Goal: Task Accomplishment & Management: Use online tool/utility

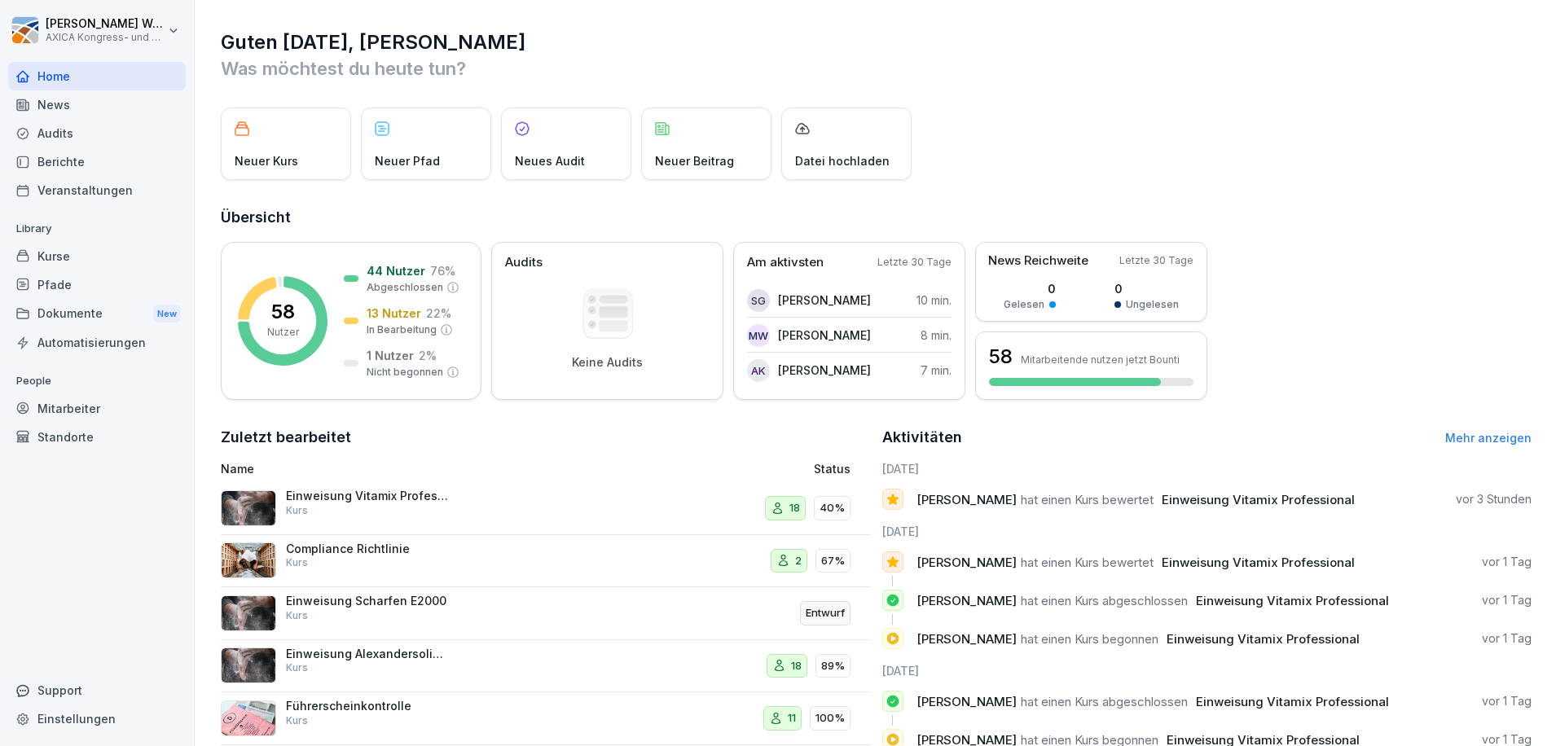
click at [97, 314] on div "Dokumente New" at bounding box center [97, 314] width 178 height 30
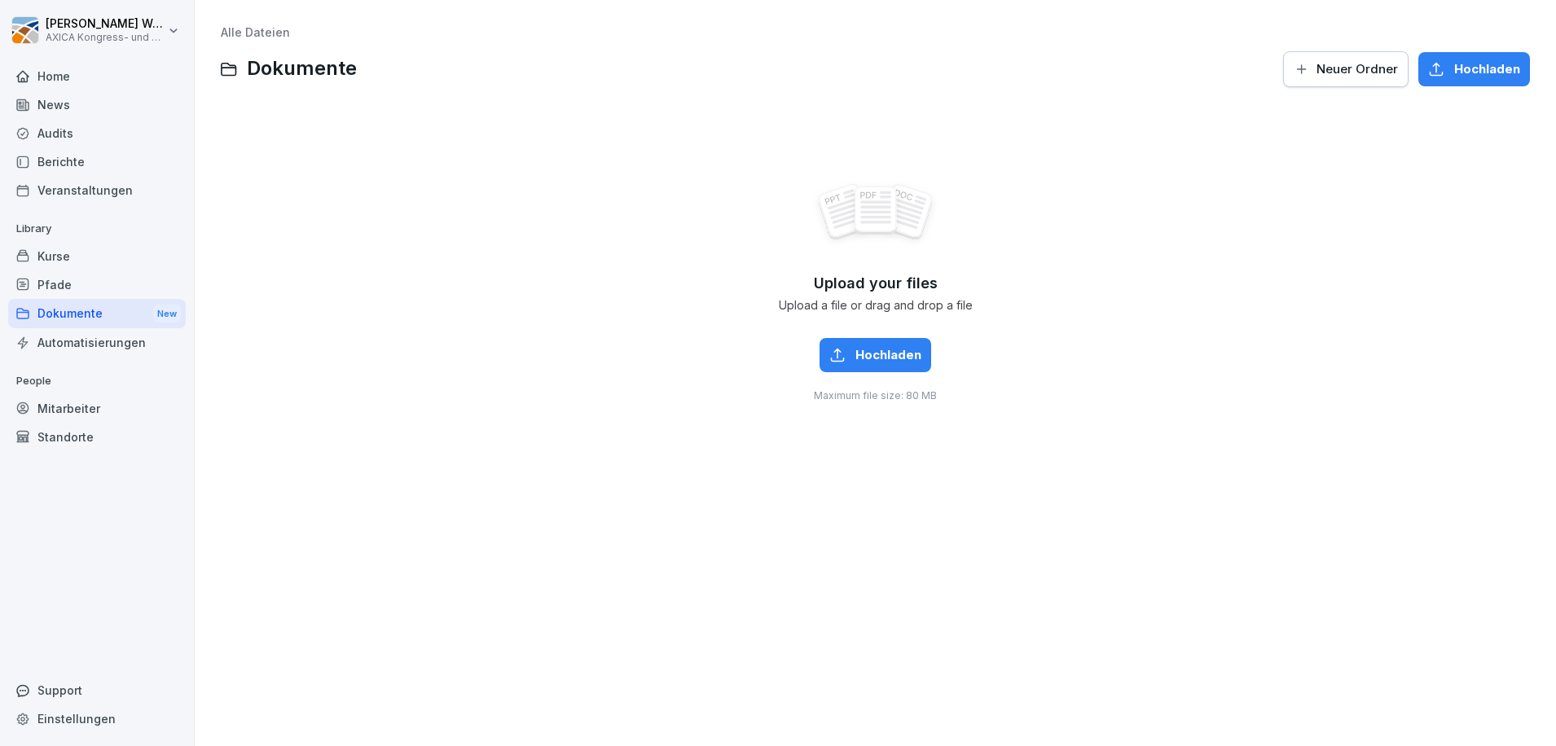
click at [86, 286] on div "Pfade" at bounding box center [97, 284] width 178 height 29
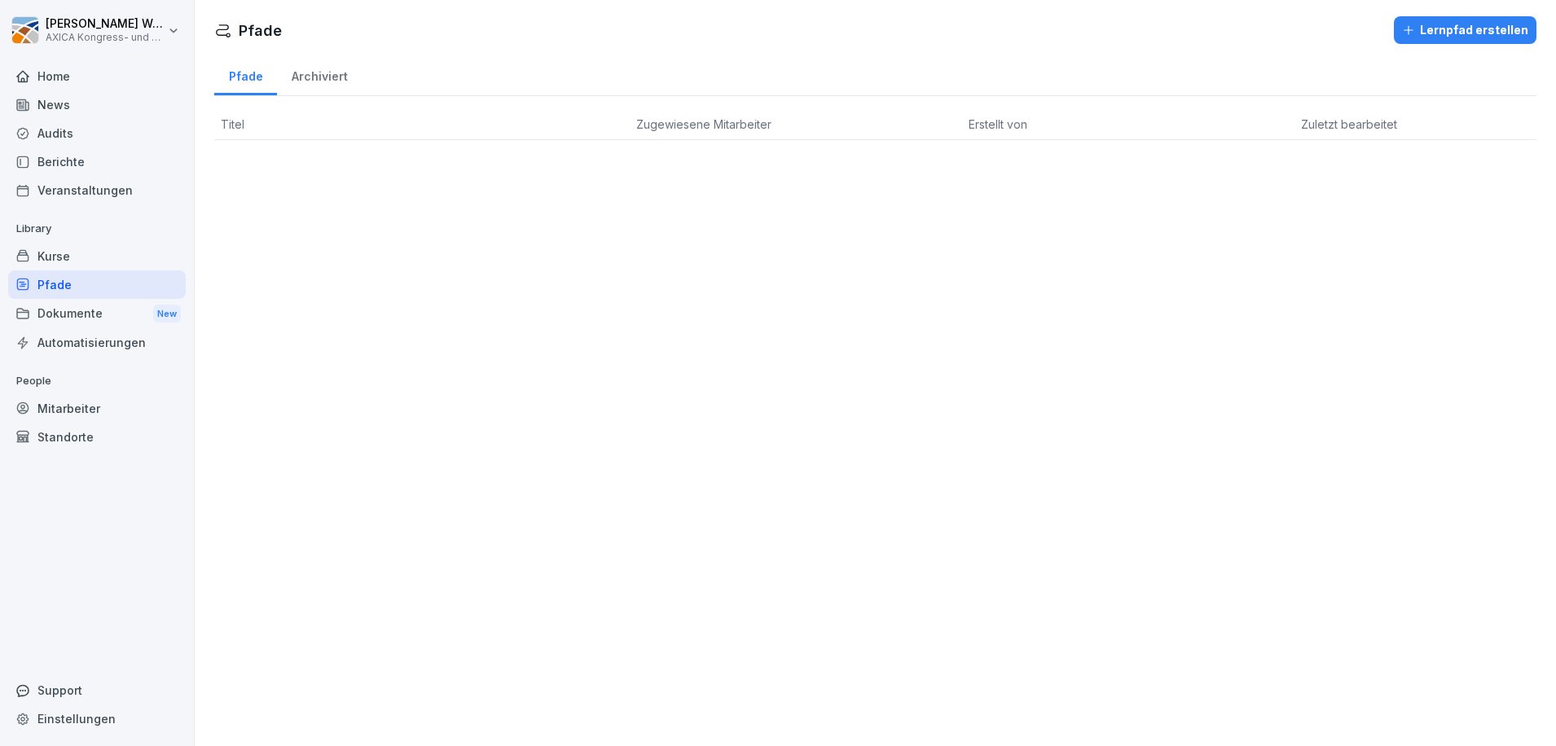
click at [88, 253] on div "Kurse" at bounding box center [97, 256] width 178 height 29
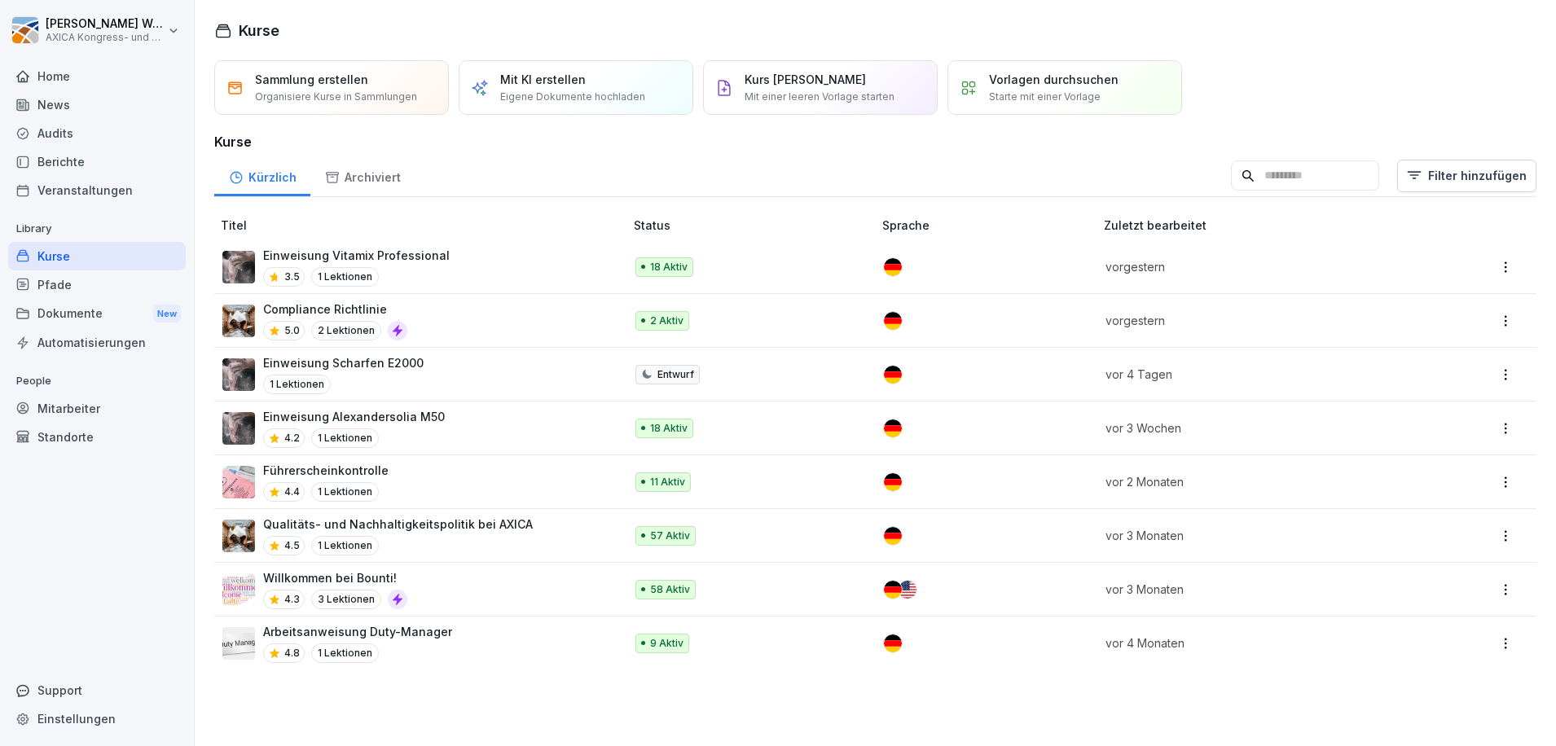
click at [81, 75] on div "Home" at bounding box center [97, 76] width 178 height 29
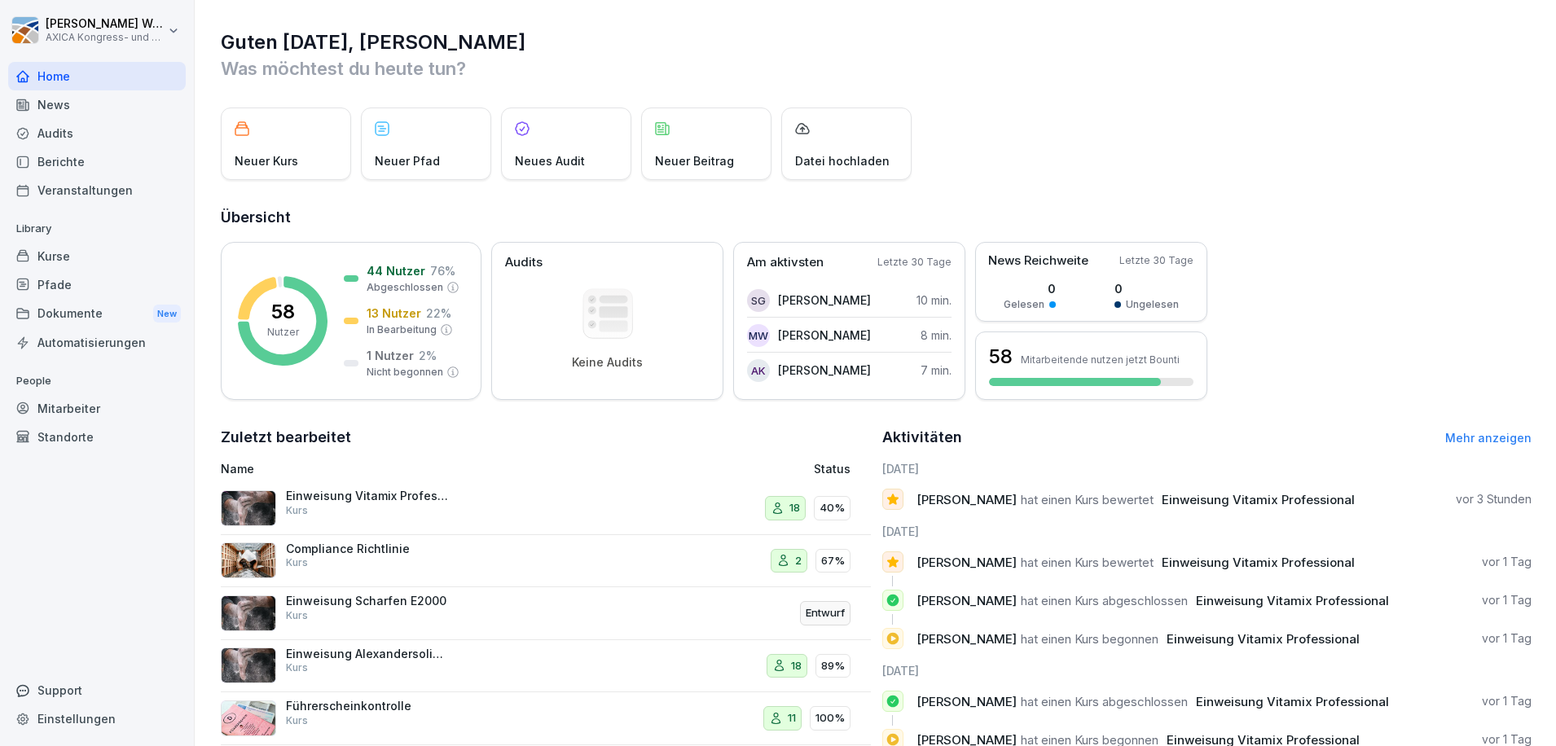
click at [1390, 133] on div "Neuer Kurs Neuer Pfad Neues Audit Neuer Beitrag Datei hochladen" at bounding box center [876, 144] width 1311 height 72
click at [1014, 140] on div "Neuer Kurs Neuer Pfad Neues Audit Neuer Beitrag Datei hochladen" at bounding box center [876, 144] width 1311 height 72
drag, startPoint x: 1190, startPoint y: 106, endPoint x: 1241, endPoint y: 117, distance: 52.6
click at [1193, 105] on div "Guten Morgen, Irene Was möchtest du heute tun? Neuer Kurs Neuer Pfad Neues Audi…" at bounding box center [875, 434] width 1361 height 869
click at [1325, 139] on div "Neuer Kurs Neuer Pfad Neues Audit Neuer Beitrag Datei hochladen" at bounding box center [876, 144] width 1311 height 72
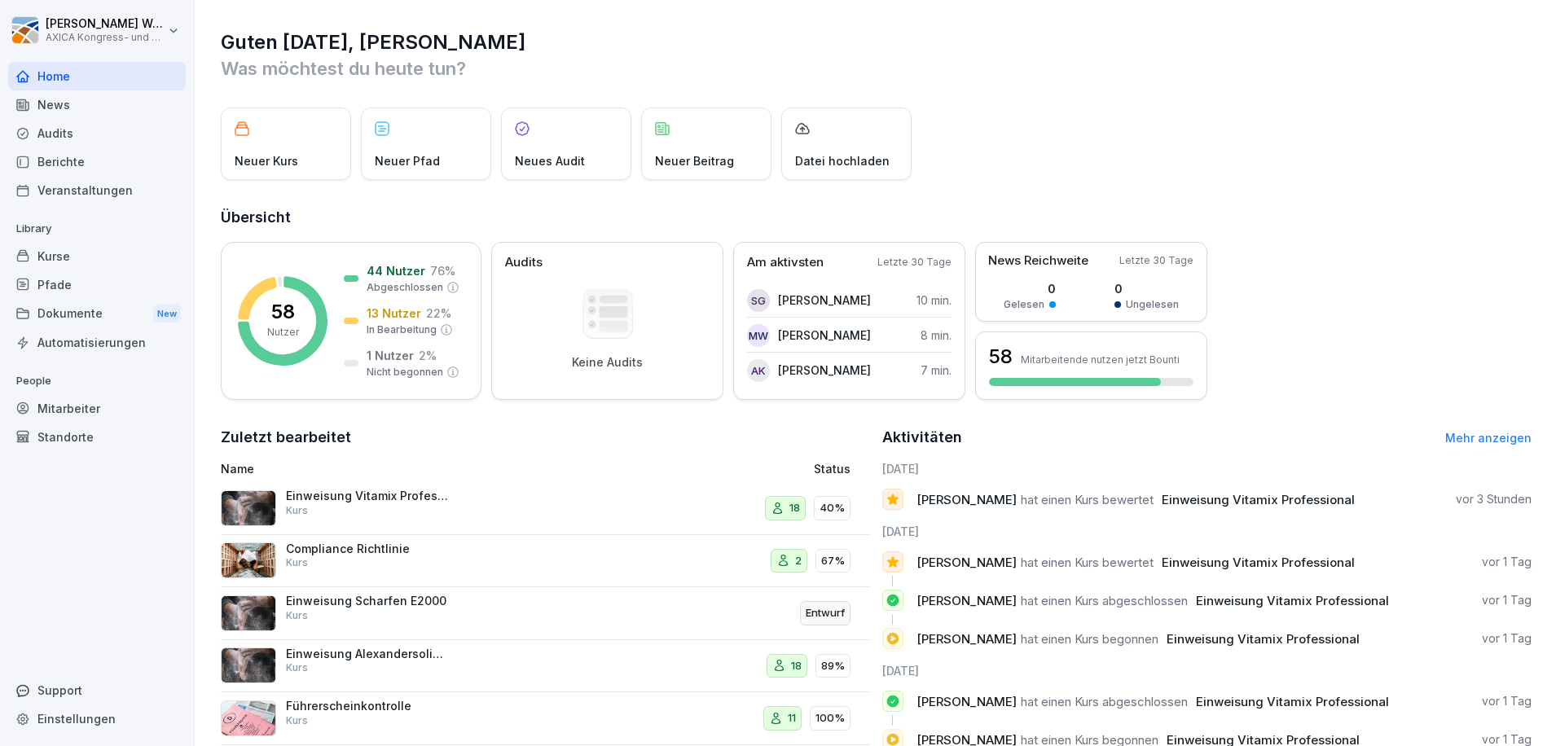
click at [1334, 123] on div "Neuer Kurs Neuer Pfad Neues Audit Neuer Beitrag Datei hochladen" at bounding box center [876, 144] width 1311 height 72
click at [1442, 222] on h2 "Übersicht" at bounding box center [876, 217] width 1311 height 23
click at [281, 128] on div "Neuer Kurs" at bounding box center [286, 144] width 130 height 72
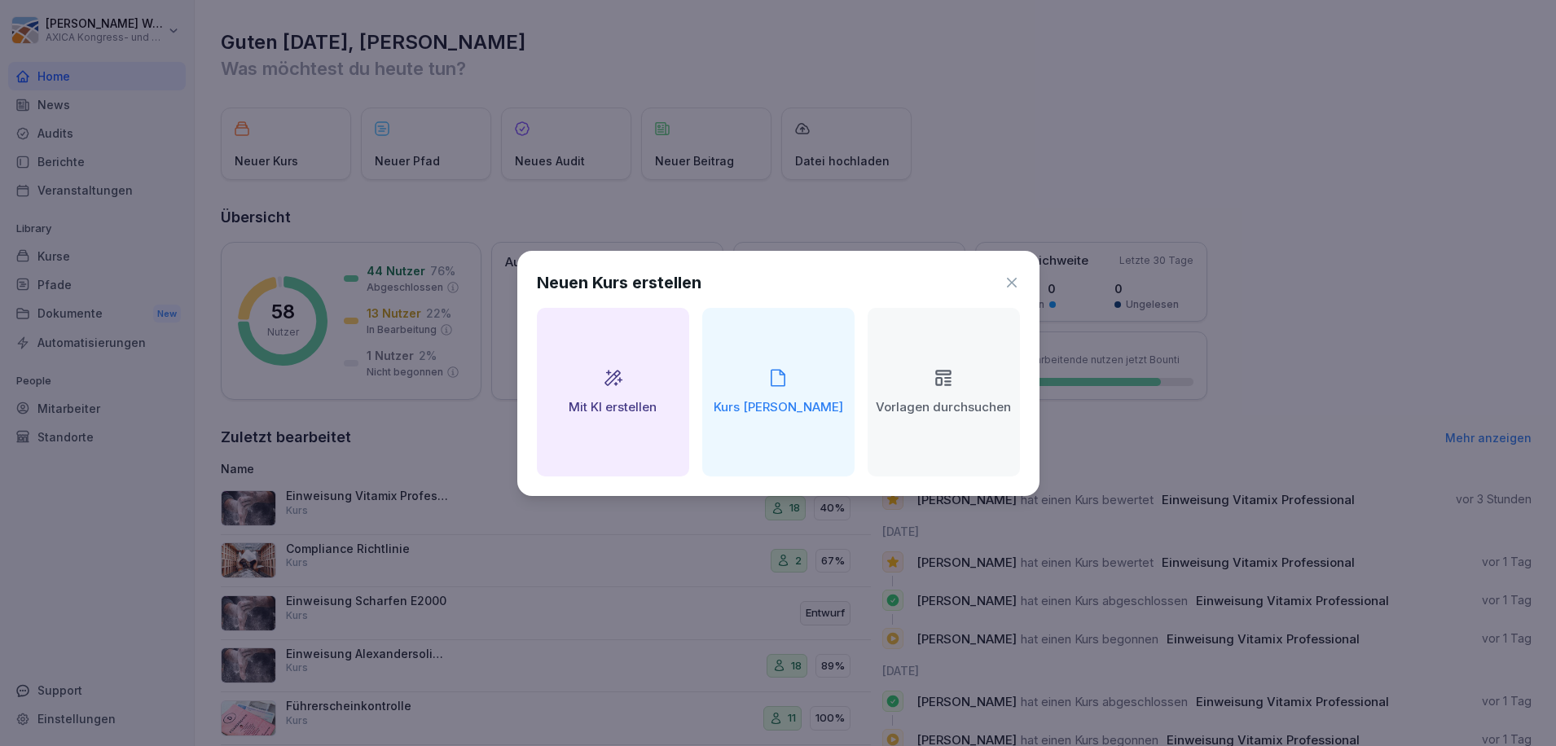
click at [769, 345] on div "Kurs manuell erstellen" at bounding box center [778, 392] width 152 height 169
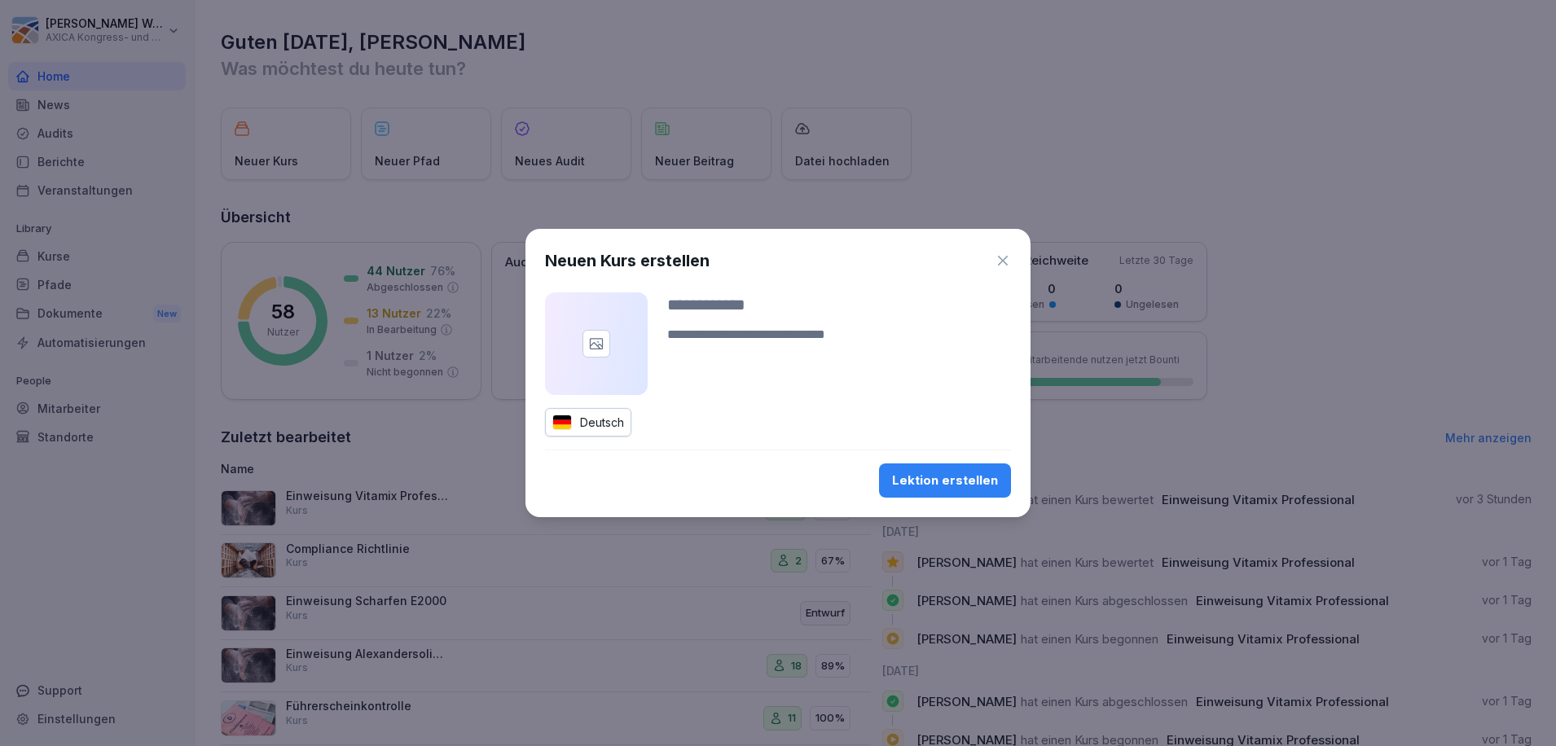
click at [946, 477] on div "Lektion erstellen" at bounding box center [945, 481] width 106 height 18
type input "*********"
click at [947, 484] on div "Lektion erstellen" at bounding box center [945, 481] width 106 height 18
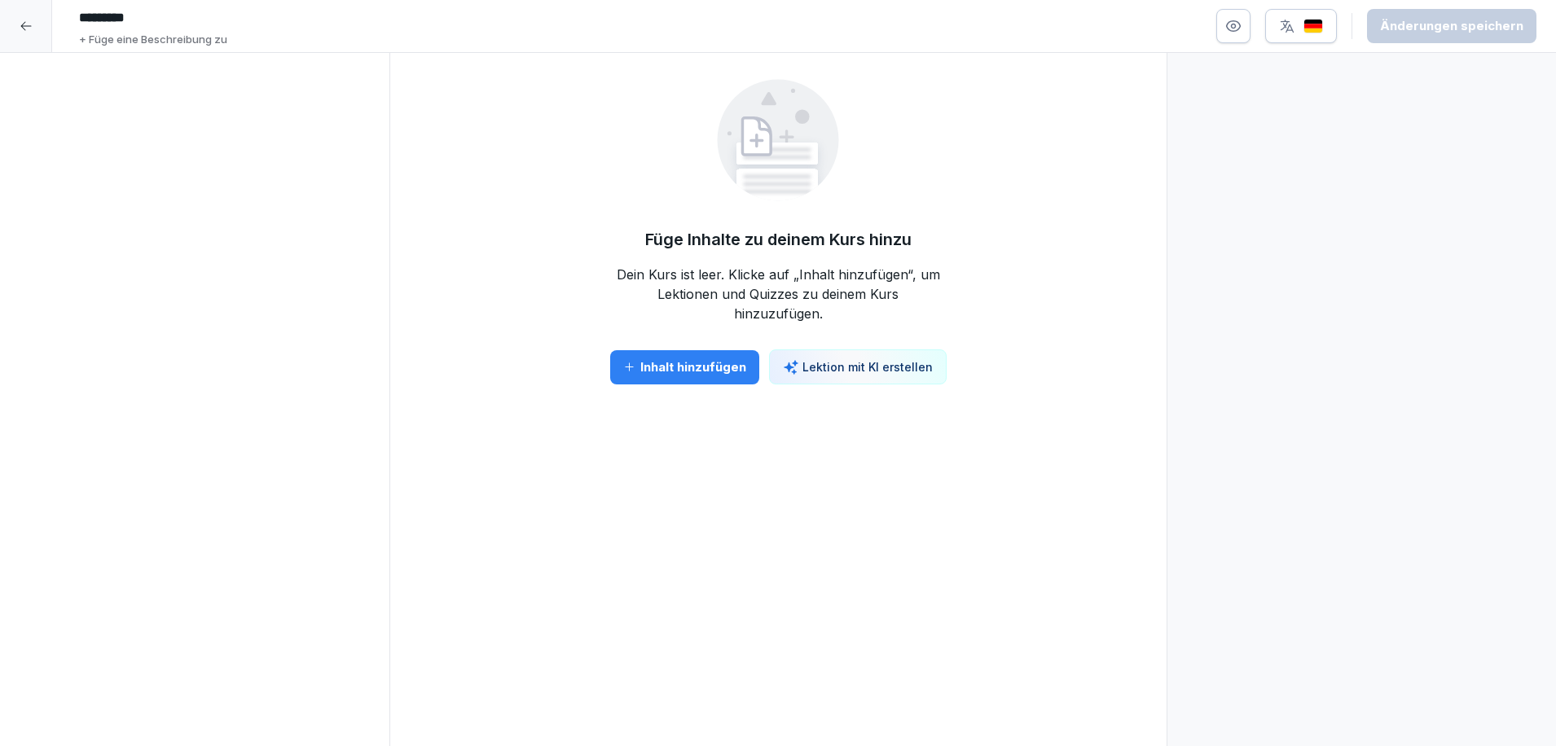
click at [718, 366] on div "Inhalt hinzufügen" at bounding box center [684, 367] width 123 height 18
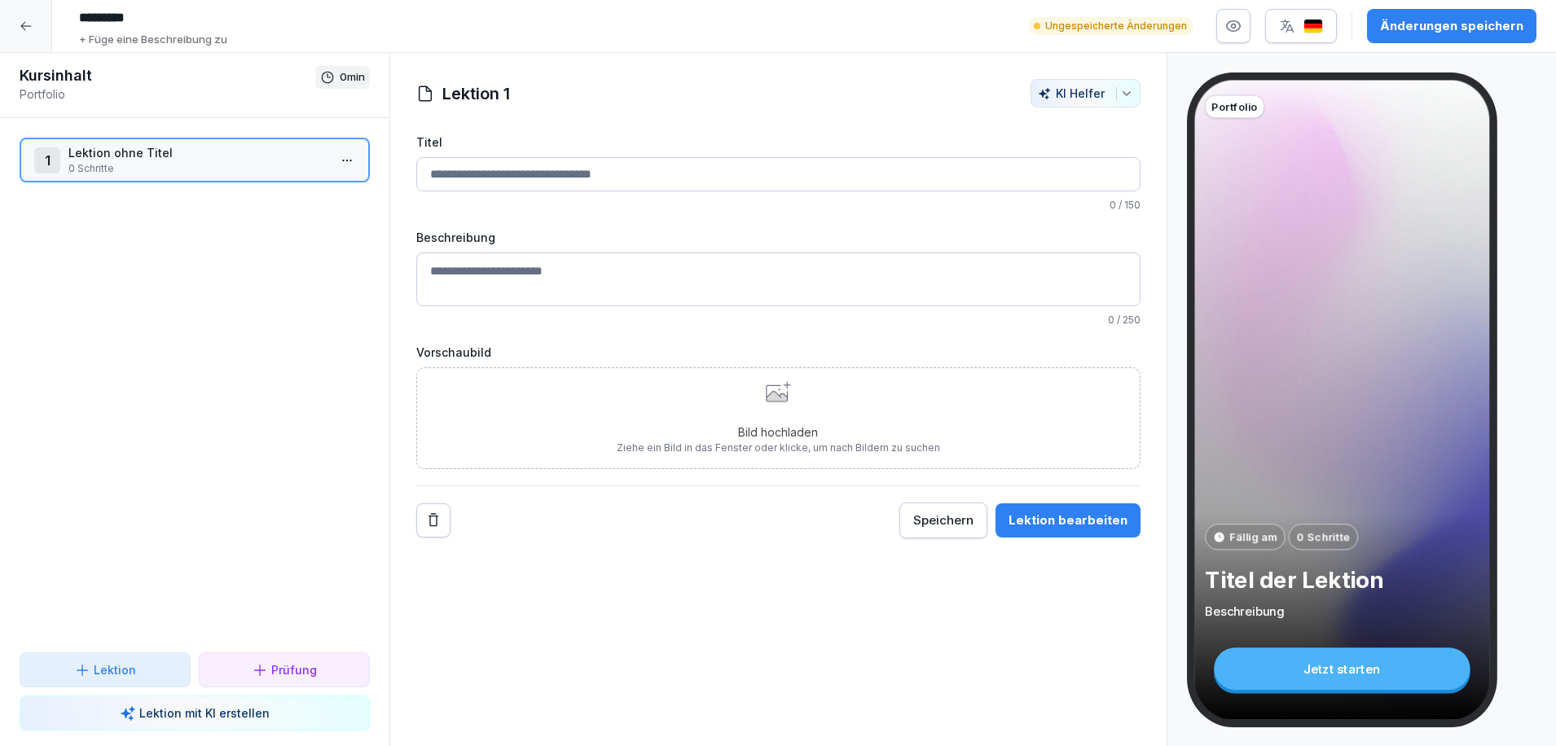
click at [334, 156] on html "********* + Füge eine Beschreibung zu Ungespeicherte Änderungen Änderungen spei…" at bounding box center [778, 373] width 1556 height 746
click at [481, 128] on html "********* + Füge eine Beschreibung zu Ungespeicherte Änderungen Änderungen spei…" at bounding box center [778, 373] width 1556 height 746
click at [481, 95] on h1 "Lektion 1" at bounding box center [476, 93] width 68 height 24
click at [484, 93] on h1 "Lektion 1" at bounding box center [476, 93] width 68 height 24
click at [485, 92] on h1 "Lektion 1" at bounding box center [476, 93] width 68 height 24
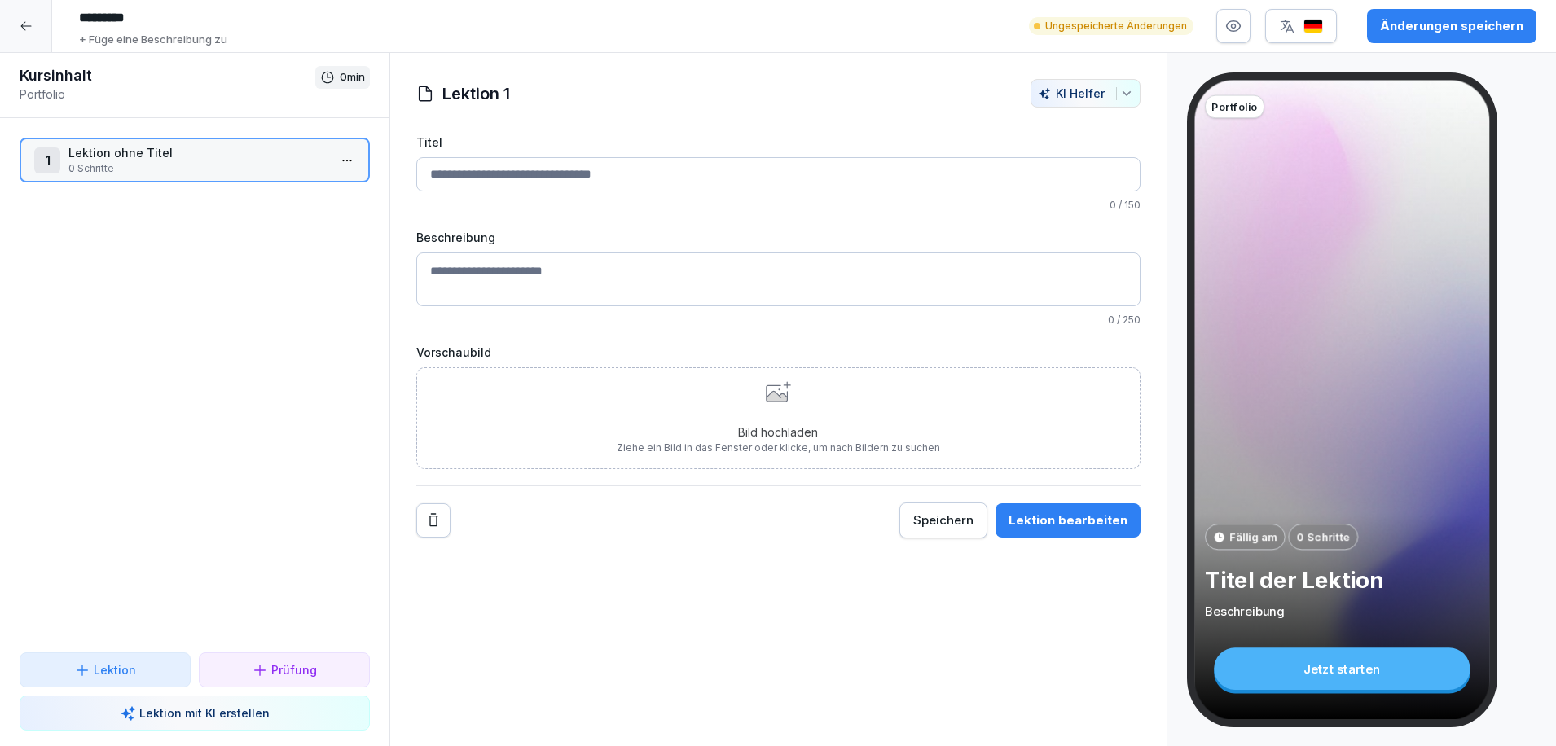
drag, startPoint x: 485, startPoint y: 92, endPoint x: 482, endPoint y: 167, distance: 75.0
click at [482, 167] on input "Titel" at bounding box center [778, 174] width 724 height 34
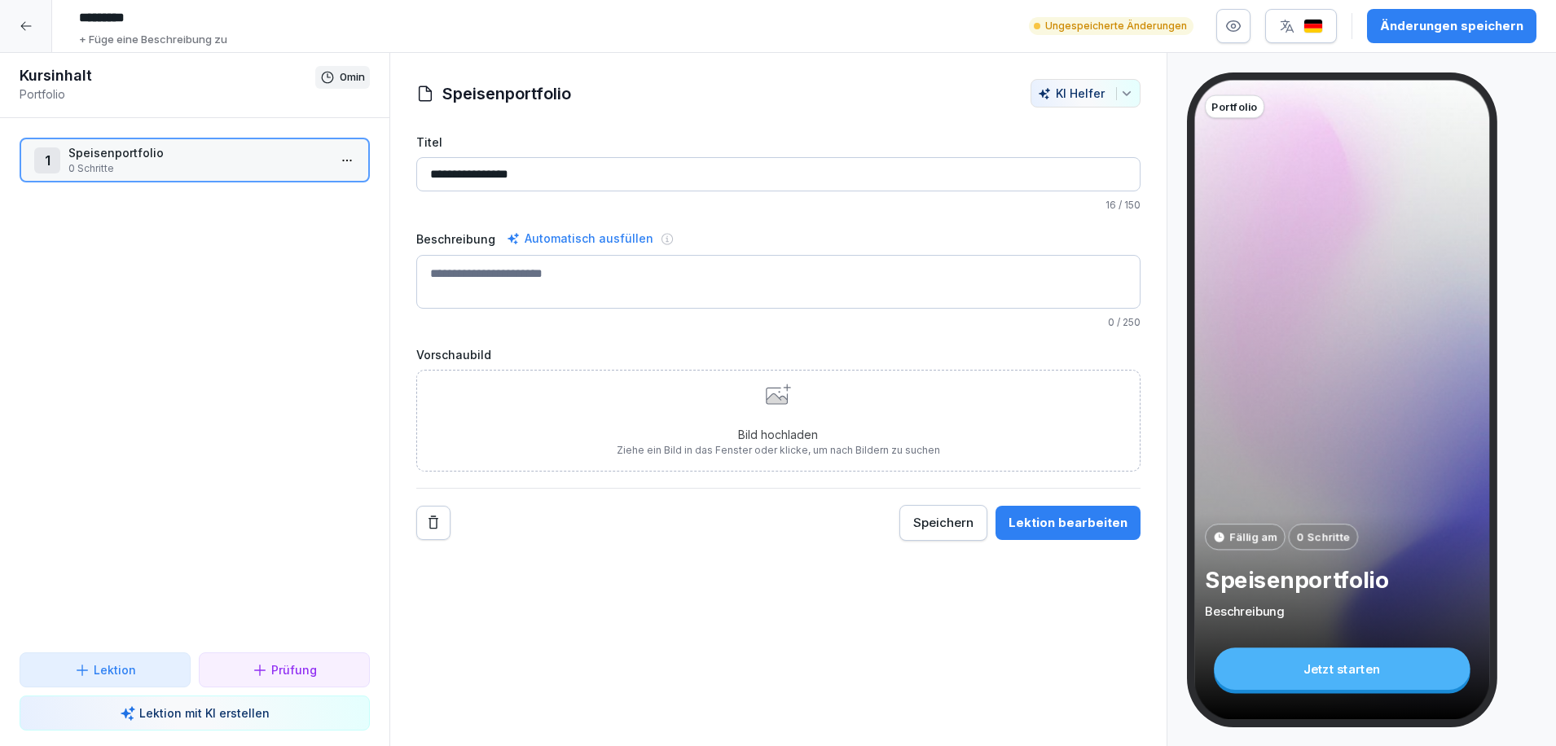
type input "**********"
click at [477, 291] on textarea "Beschreibung" at bounding box center [778, 282] width 724 height 54
click at [270, 417] on div "1 Speisenportfolio 0 Schritte To pick up a draggable item, press the space bar.…" at bounding box center [194, 385] width 389 height 534
click at [1049, 534] on button "Lektion bearbeiten" at bounding box center [1067, 523] width 145 height 34
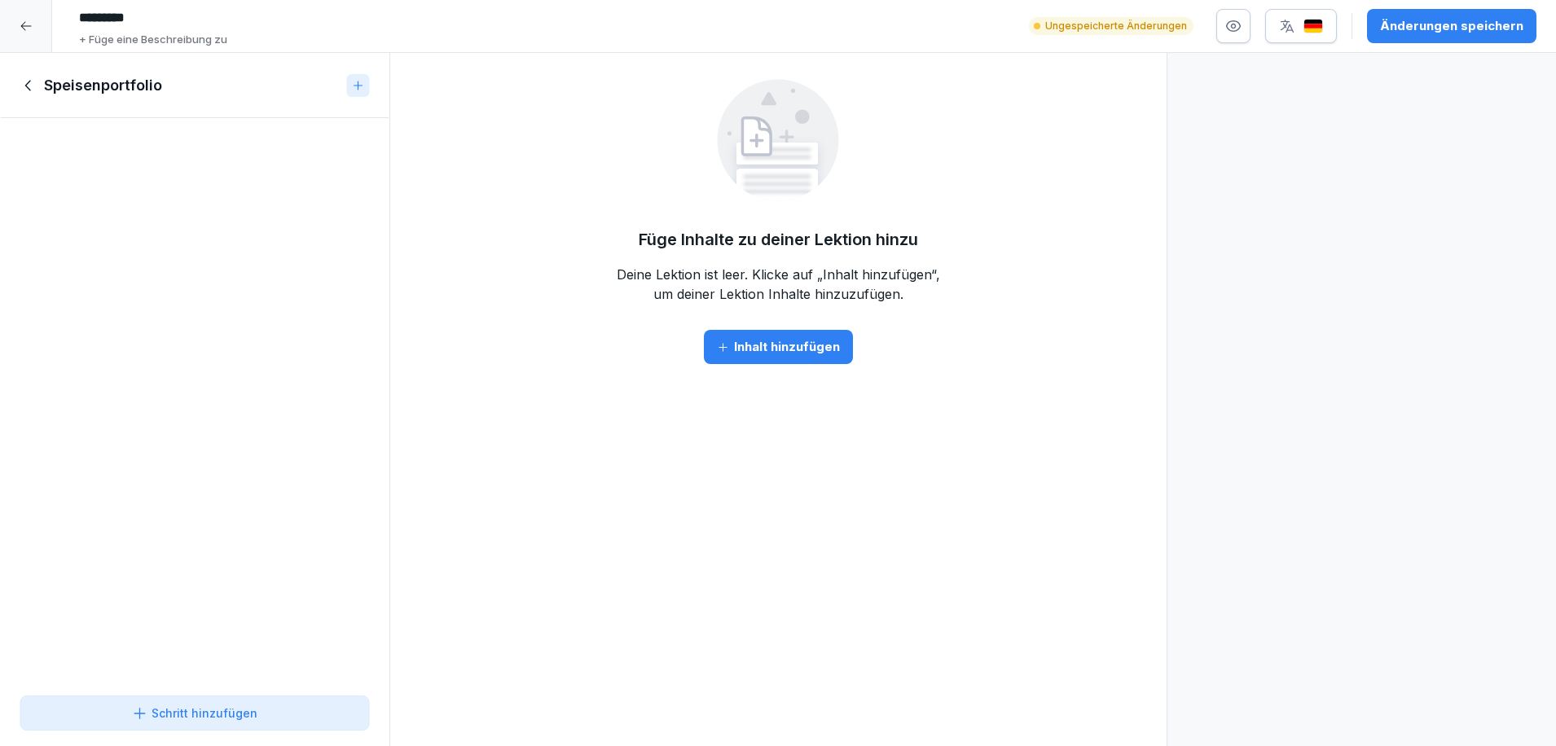
click at [784, 340] on div "Inhalt hinzufügen" at bounding box center [778, 347] width 123 height 18
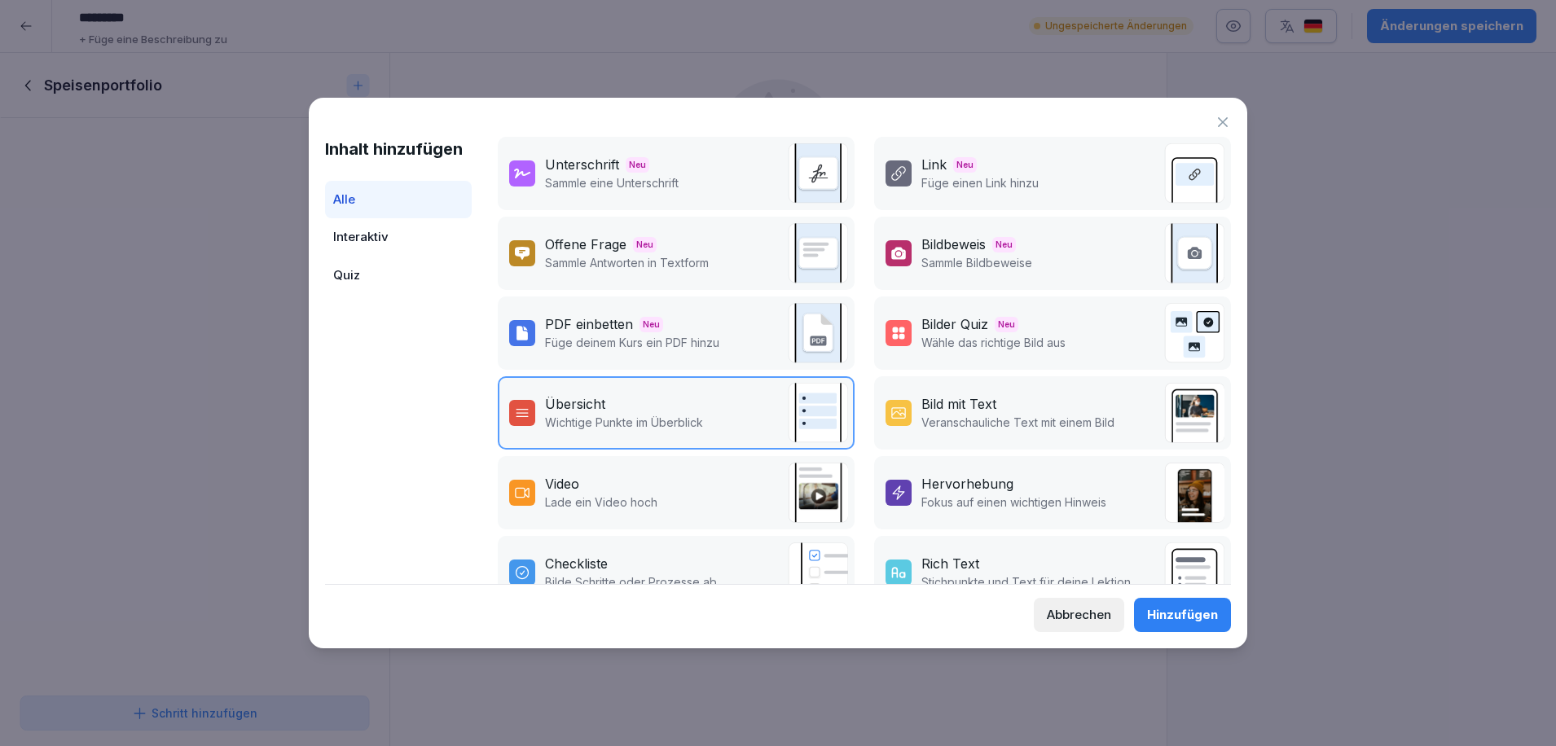
click at [693, 324] on div "PDF einbetten Neu" at bounding box center [632, 324] width 174 height 20
click at [1216, 616] on div "Hinzufügen" at bounding box center [1182, 615] width 71 height 18
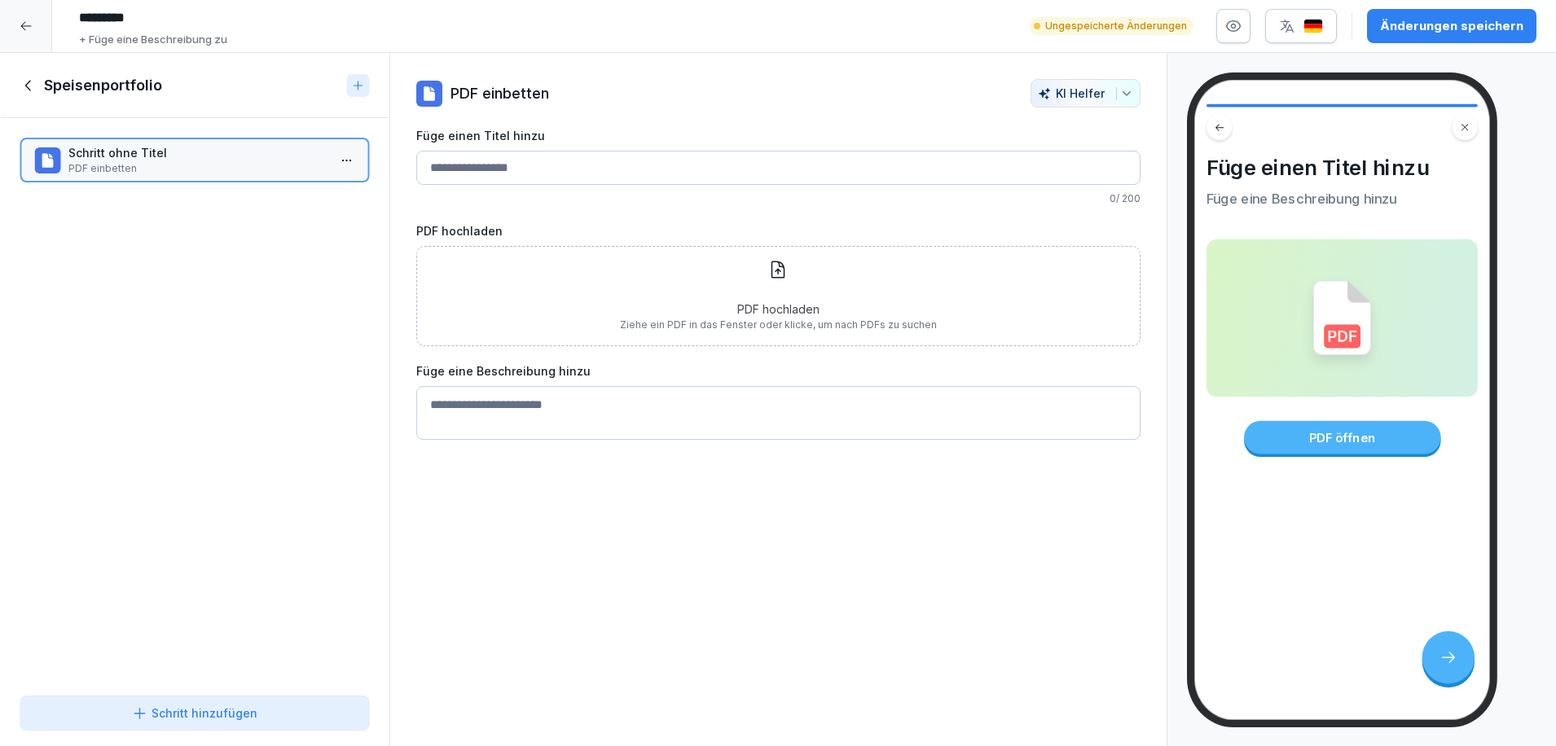
click at [768, 269] on icon at bounding box center [778, 270] width 20 height 20
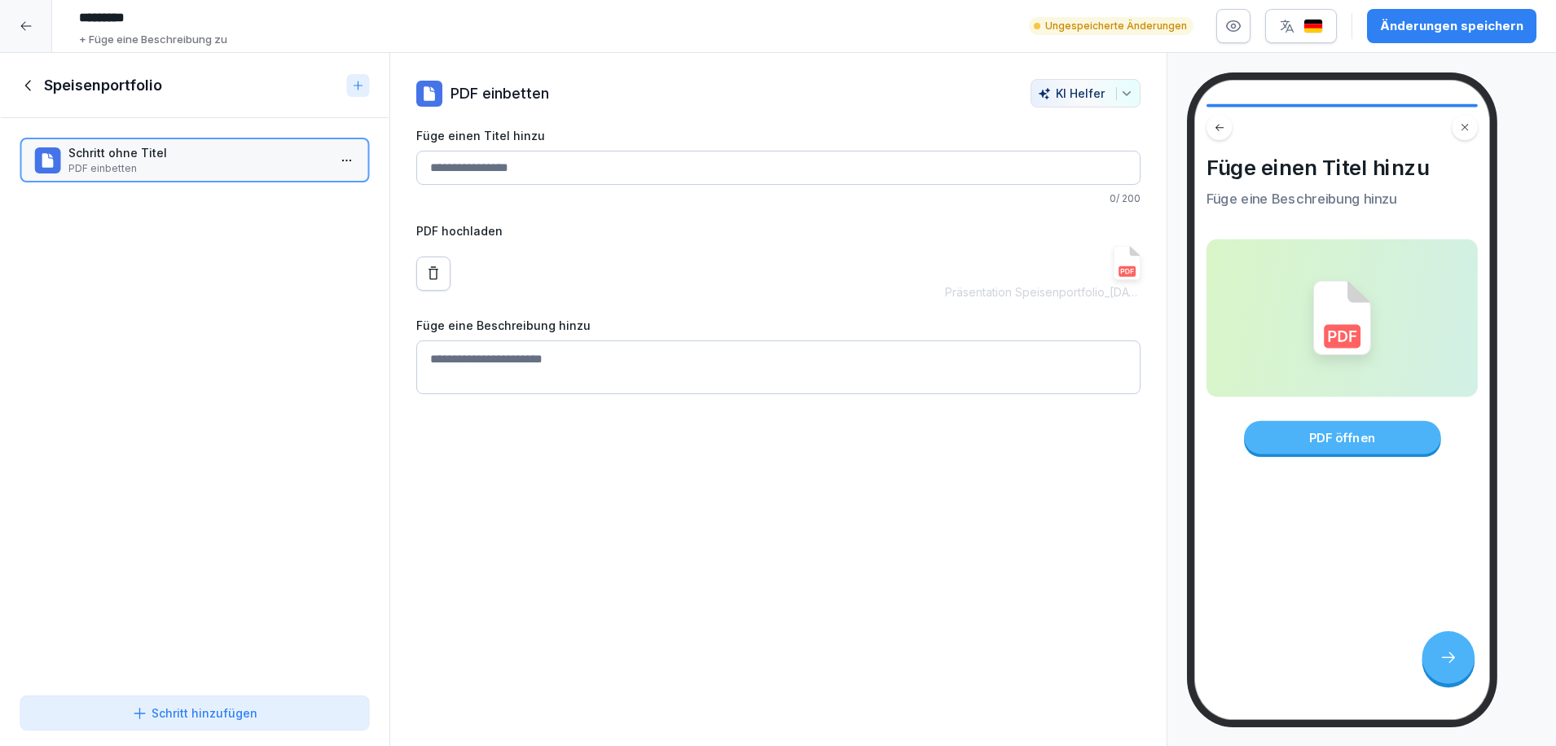
click at [479, 167] on input "Füge einen Titel hinzu" at bounding box center [778, 168] width 724 height 34
type input "**********"
click at [692, 240] on div "PDF hochladen Präsentation Speisenportfolio_25.09.25.pdf" at bounding box center [778, 261] width 724 height 78
click at [554, 354] on textarea "Füge eine Beschreibung hinzu" at bounding box center [778, 367] width 724 height 54
type textarea "*"
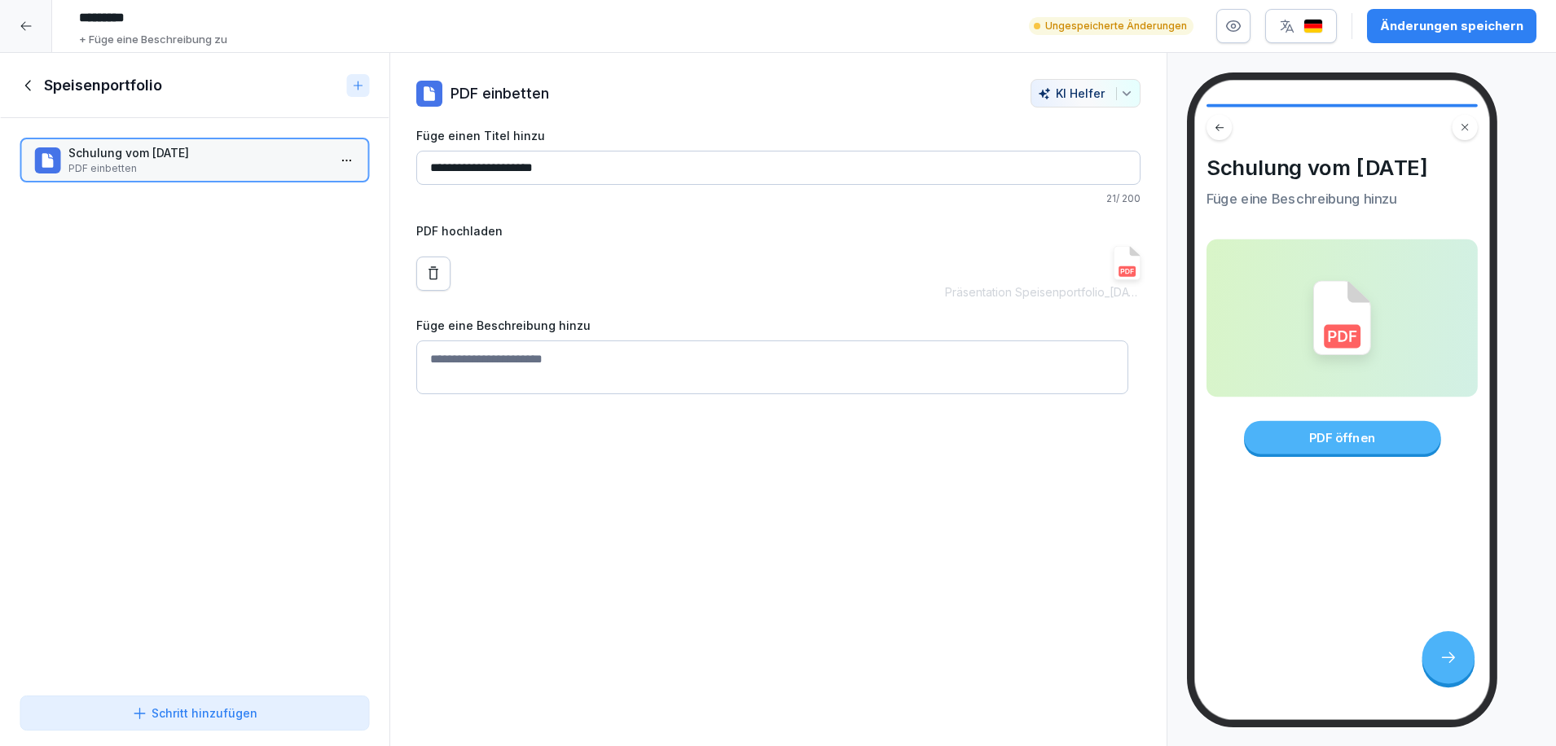
click at [1420, 29] on div "Änderungen speichern" at bounding box center [1451, 26] width 143 height 18
click at [248, 718] on div "Schritt hinzufügen" at bounding box center [194, 713] width 125 height 17
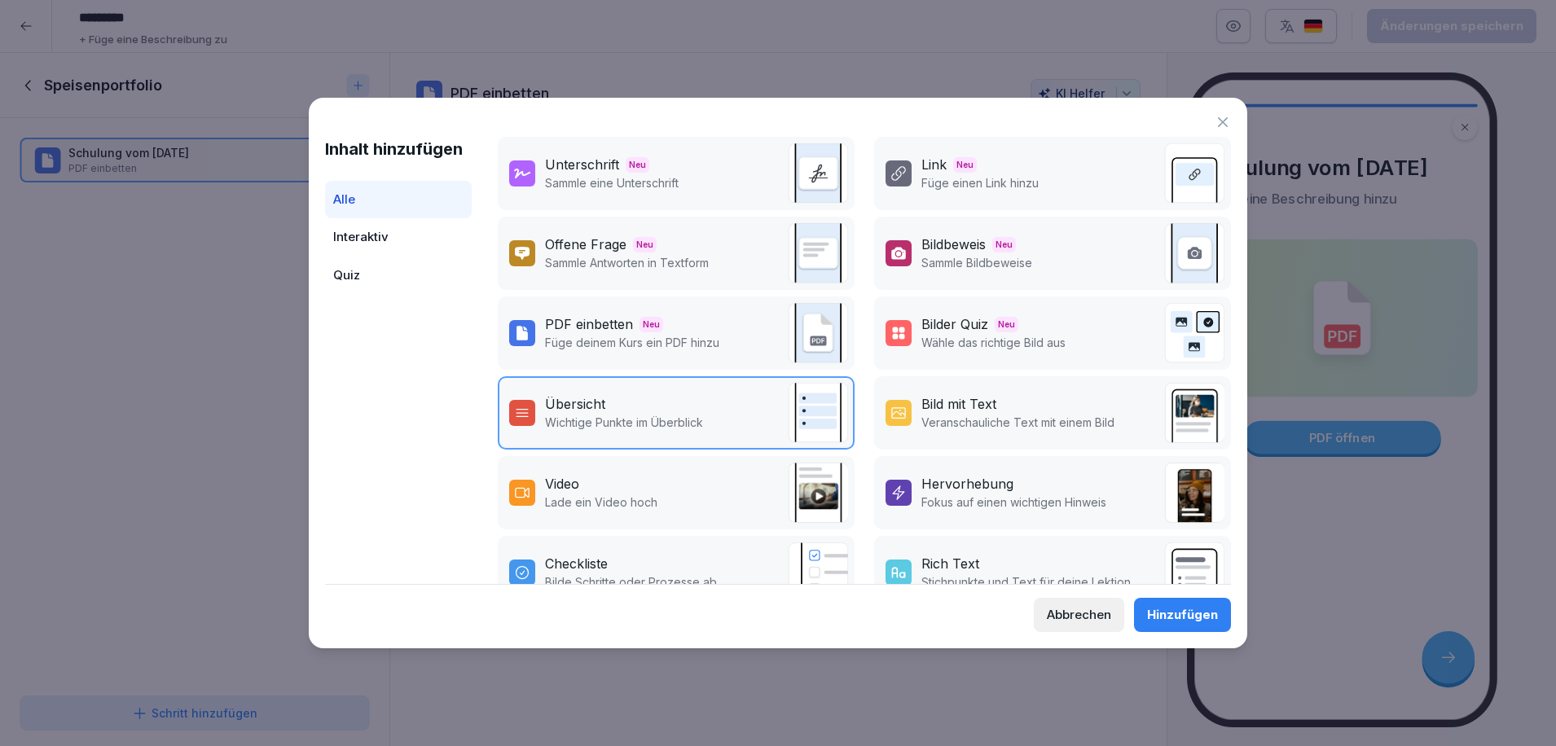
click at [398, 222] on div "Interaktiv" at bounding box center [398, 237] width 147 height 38
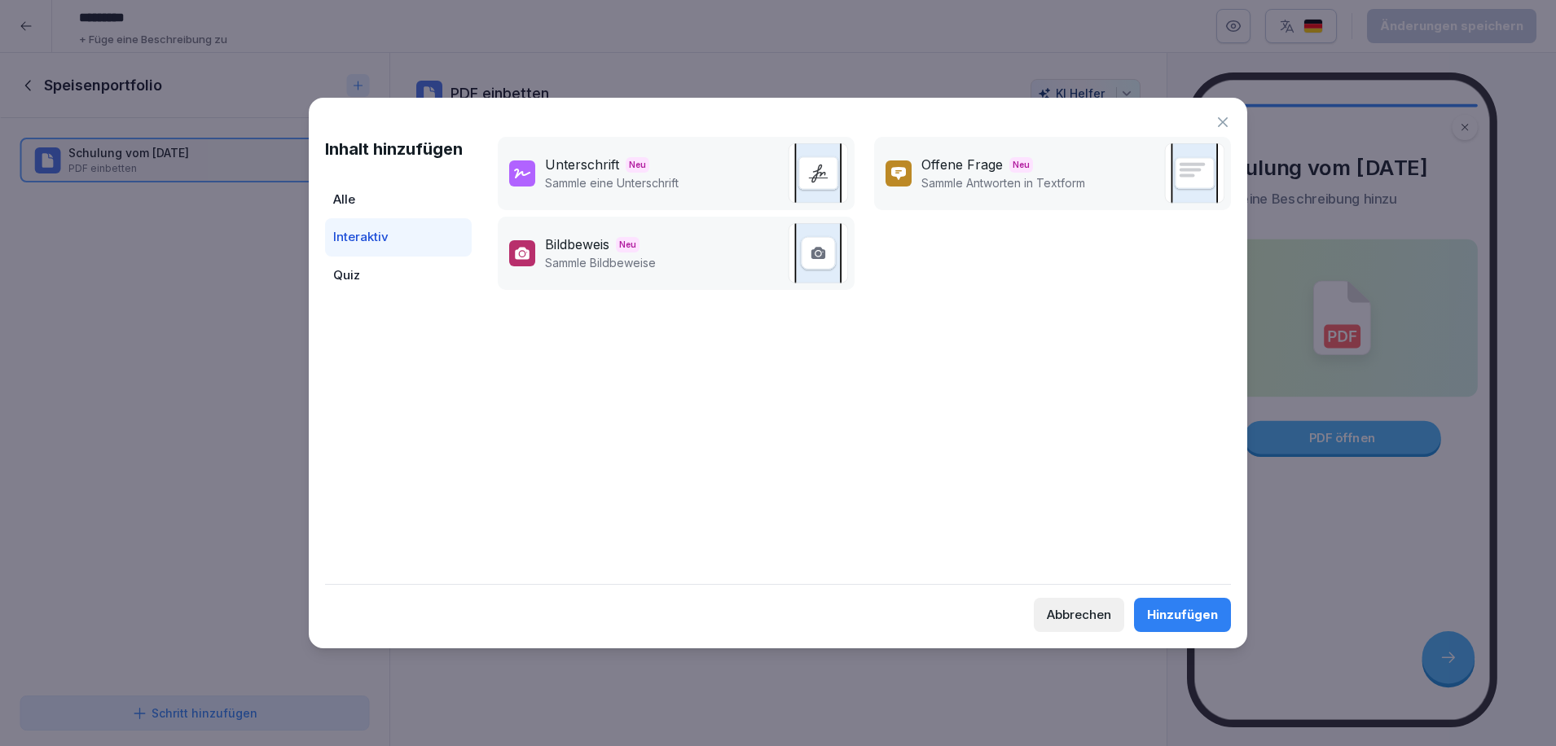
click at [393, 203] on div "Alle" at bounding box center [398, 200] width 147 height 38
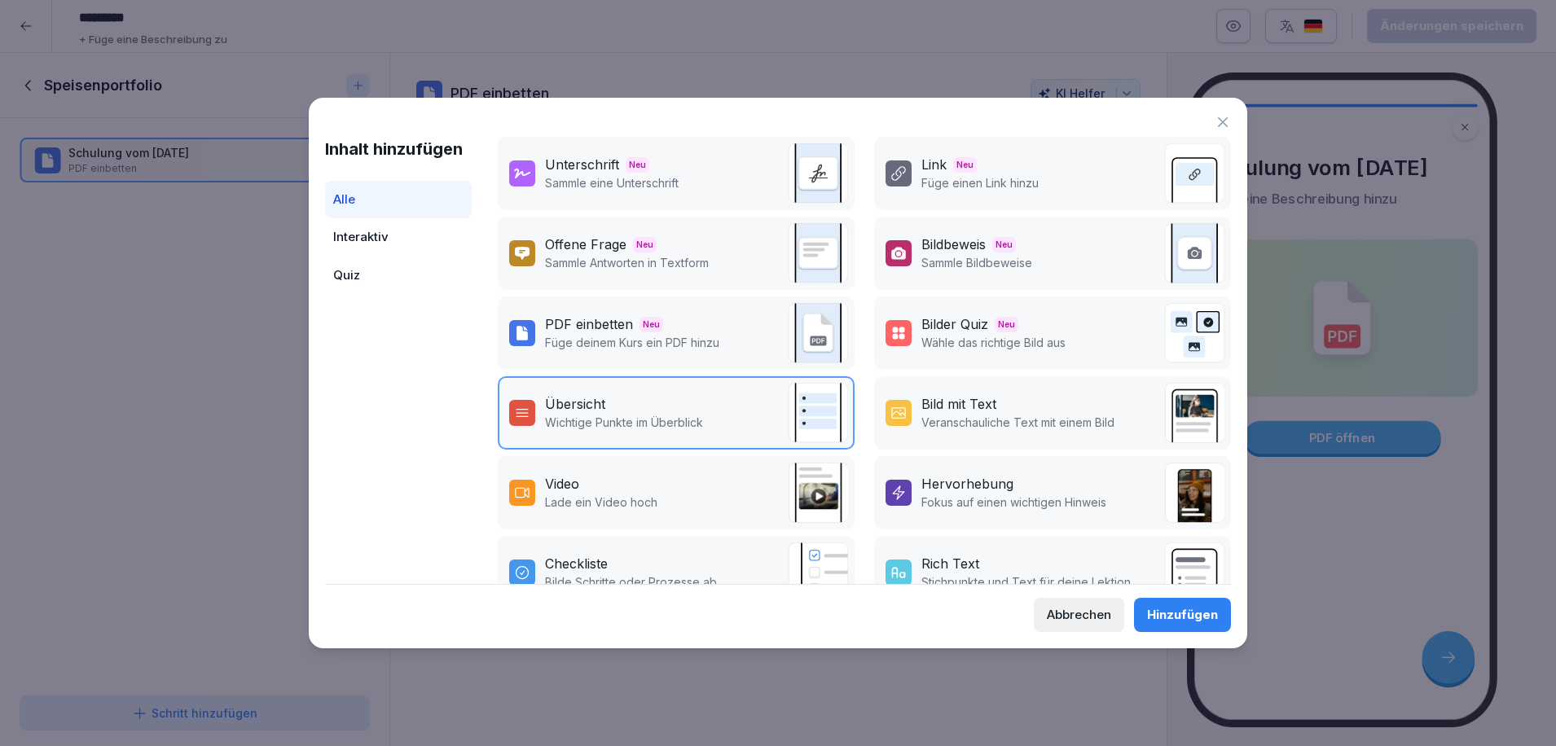
click at [365, 286] on div "Quiz" at bounding box center [398, 276] width 147 height 38
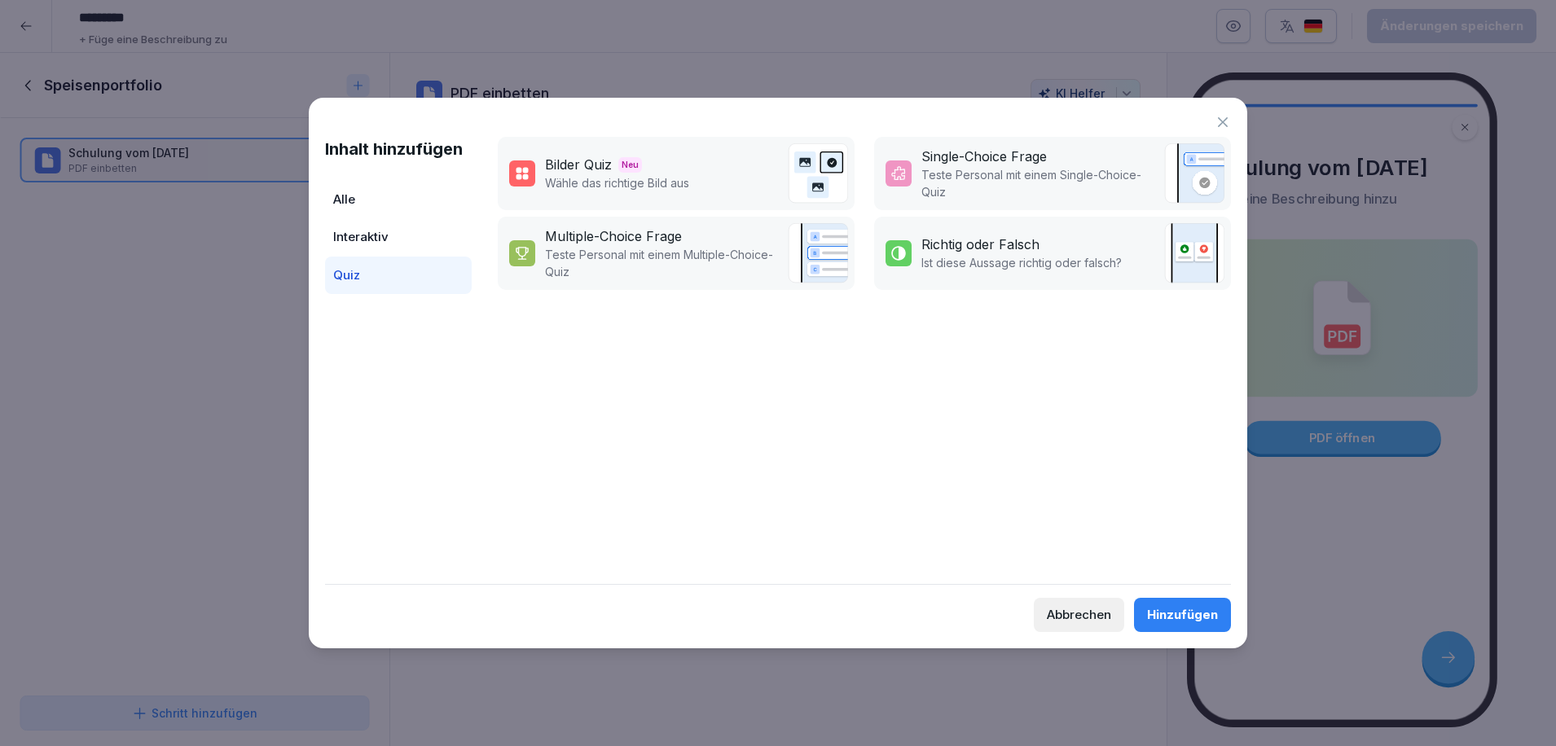
click at [393, 190] on div "Alle" at bounding box center [398, 200] width 147 height 38
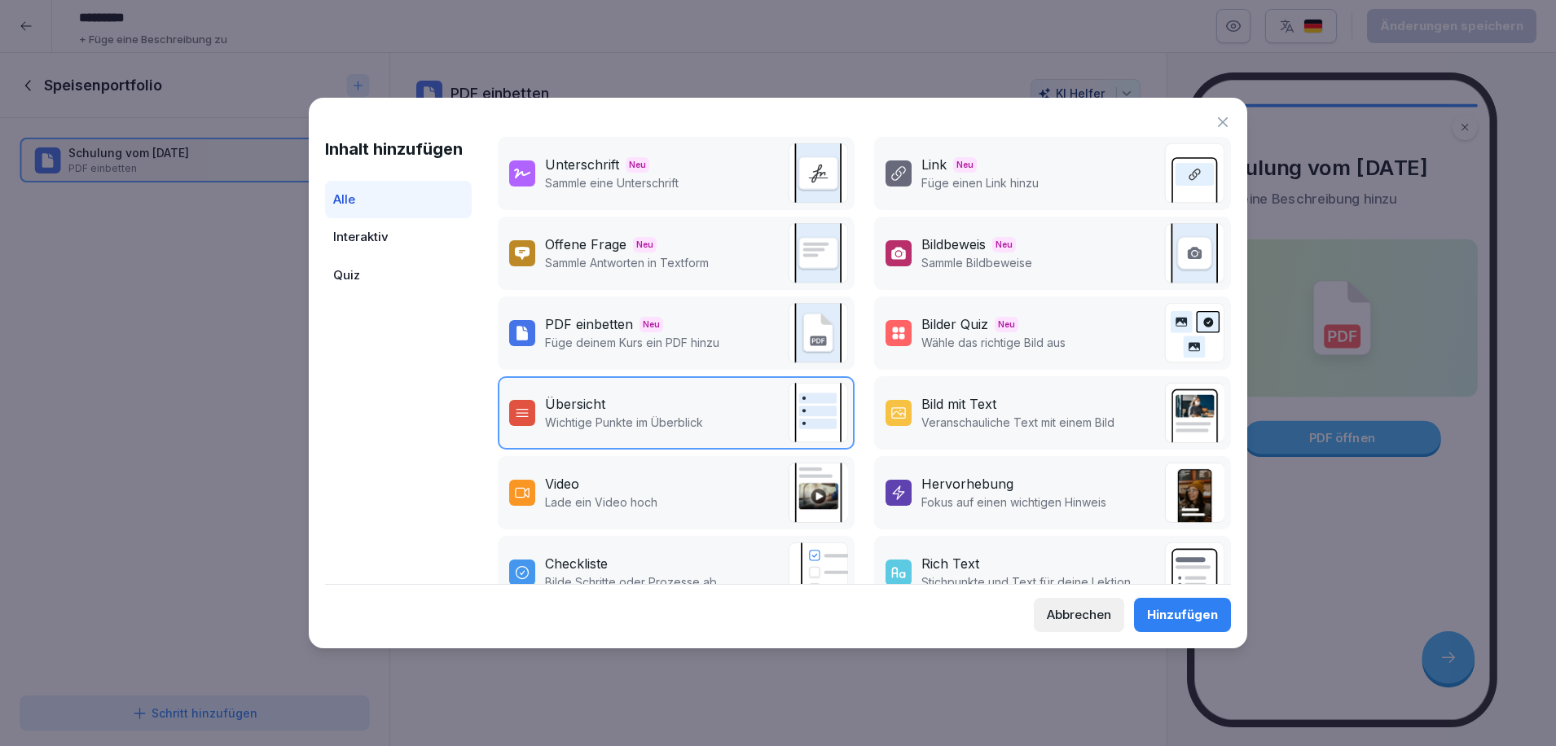
click at [1059, 618] on div "Abbrechen" at bounding box center [1079, 615] width 64 height 18
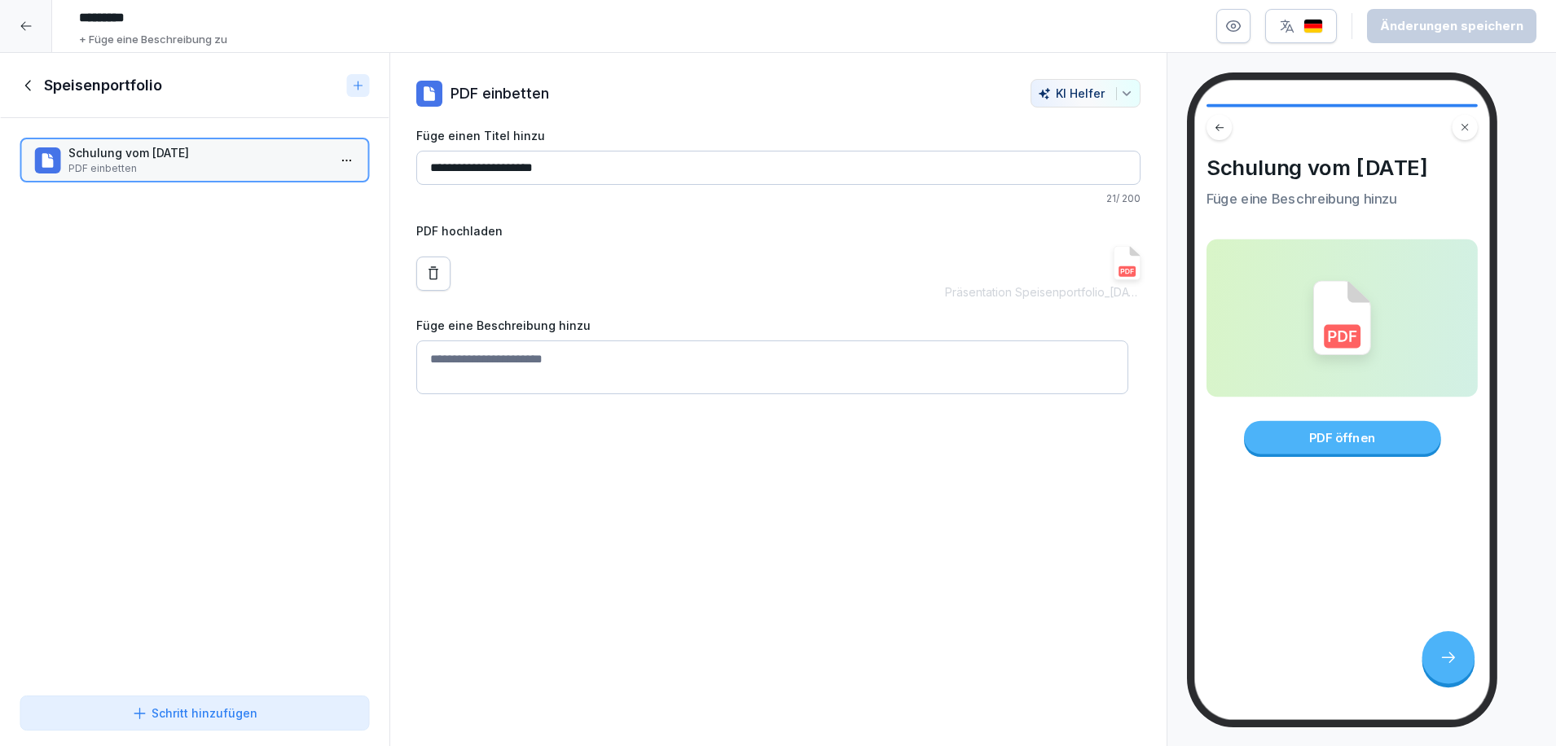
click at [30, 86] on icon at bounding box center [29, 86] width 18 height 18
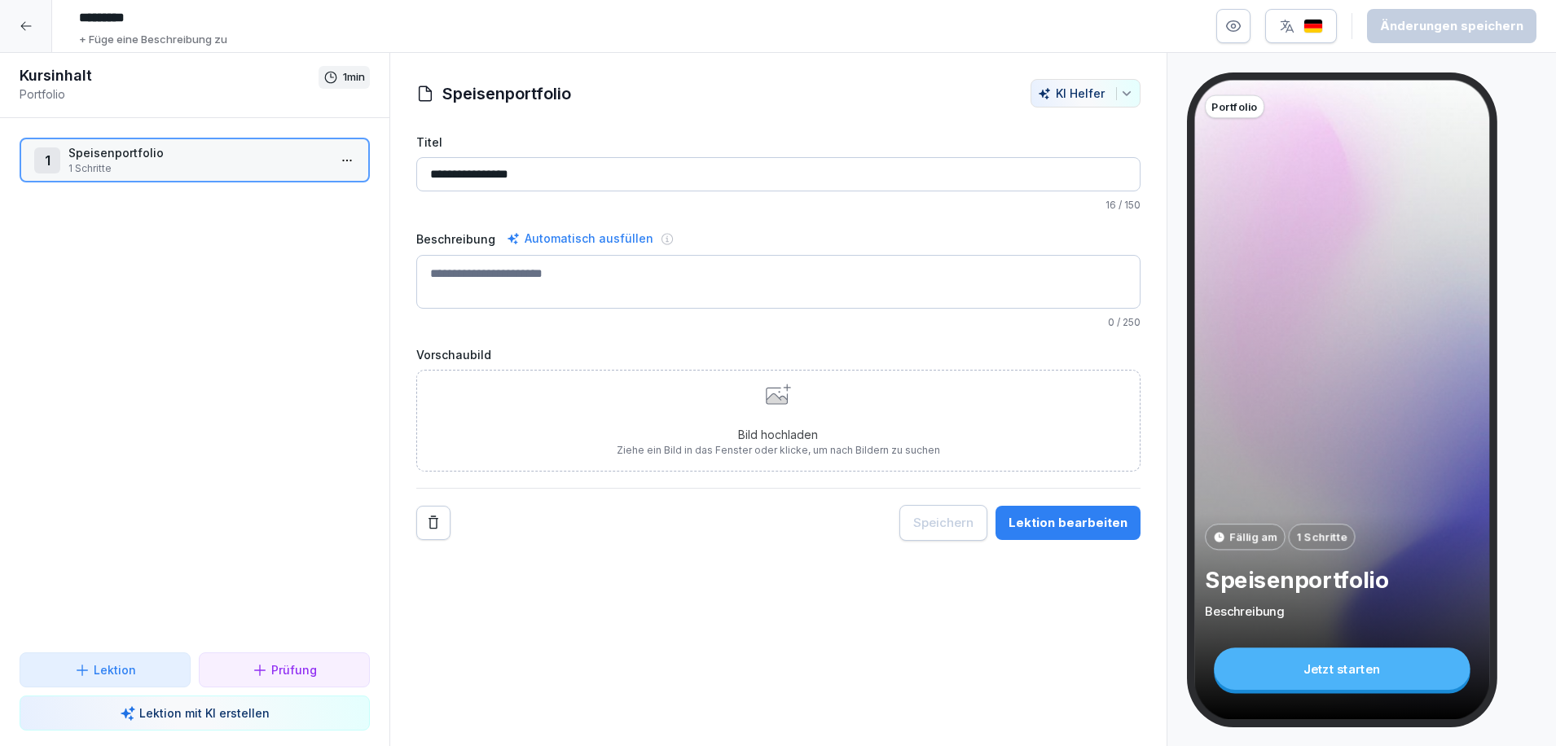
click at [118, 679] on button "Lektion" at bounding box center [105, 669] width 171 height 35
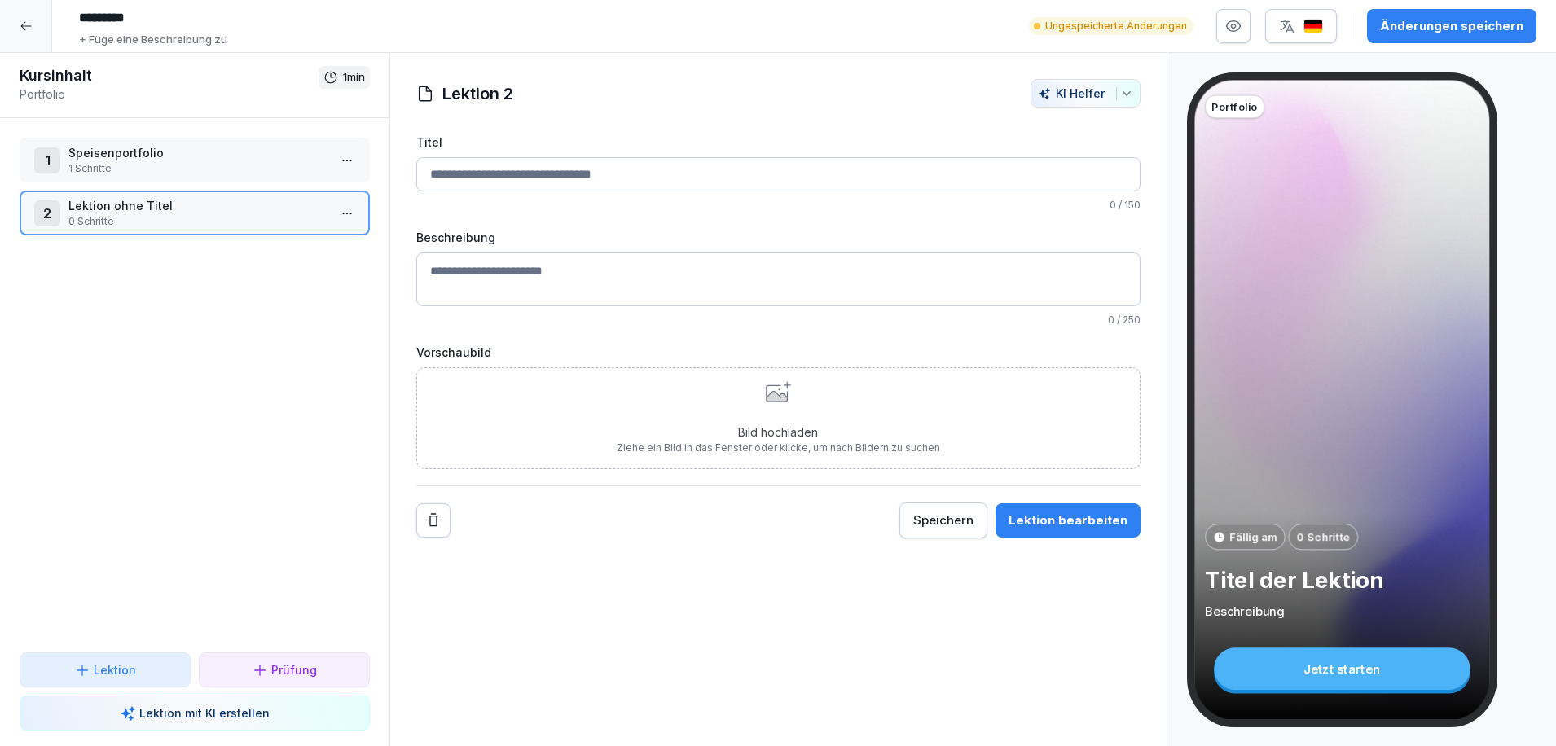
click at [476, 183] on input "Titel" at bounding box center [778, 174] width 724 height 34
type input "*"
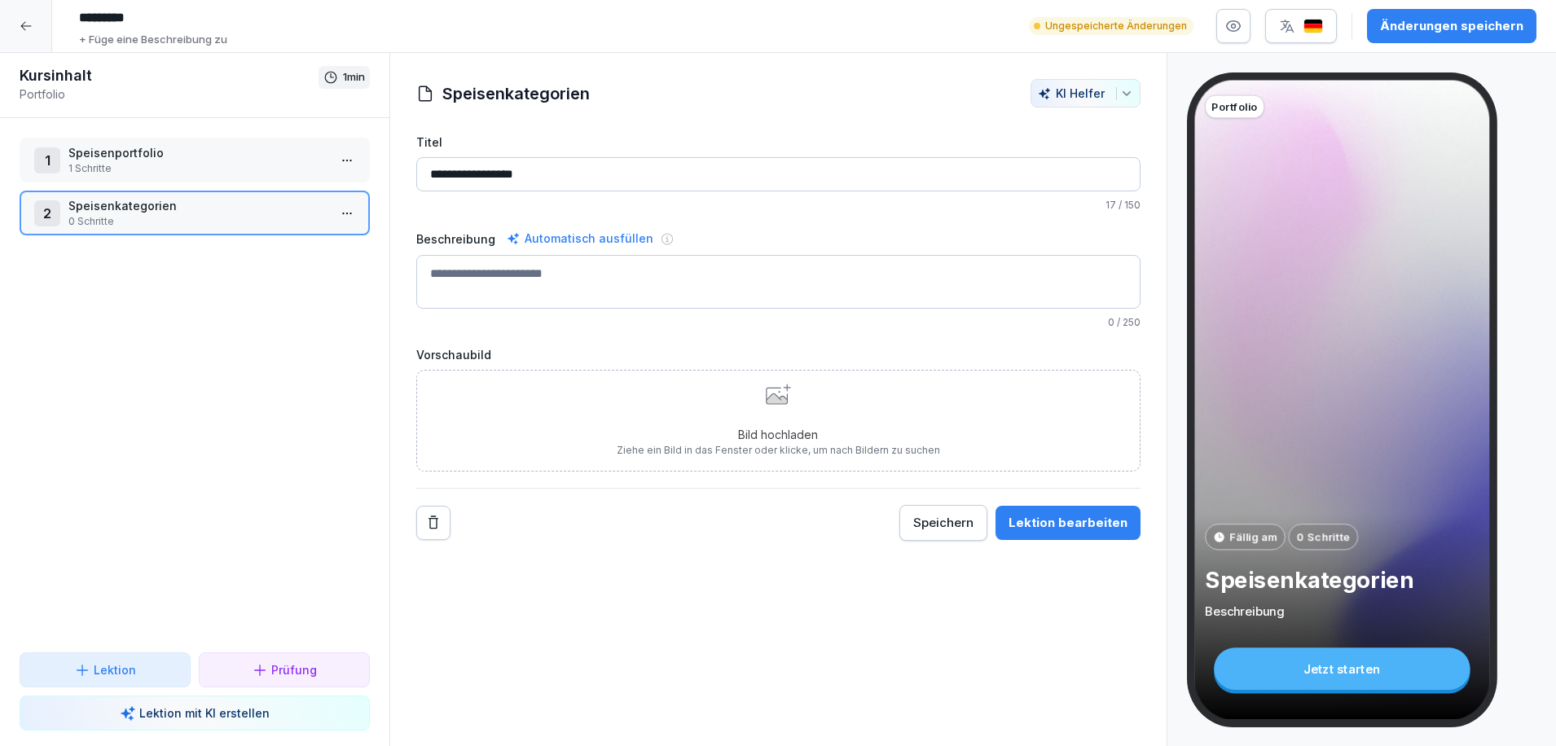
type input "**********"
click at [1039, 521] on div "Lektion bearbeiten" at bounding box center [1067, 523] width 119 height 18
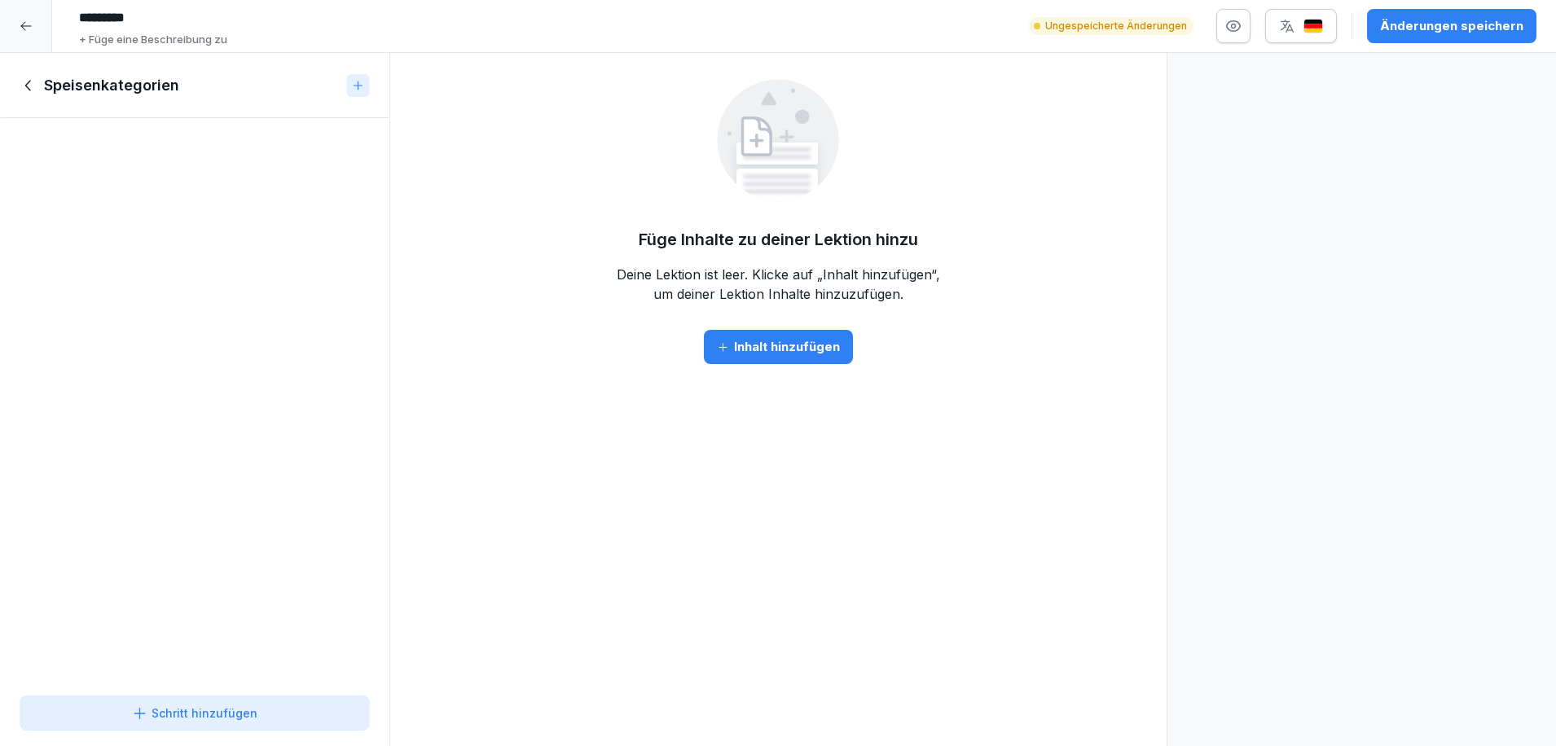
click at [796, 349] on div "Inhalt hinzufügen" at bounding box center [778, 347] width 123 height 18
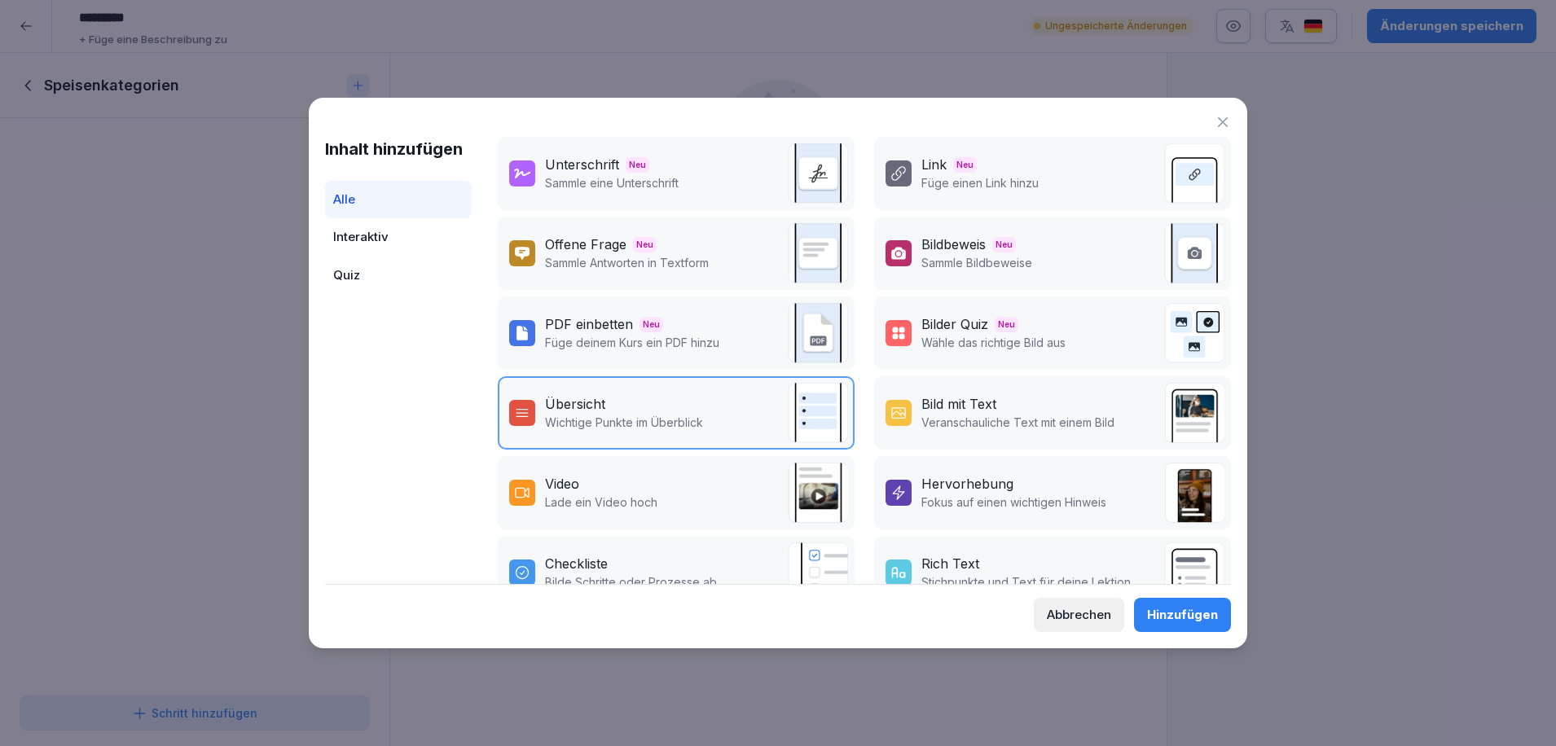
click at [674, 317] on div "PDF einbetten Neu" at bounding box center [632, 324] width 174 height 20
click at [1156, 619] on div "Hinzufügen" at bounding box center [1182, 615] width 71 height 18
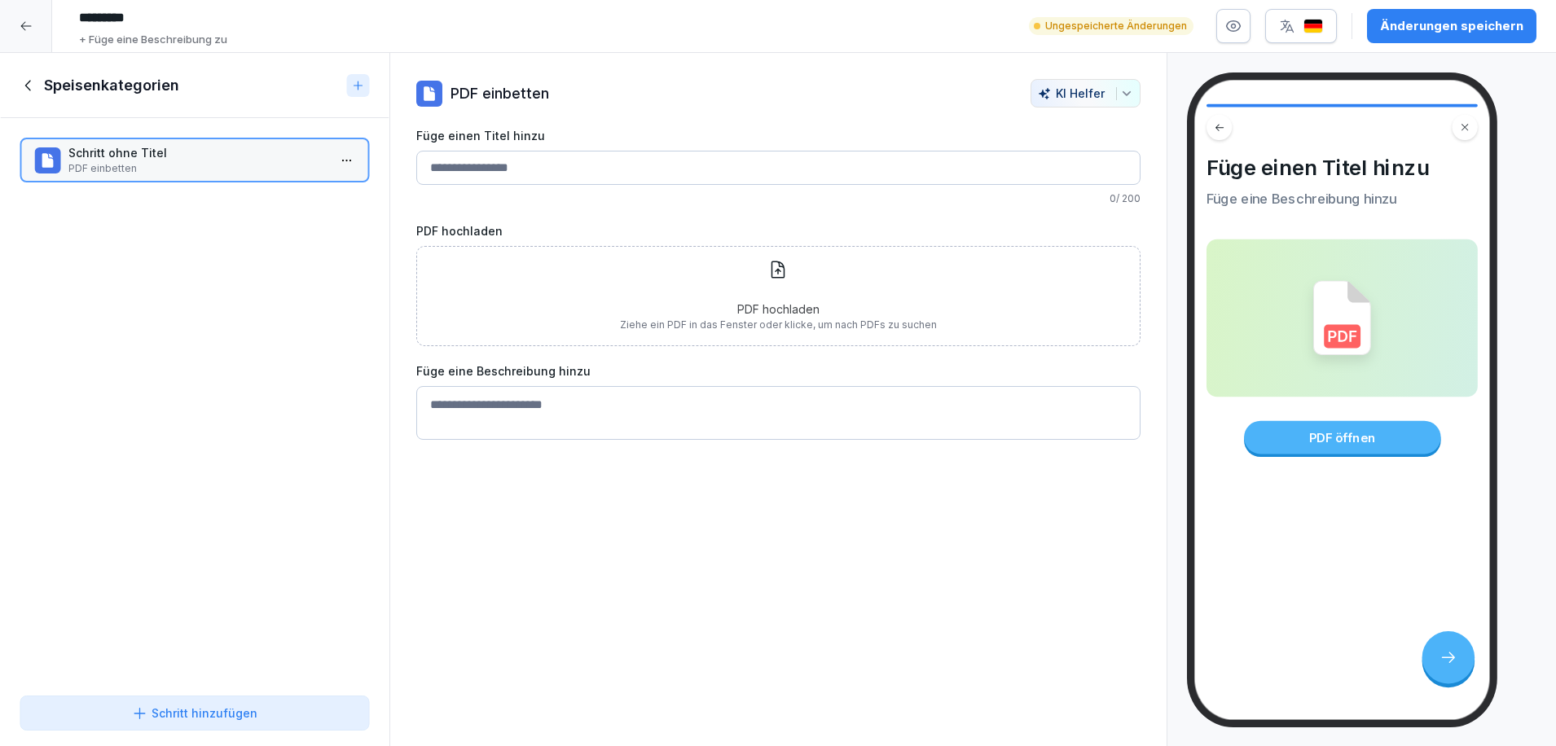
click at [660, 290] on div "PDF hochladen Ziehe ein PDF in das Fenster oder klicke, um nach PDFs zu suchen" at bounding box center [778, 296] width 317 height 72
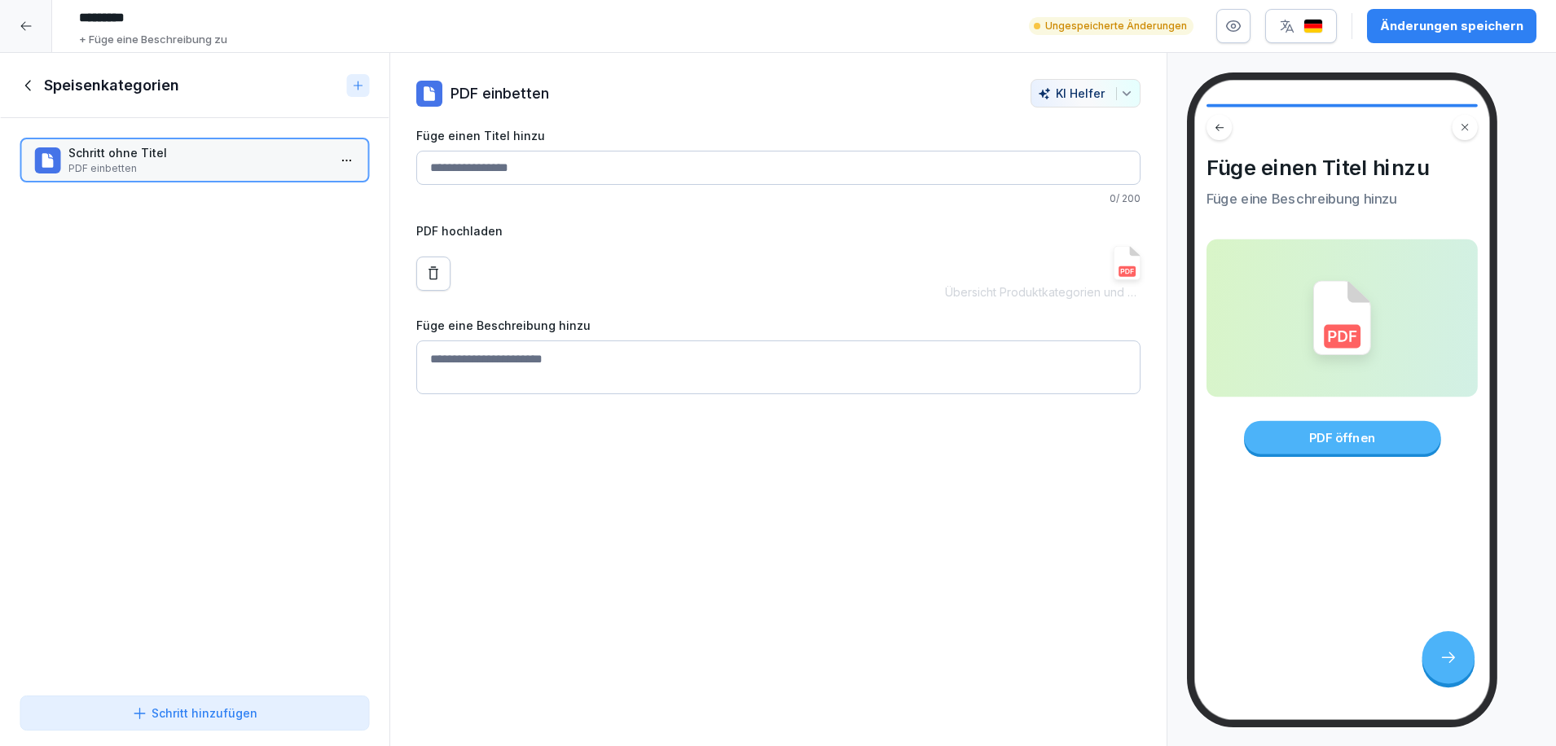
click at [1496, 37] on button "Änderungen speichern" at bounding box center [1451, 26] width 169 height 34
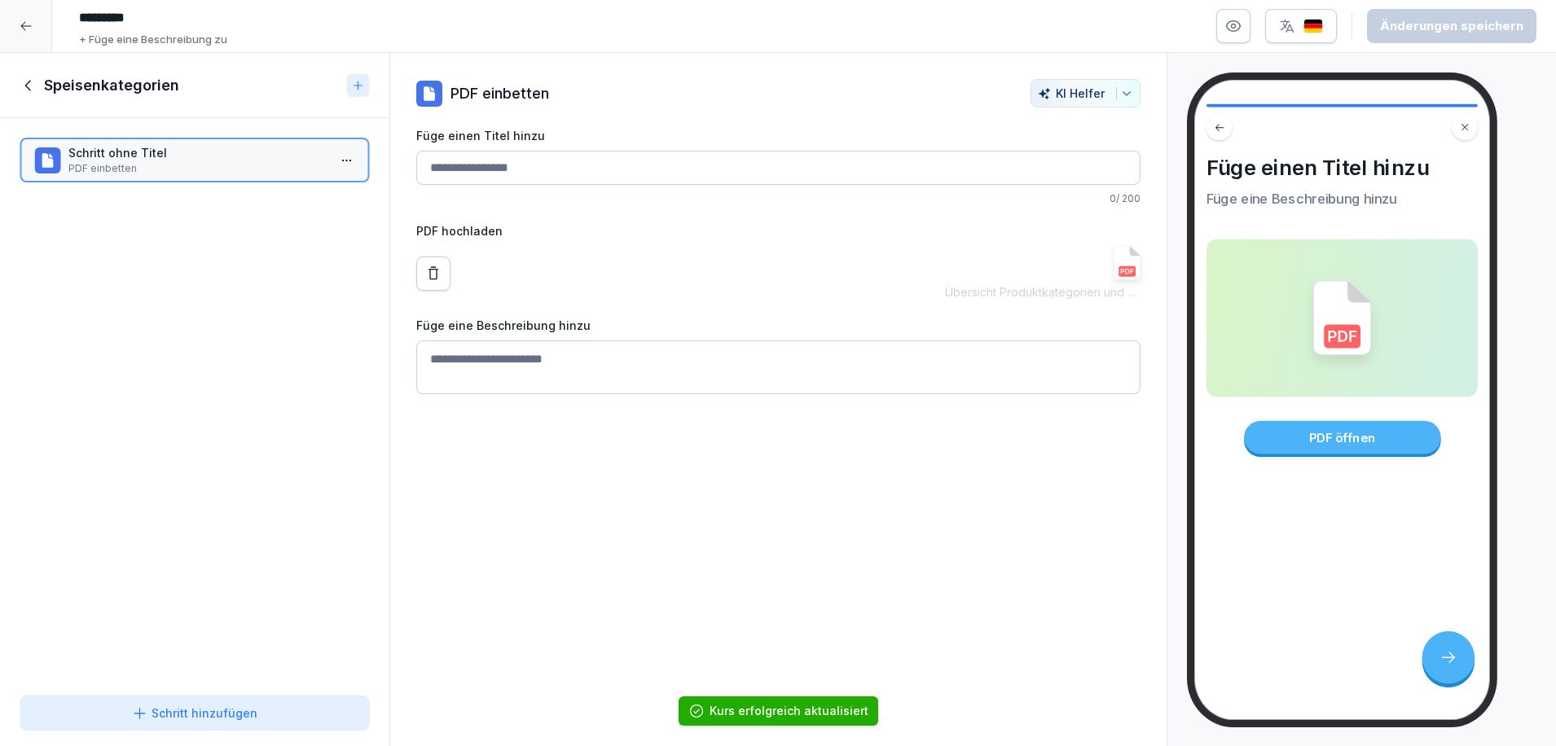
click at [876, 547] on div "PDF einbetten KI Helfer Füge einen Titel hinzu 0 / 200 PDF hochladen Übersicht …" at bounding box center [778, 400] width 778 height 694
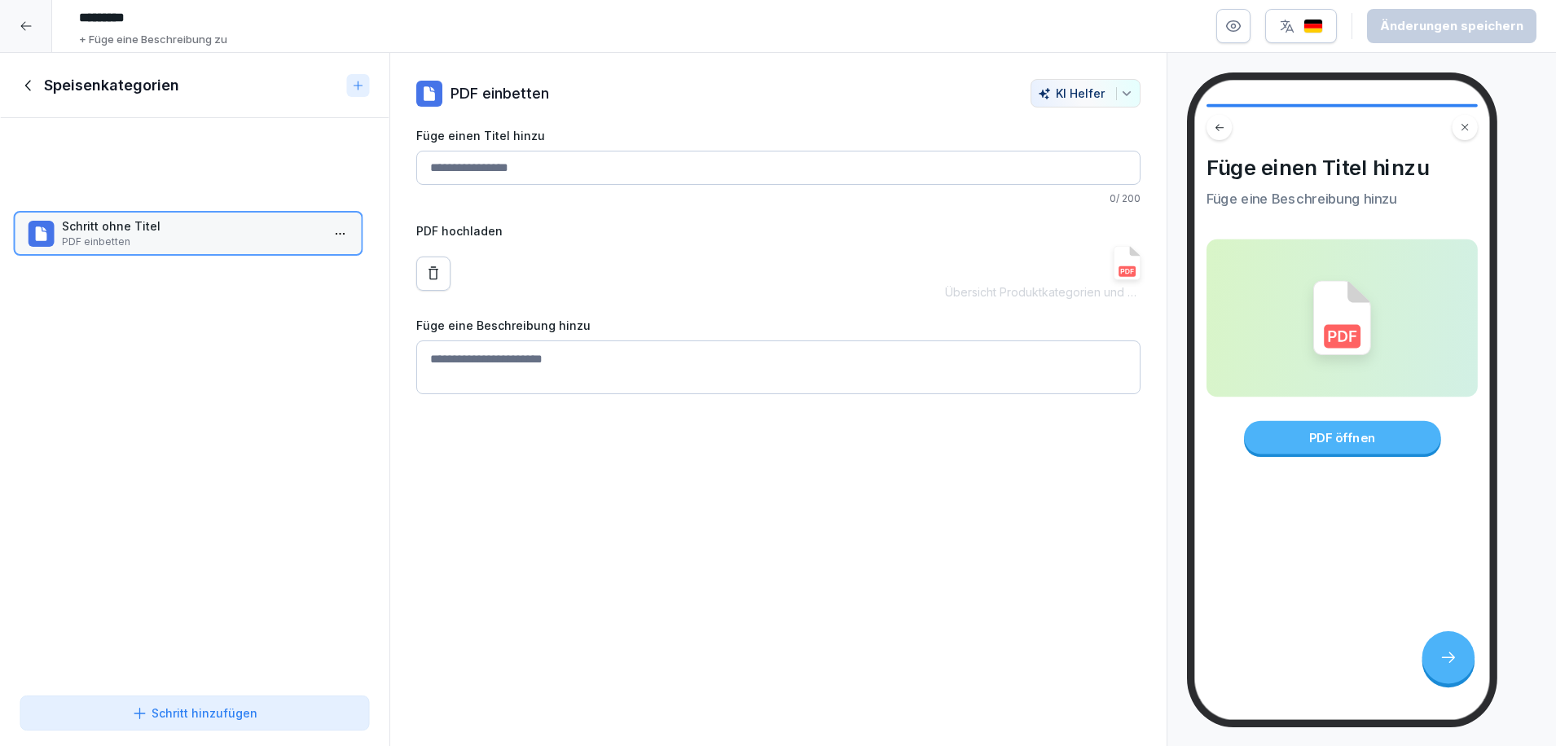
drag, startPoint x: 180, startPoint y: 156, endPoint x: 194, endPoint y: 152, distance: 14.4
click at [194, 152] on div "Schritt ohne Titel PDF einbetten To pick up a draggable item, press the space b…" at bounding box center [194, 403] width 389 height 571
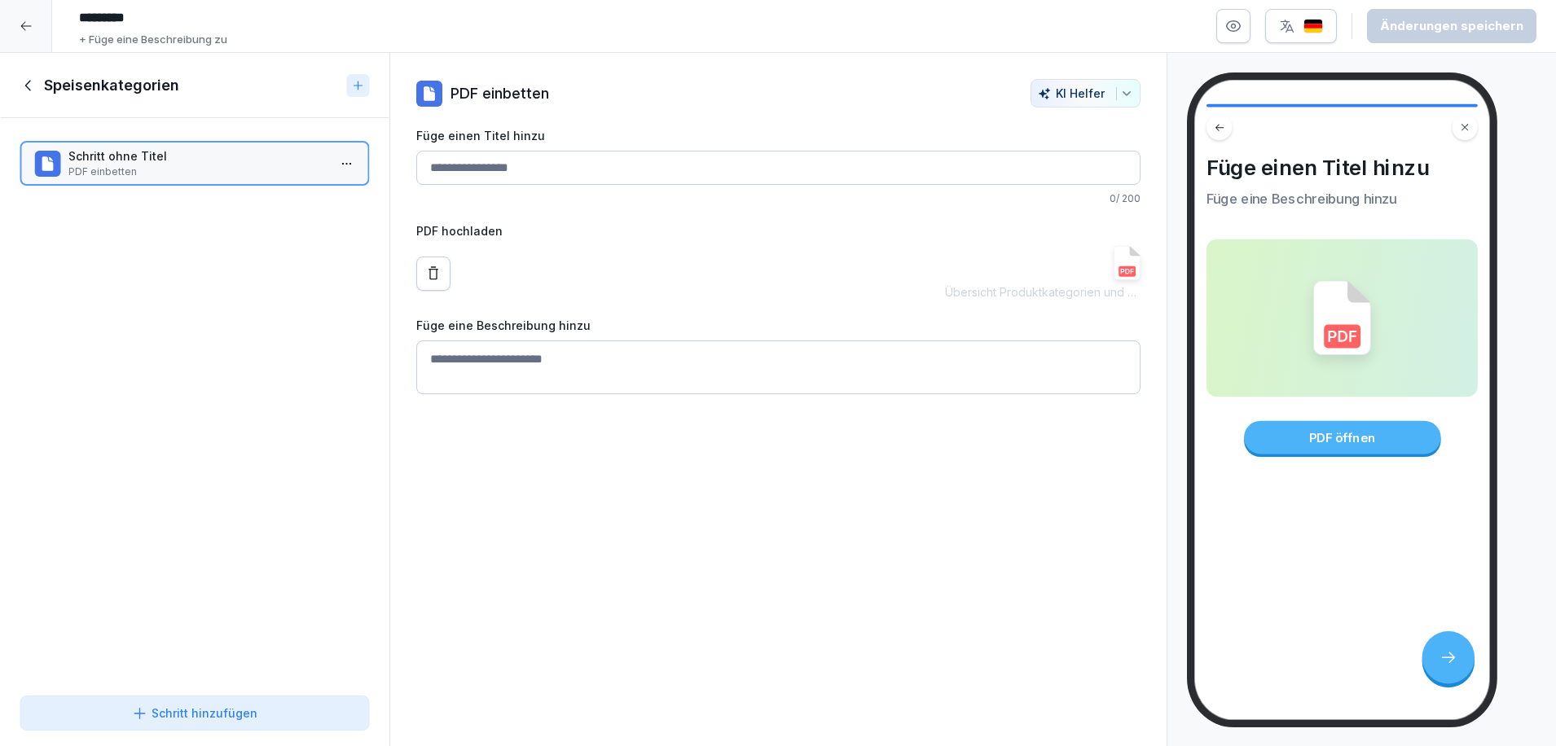
drag, startPoint x: 191, startPoint y: 152, endPoint x: 186, endPoint y: 201, distance: 50.0
click at [182, 219] on div "Schritt ohne Titel PDF einbetten To pick up a draggable item, press the space b…" at bounding box center [194, 403] width 389 height 571
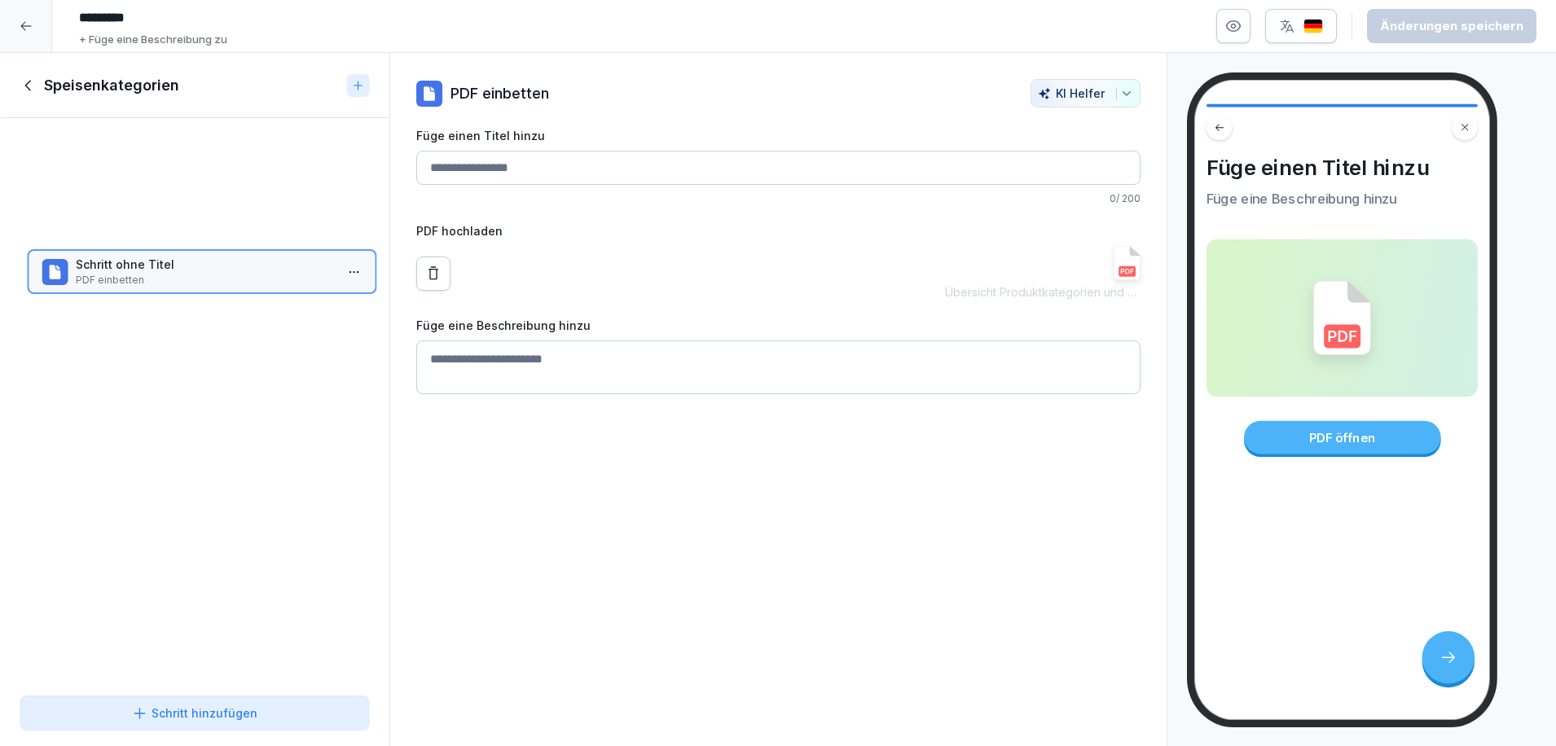
drag, startPoint x: 190, startPoint y: 221, endPoint x: 202, endPoint y: 254, distance: 35.6
click at [202, 263] on div "Schritt ohne Titel PDF einbetten" at bounding box center [202, 271] width 350 height 45
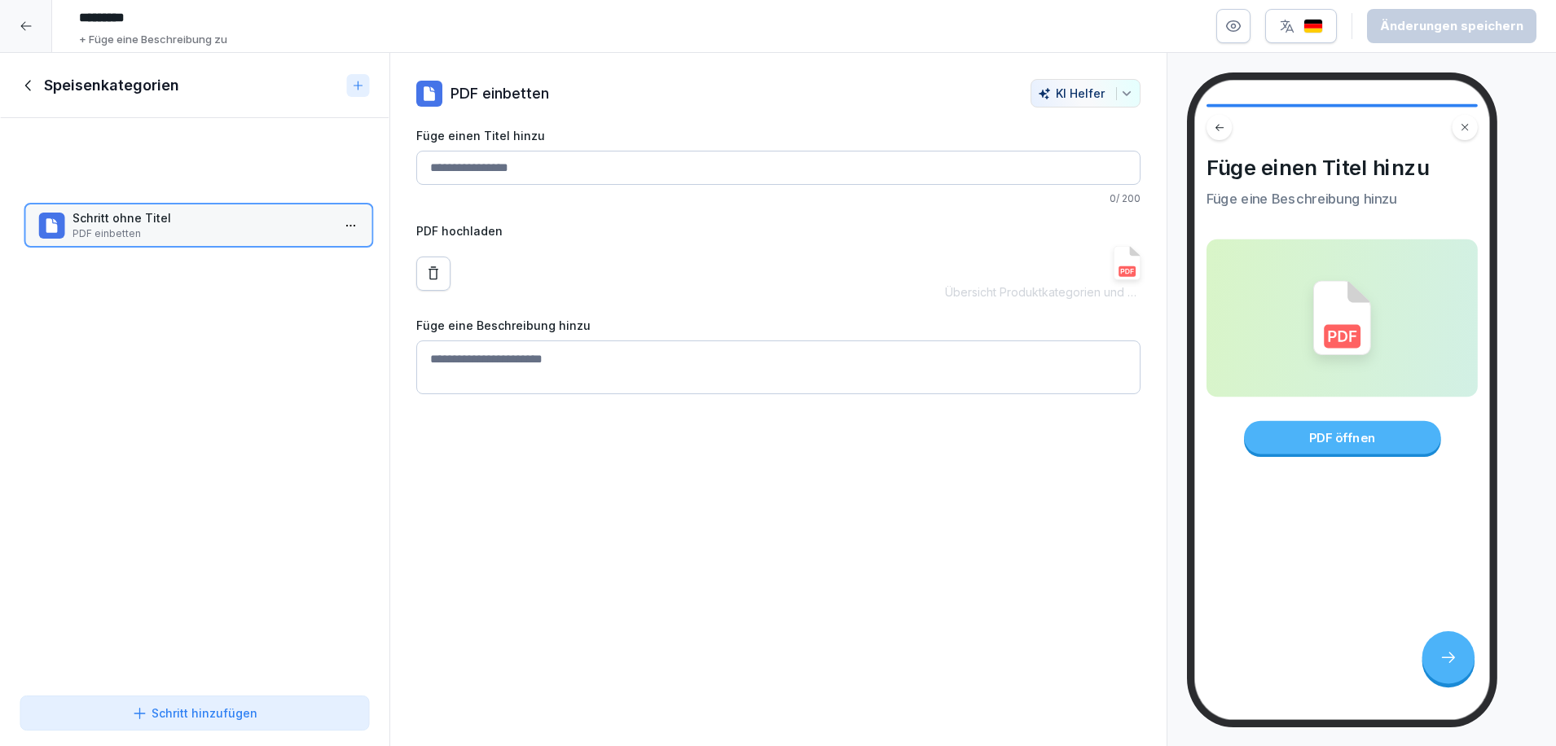
drag, startPoint x: 217, startPoint y: 166, endPoint x: 222, endPoint y: 265, distance: 98.6
click at [222, 241] on p "PDF einbetten" at bounding box center [201, 233] width 259 height 15
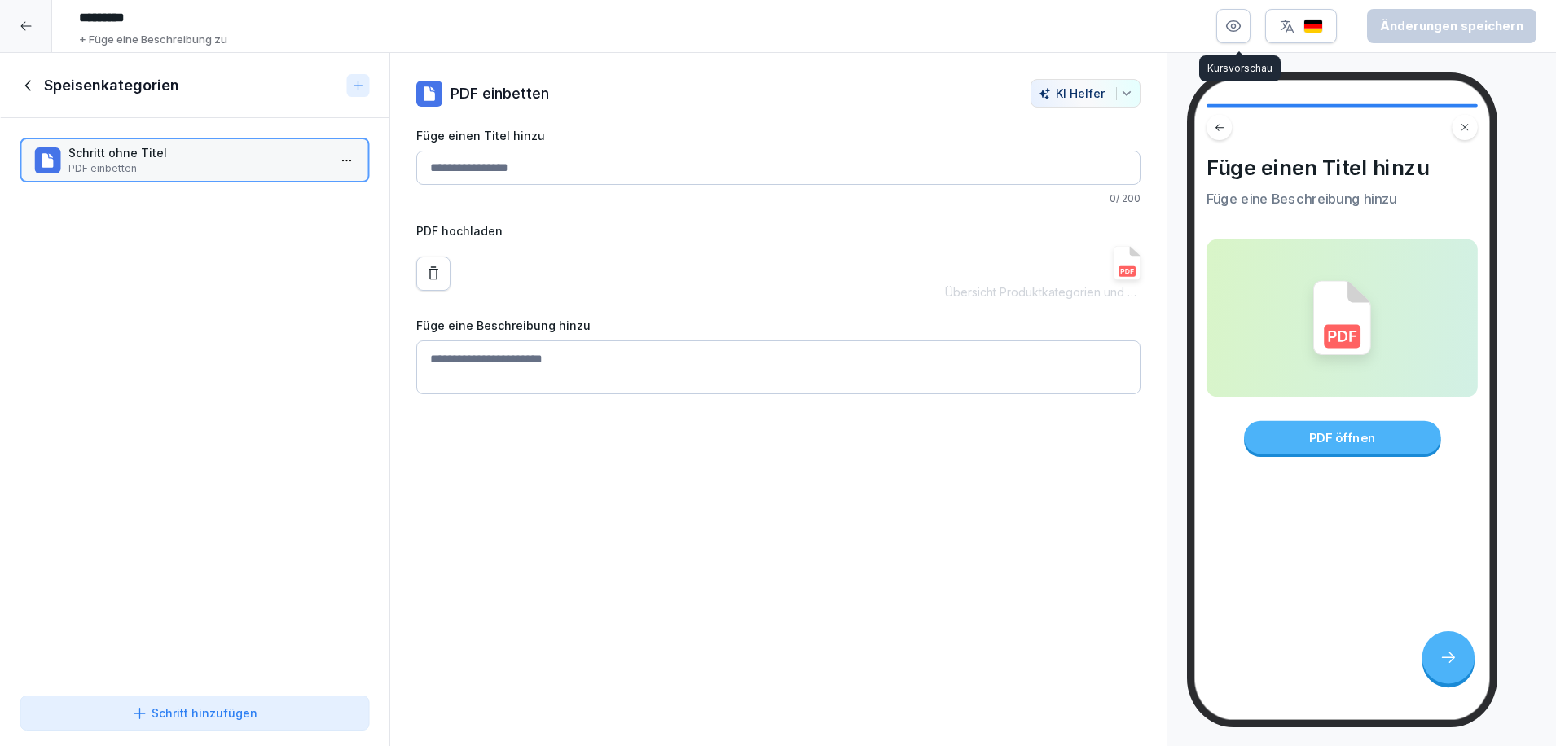
click at [1236, 28] on icon "button" at bounding box center [1234, 26] width 4 height 4
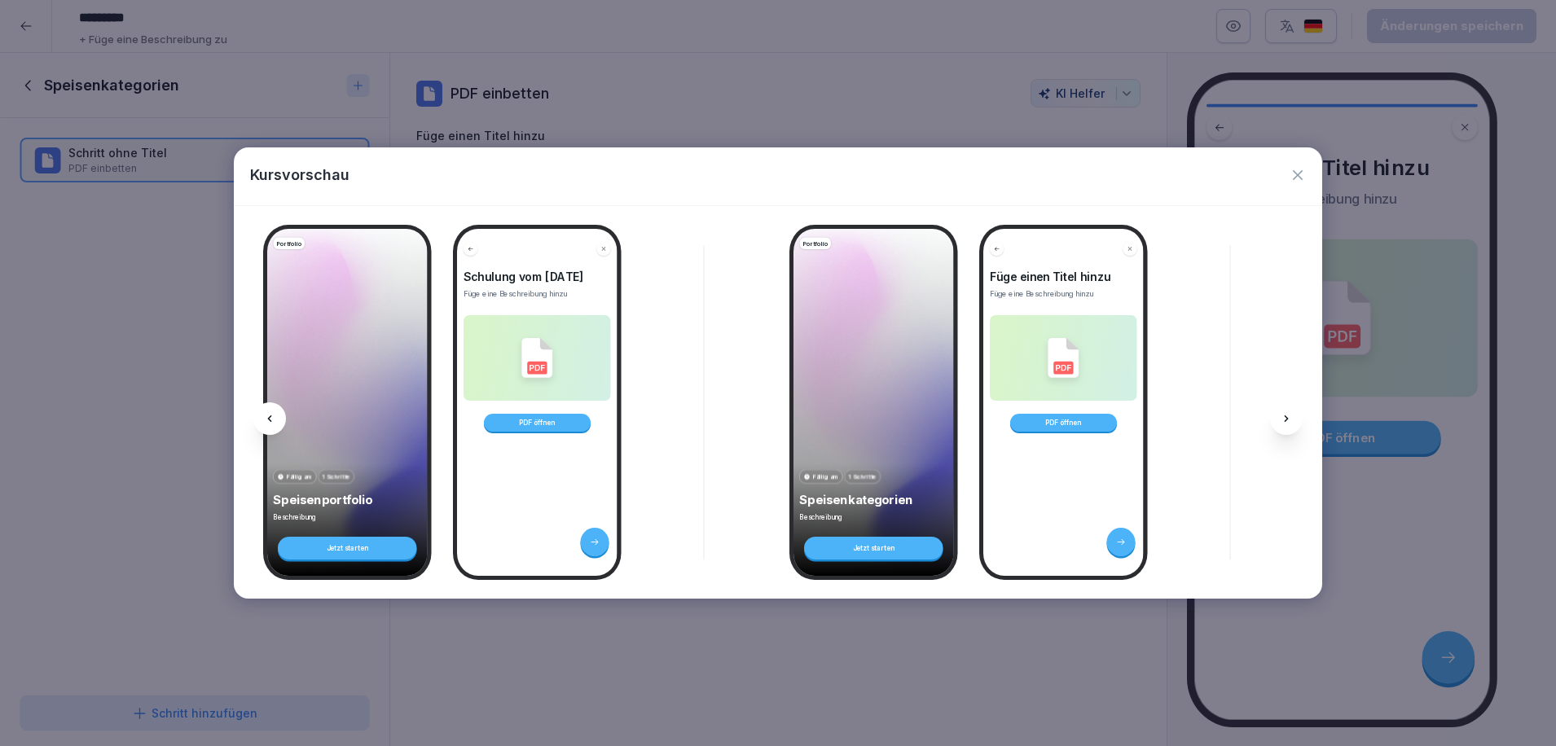
click at [1285, 419] on icon at bounding box center [1286, 418] width 13 height 13
click at [602, 542] on div at bounding box center [595, 542] width 29 height 29
click at [1285, 416] on icon at bounding box center [1287, 418] width 4 height 7
click at [1298, 177] on icon "button" at bounding box center [1297, 175] width 16 height 16
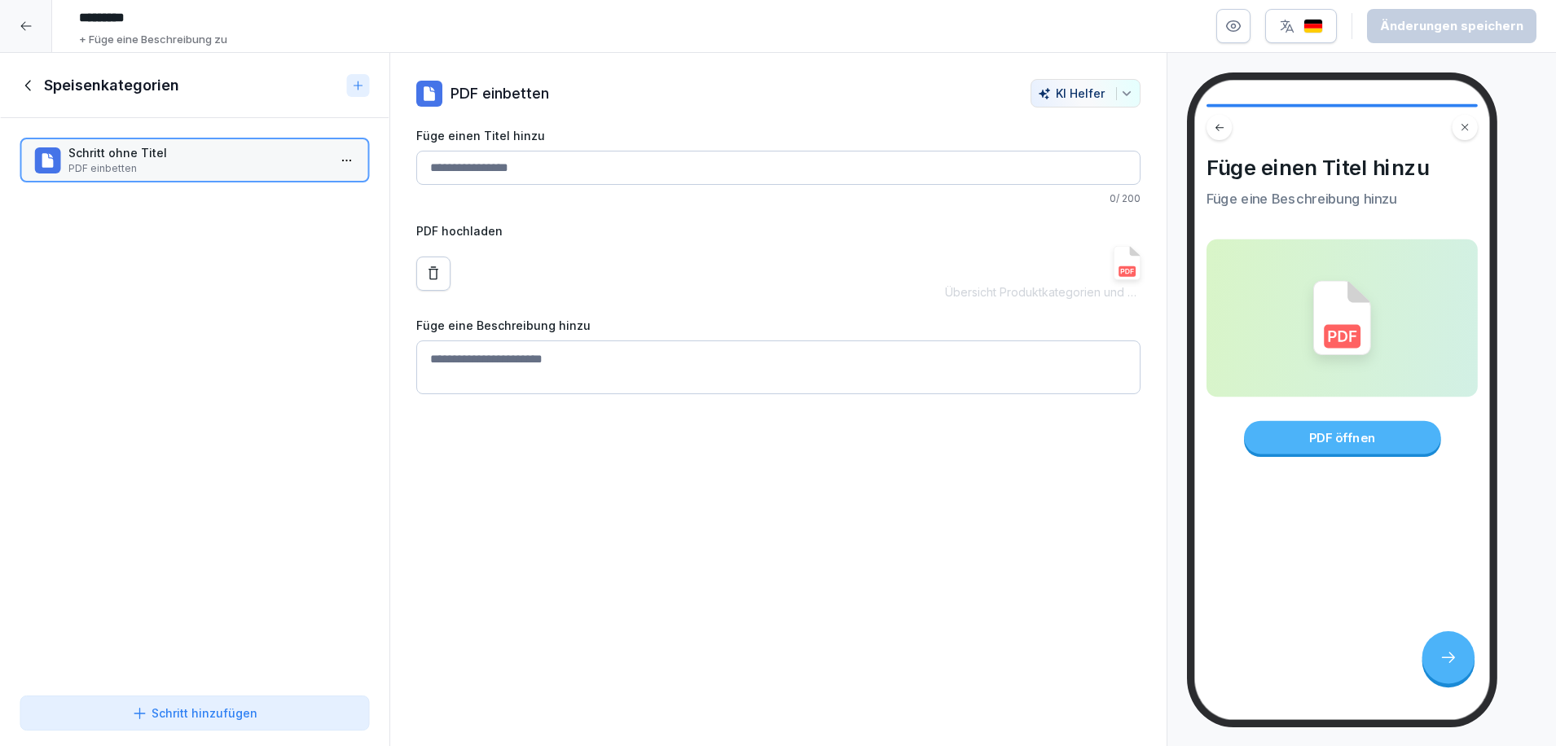
click at [26, 89] on icon at bounding box center [29, 86] width 18 height 18
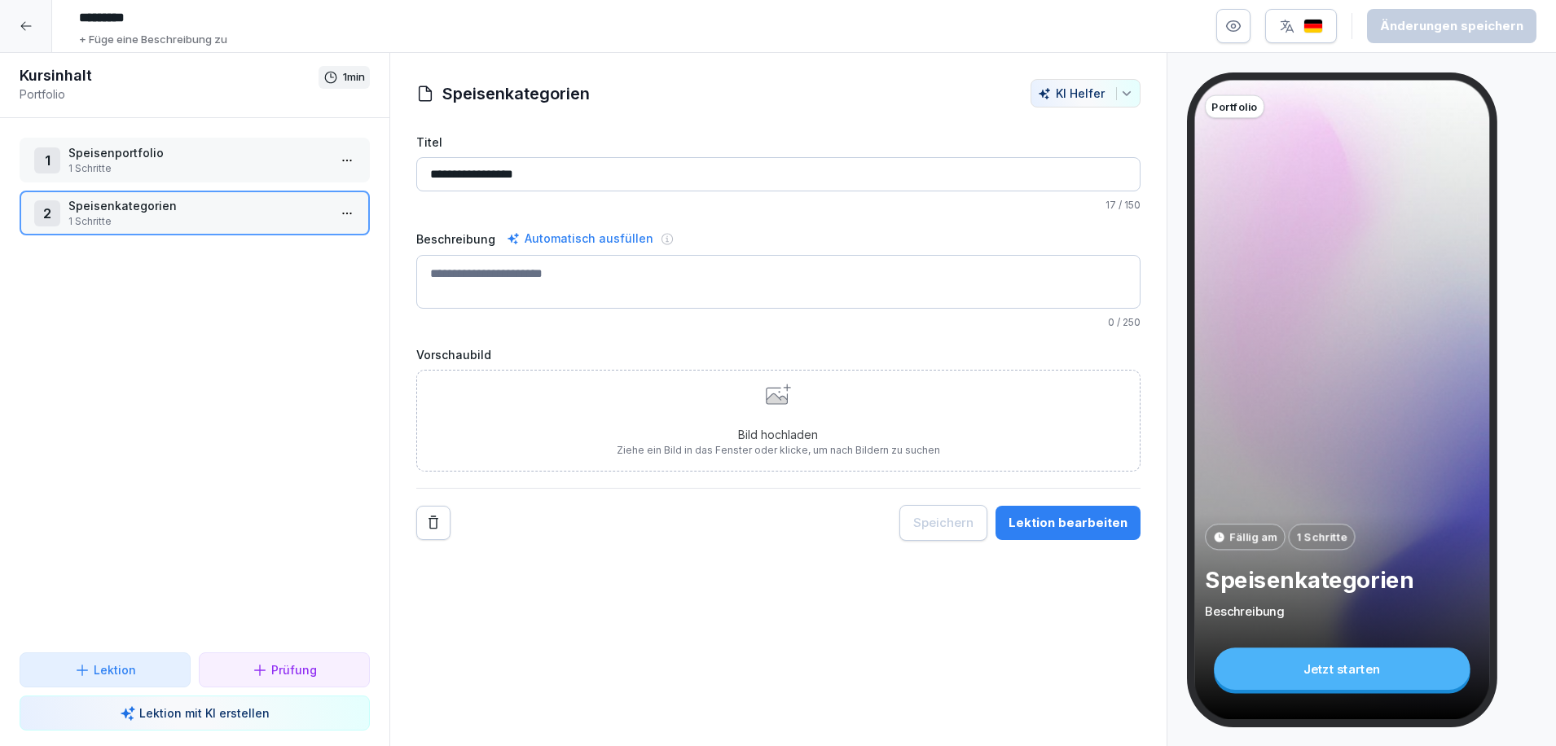
click at [123, 665] on p "Lektion" at bounding box center [115, 669] width 42 height 17
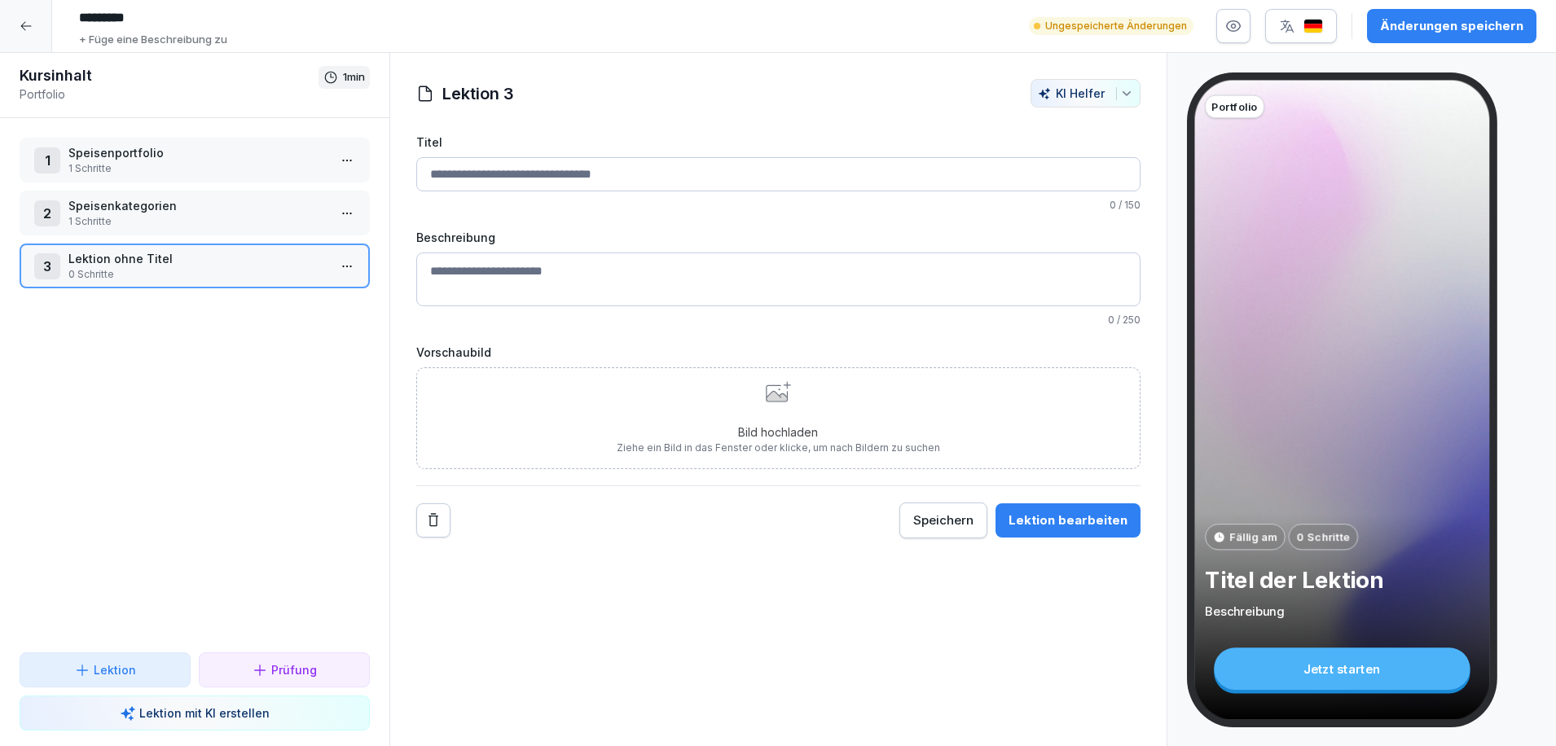
click at [533, 165] on input "Titel" at bounding box center [778, 174] width 724 height 34
click at [243, 209] on p "Speisenkategorien" at bounding box center [197, 205] width 259 height 17
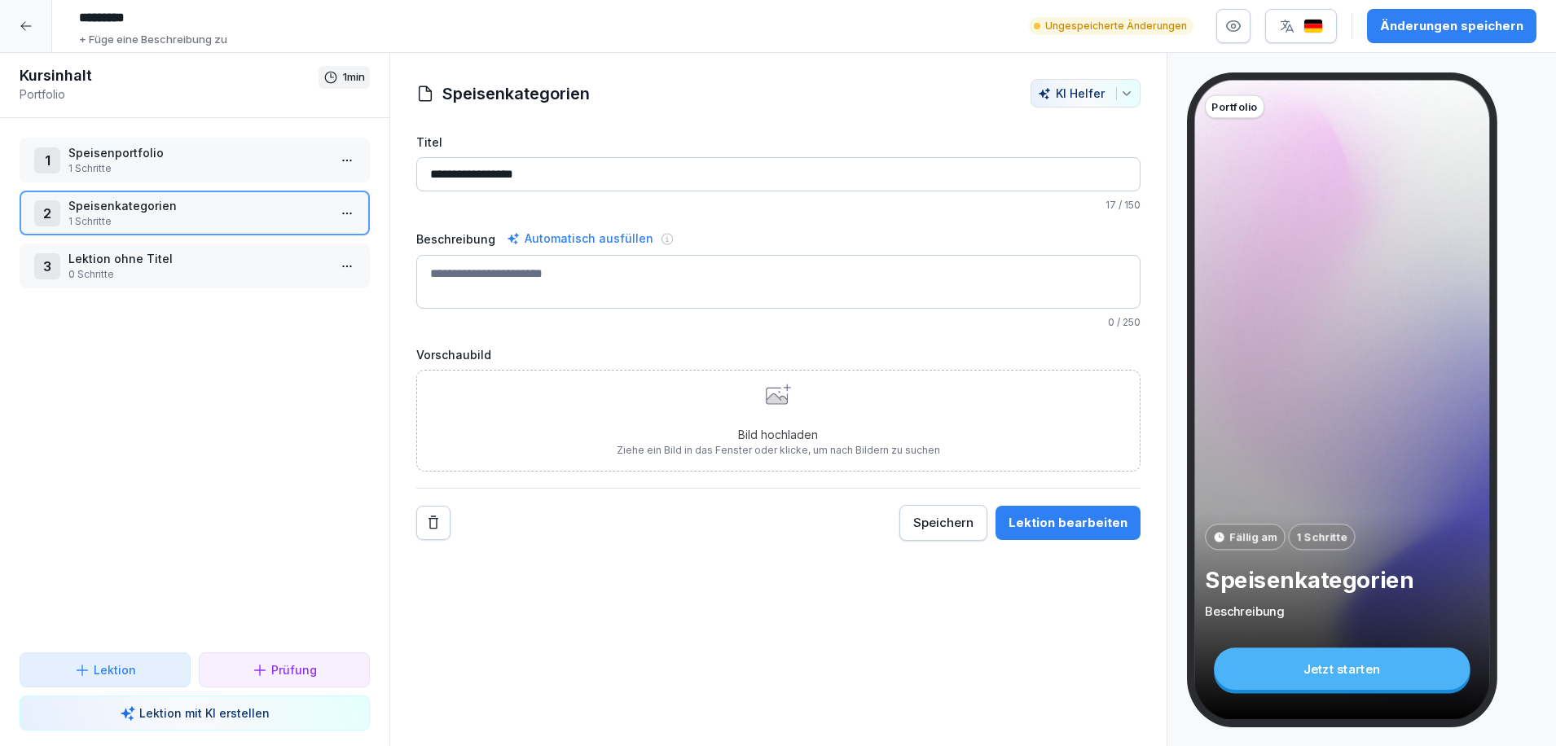
click at [235, 270] on p "0 Schritte" at bounding box center [197, 274] width 259 height 15
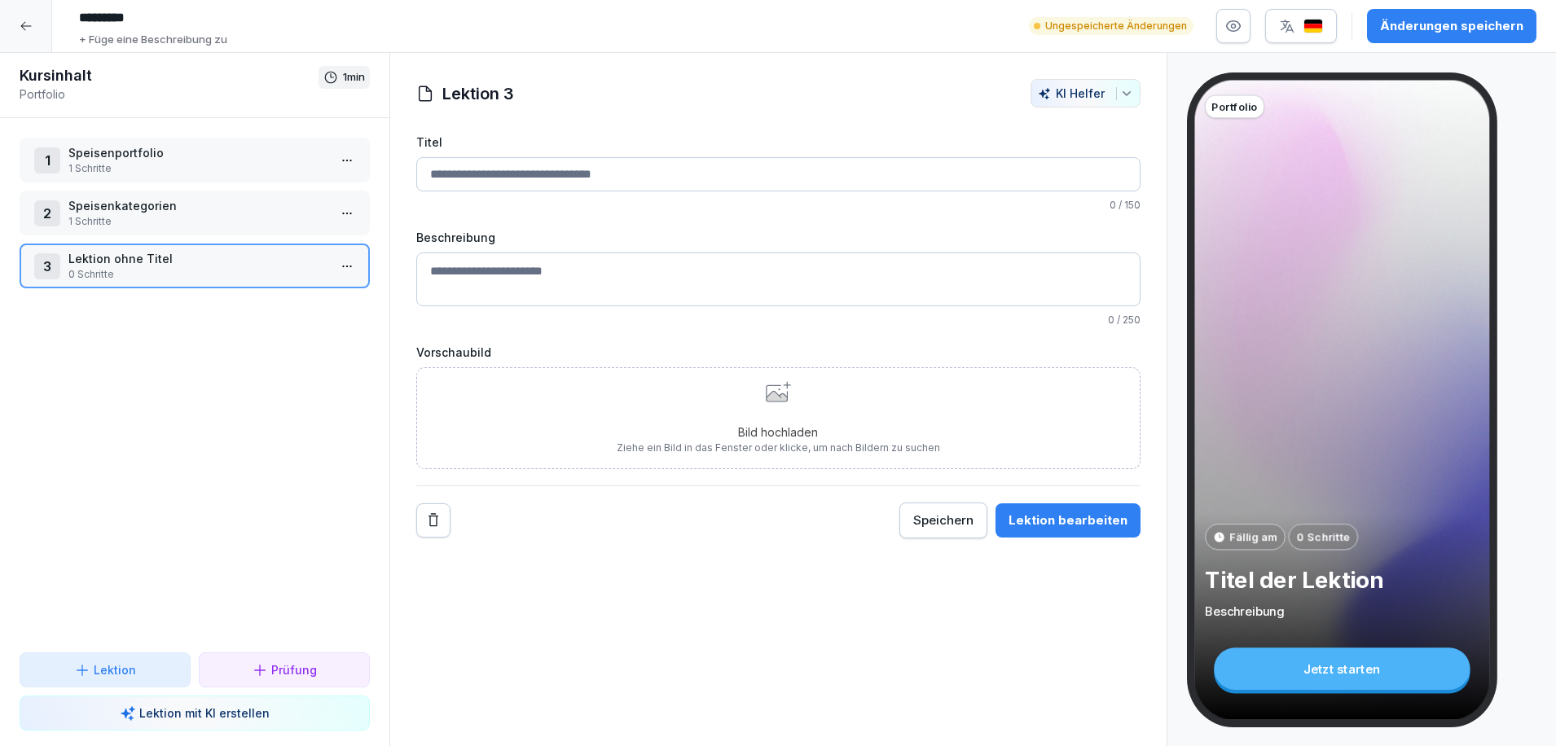
click at [513, 178] on input "Titel" at bounding box center [778, 174] width 724 height 34
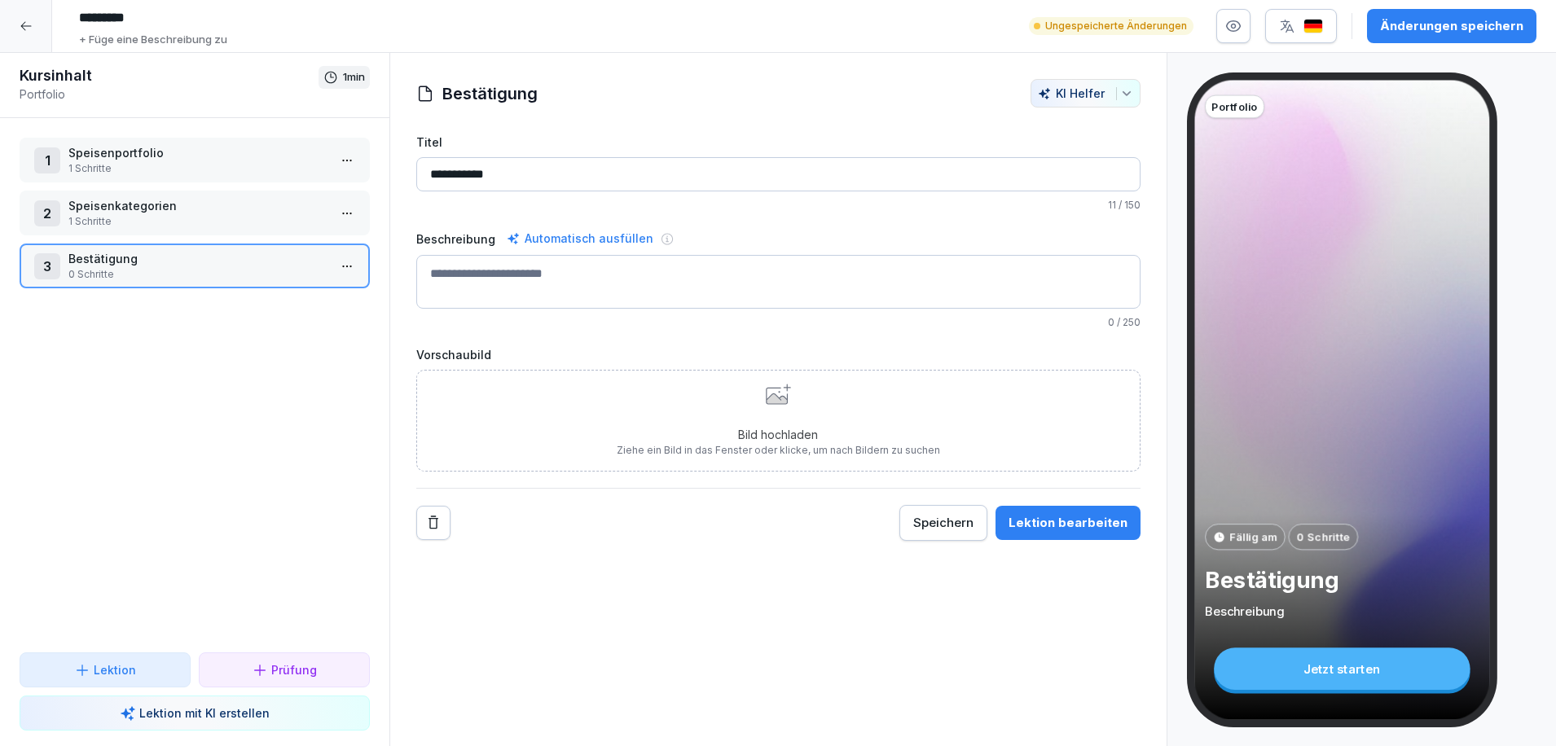
type input "**********"
click at [1089, 520] on div "Lektion bearbeiten" at bounding box center [1067, 523] width 119 height 18
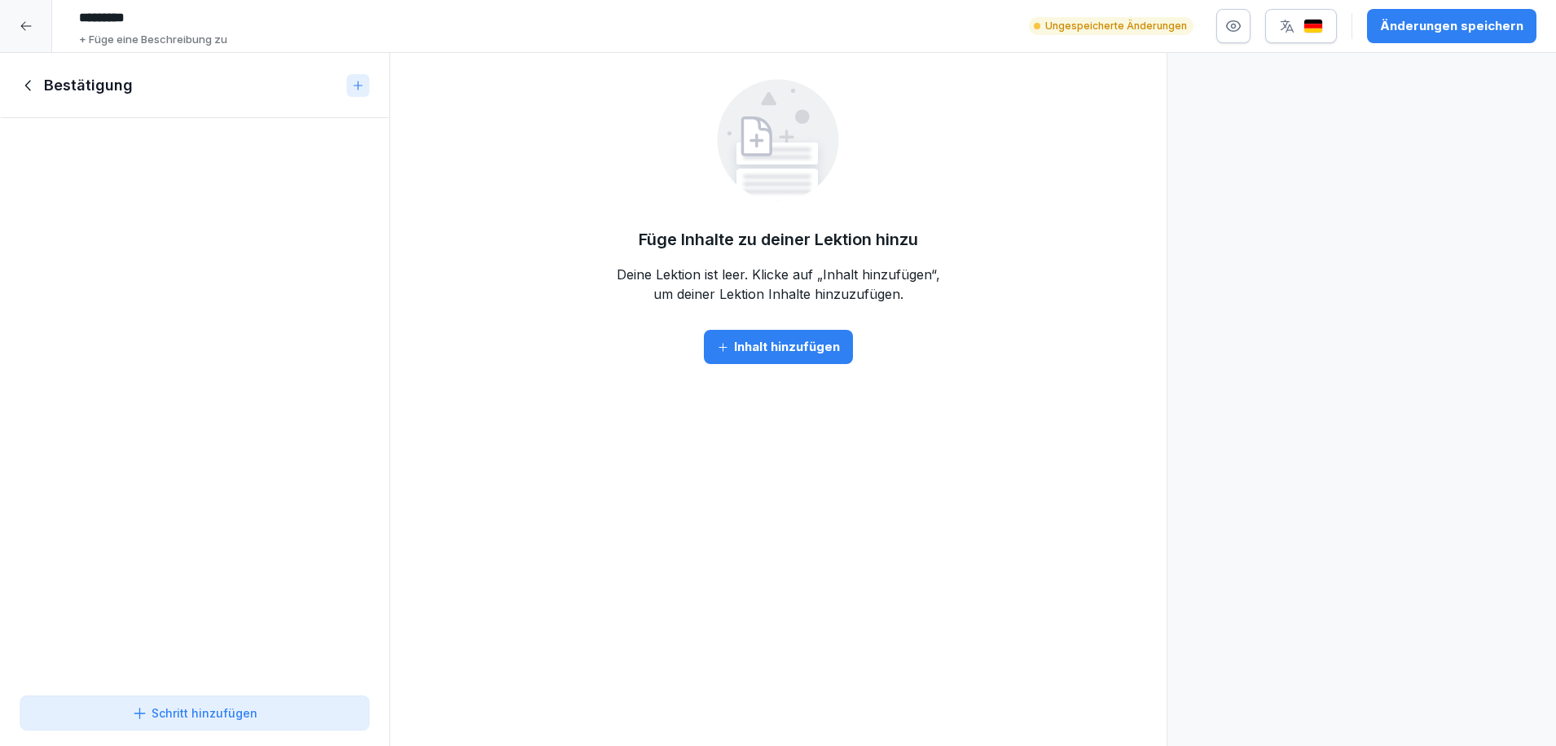
click at [807, 354] on div "Inhalt hinzufügen" at bounding box center [778, 347] width 123 height 18
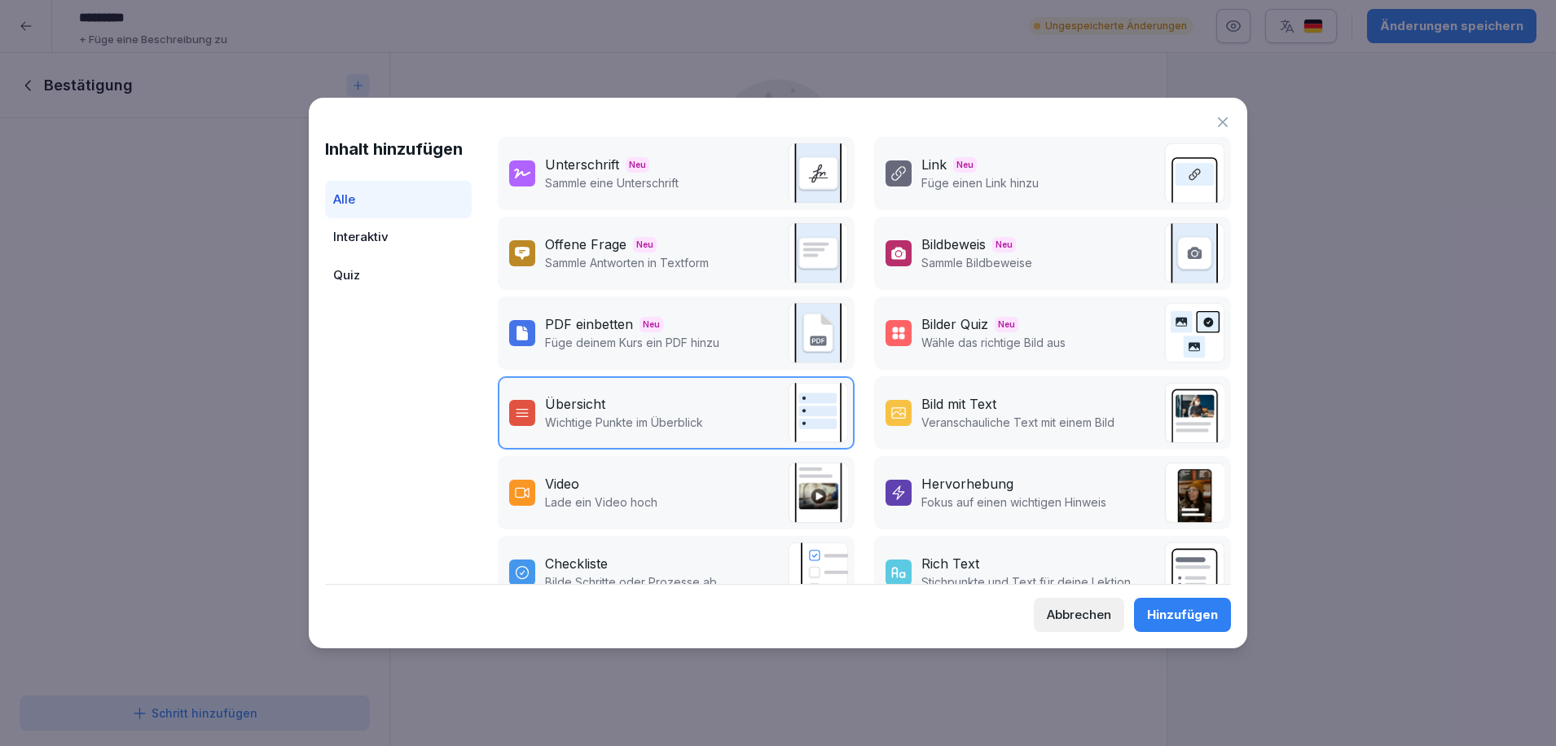
click at [723, 186] on div "Unterschrift Neu Sammle eine Unterschrift" at bounding box center [676, 173] width 357 height 73
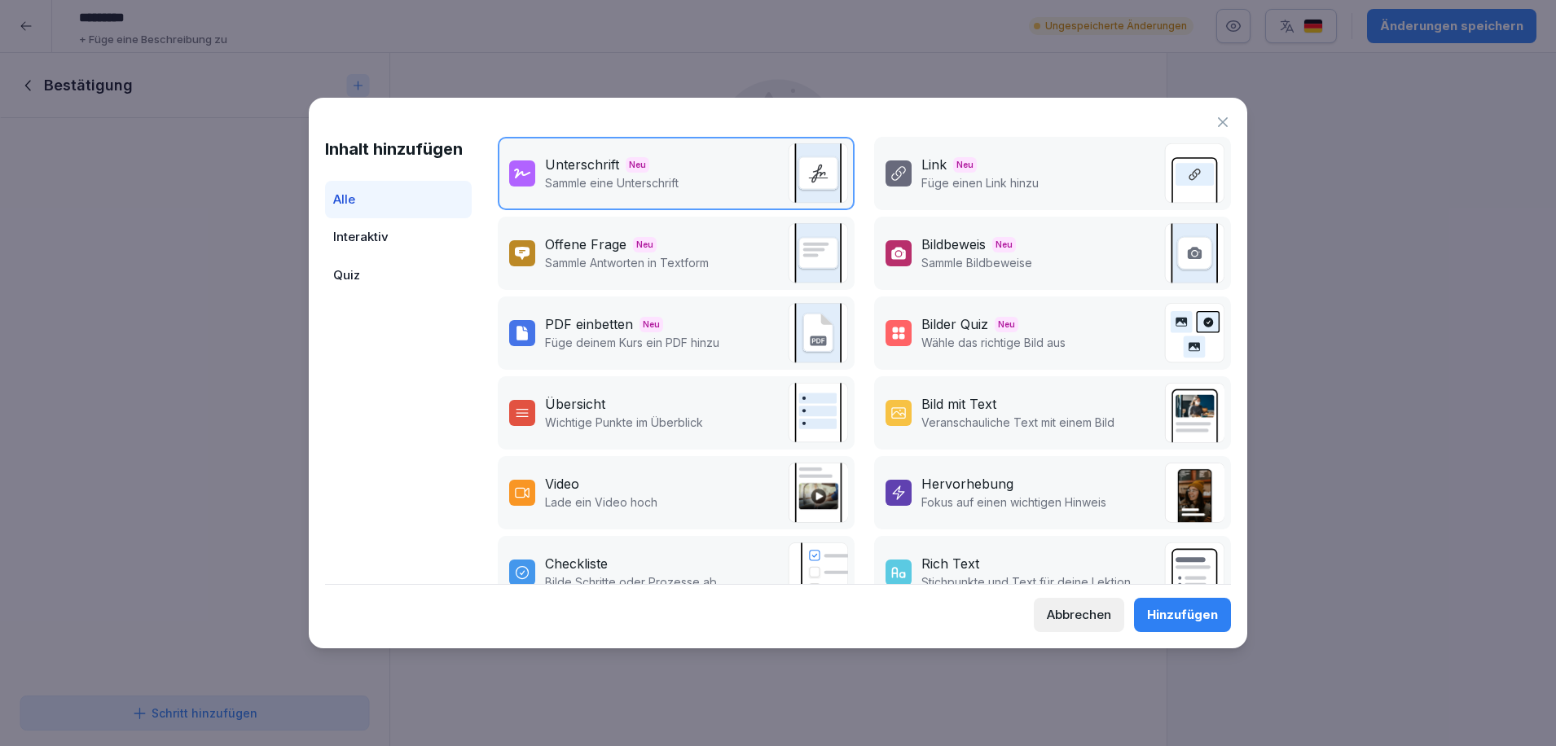
click at [1157, 626] on button "Hinzufügen" at bounding box center [1182, 615] width 97 height 34
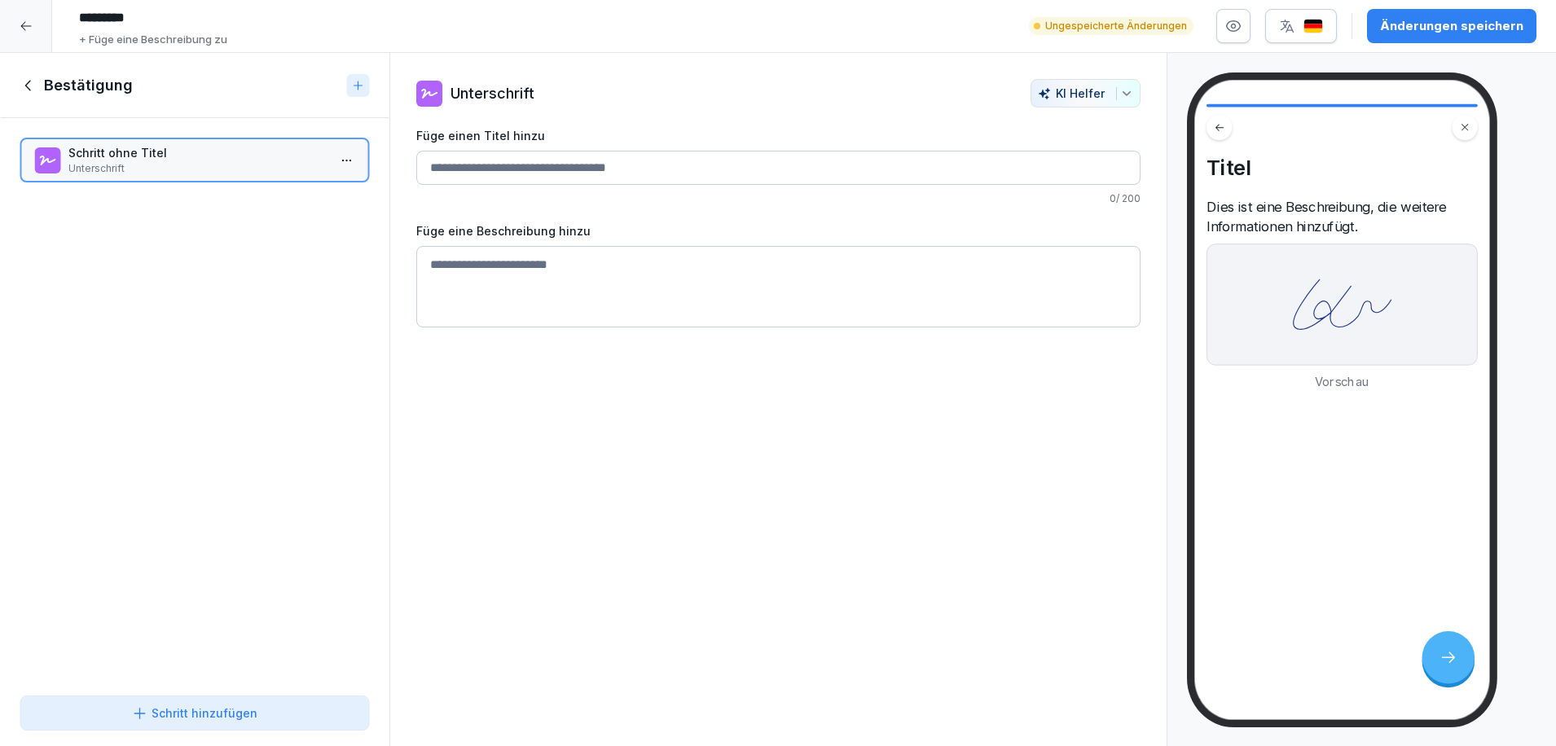
click at [611, 167] on input "Füge einen Titel hinzu" at bounding box center [778, 168] width 724 height 34
click at [1065, 323] on textarea at bounding box center [778, 286] width 724 height 81
type textarea "**********"
click at [617, 604] on div "**********" at bounding box center [778, 400] width 778 height 694
click at [31, 83] on icon at bounding box center [29, 86] width 18 height 18
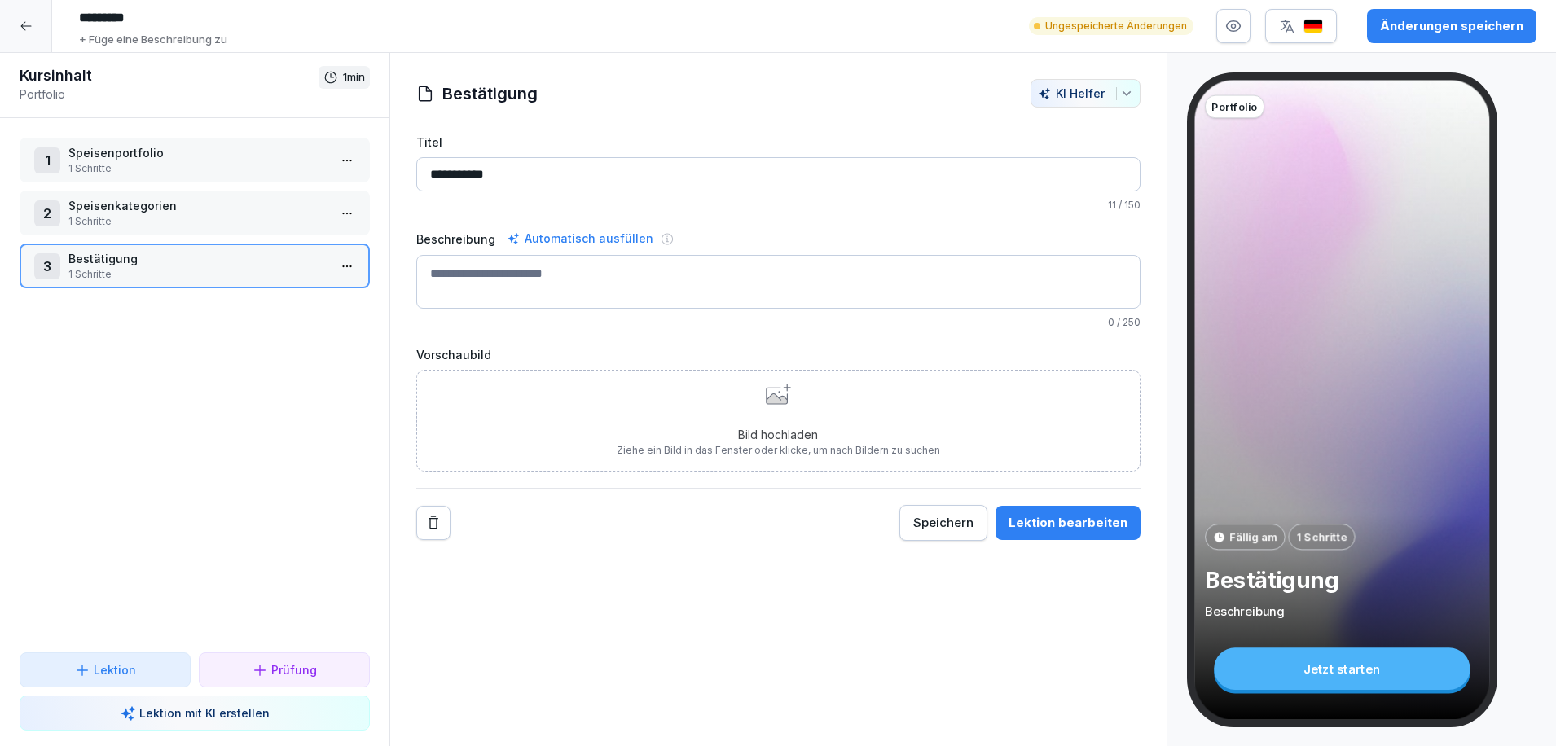
click at [1528, 33] on button "Änderungen speichern" at bounding box center [1451, 26] width 169 height 34
click at [24, 16] on div at bounding box center [26, 26] width 52 height 52
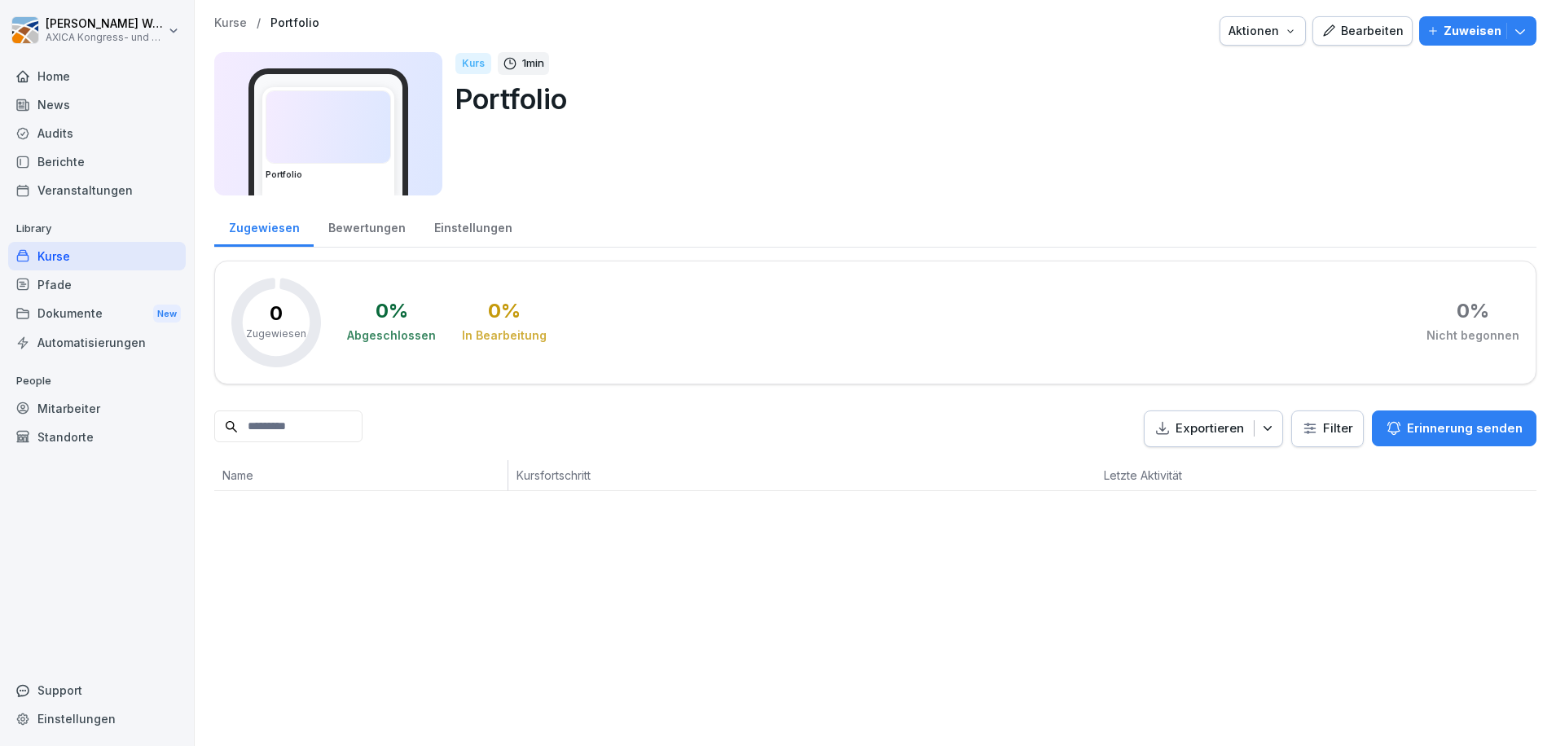
click at [1512, 31] on icon "button" at bounding box center [1520, 31] width 16 height 16
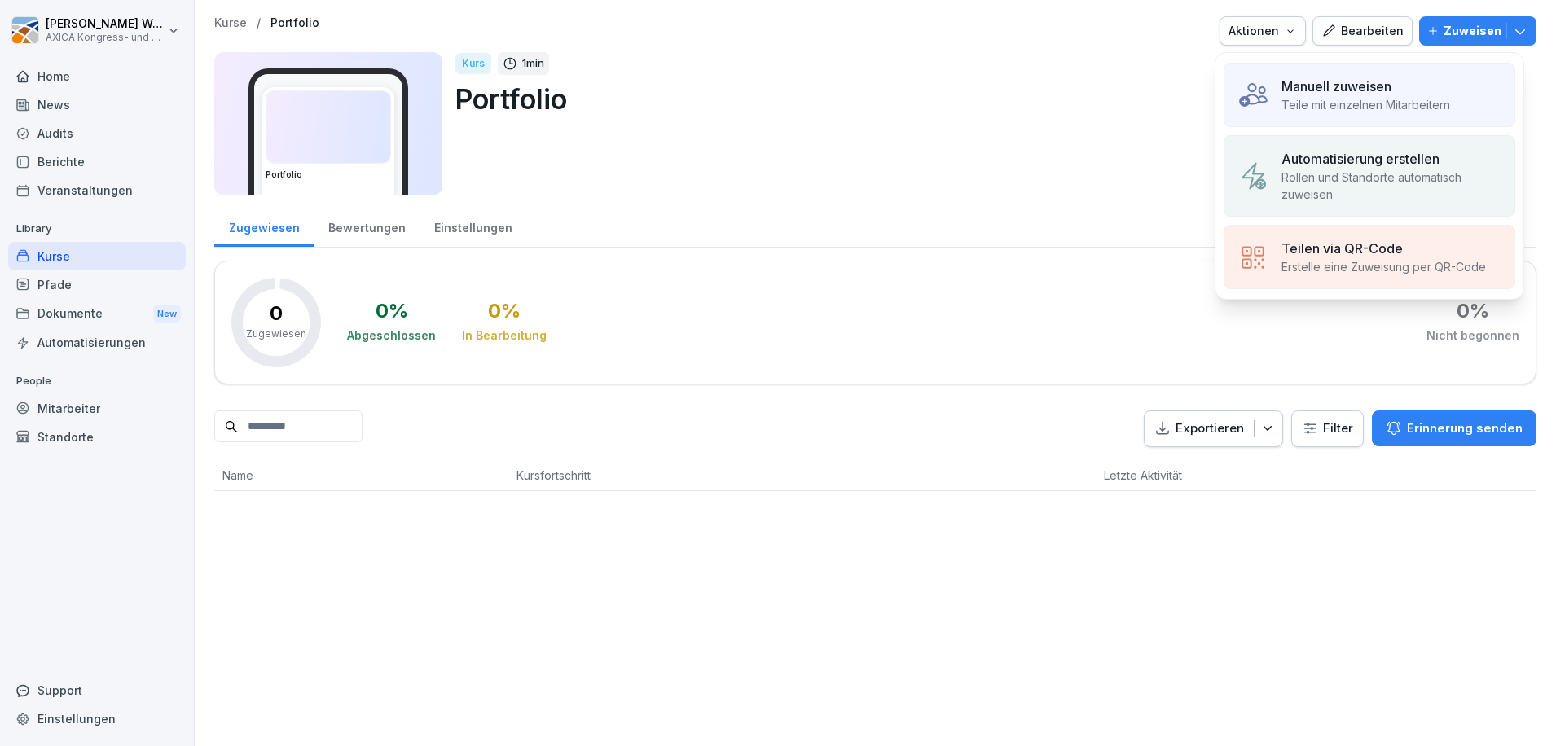
click at [1418, 92] on div "Manuell zuweisen" at bounding box center [1365, 87] width 169 height 20
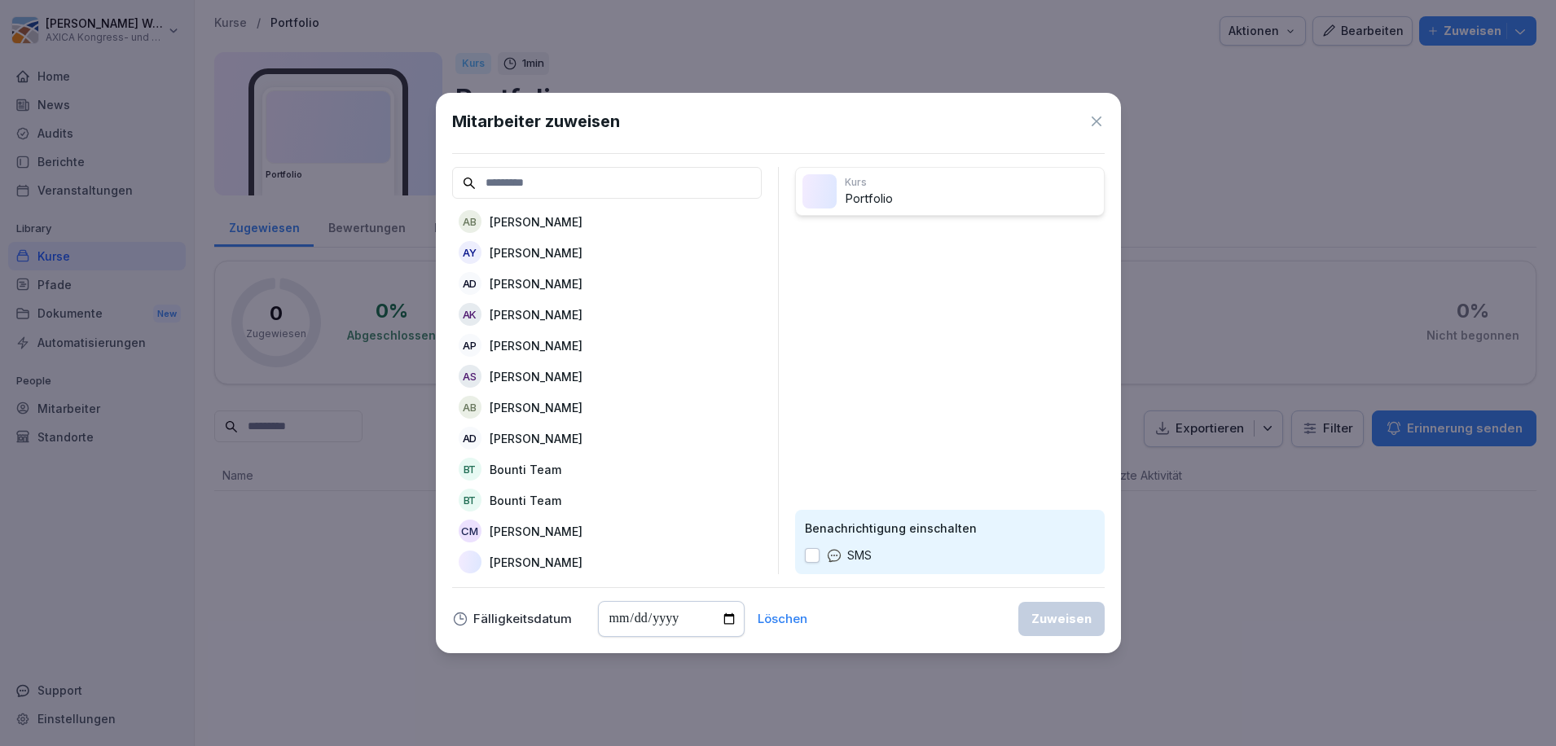
click at [1093, 116] on icon at bounding box center [1096, 121] width 16 height 16
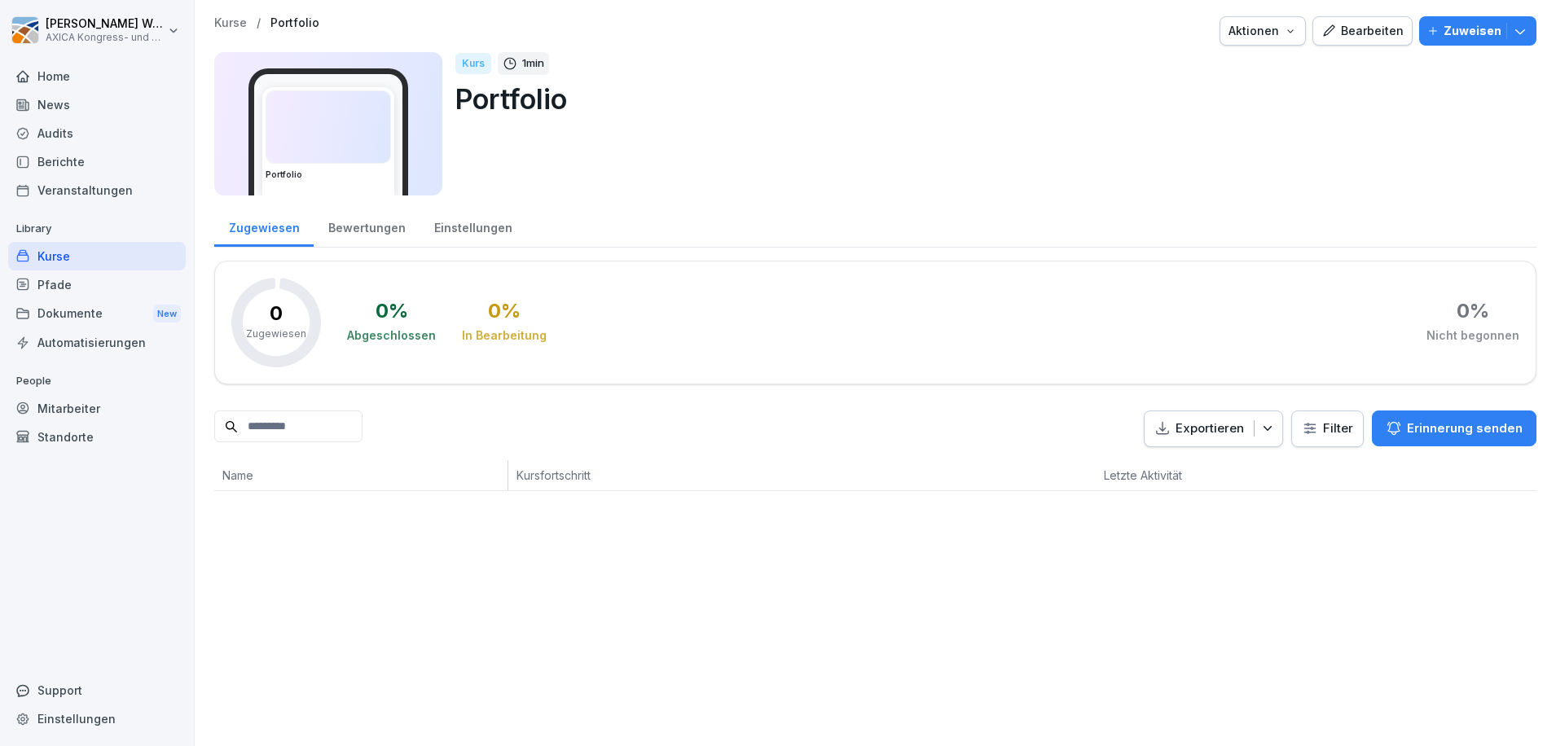
click at [1512, 34] on icon "button" at bounding box center [1520, 31] width 16 height 16
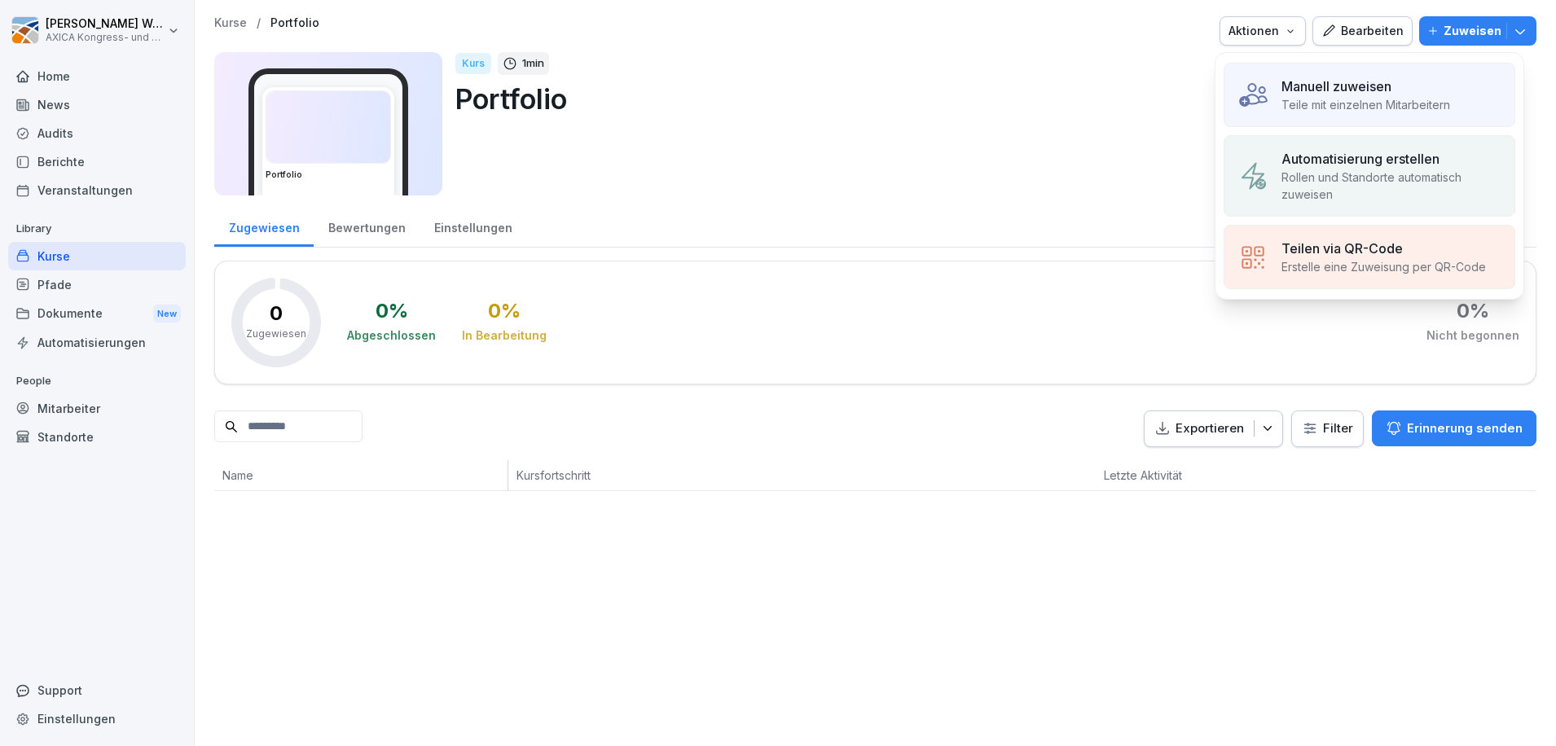
click at [1452, 107] on div "Manuell zuweisen Teile mit einzelnen Mitarbeitern" at bounding box center [1369, 95] width 292 height 64
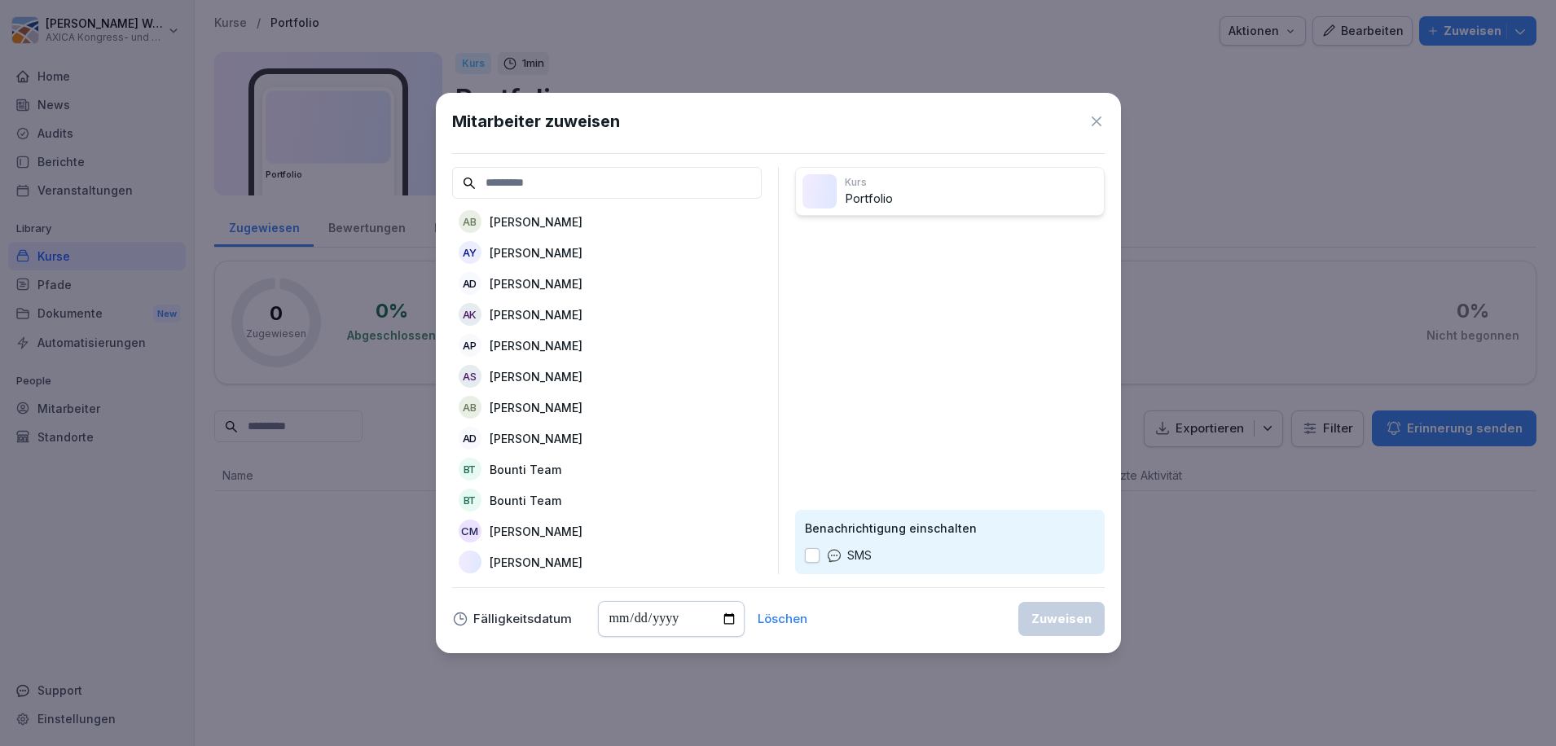
click at [560, 191] on input at bounding box center [607, 183] width 310 height 32
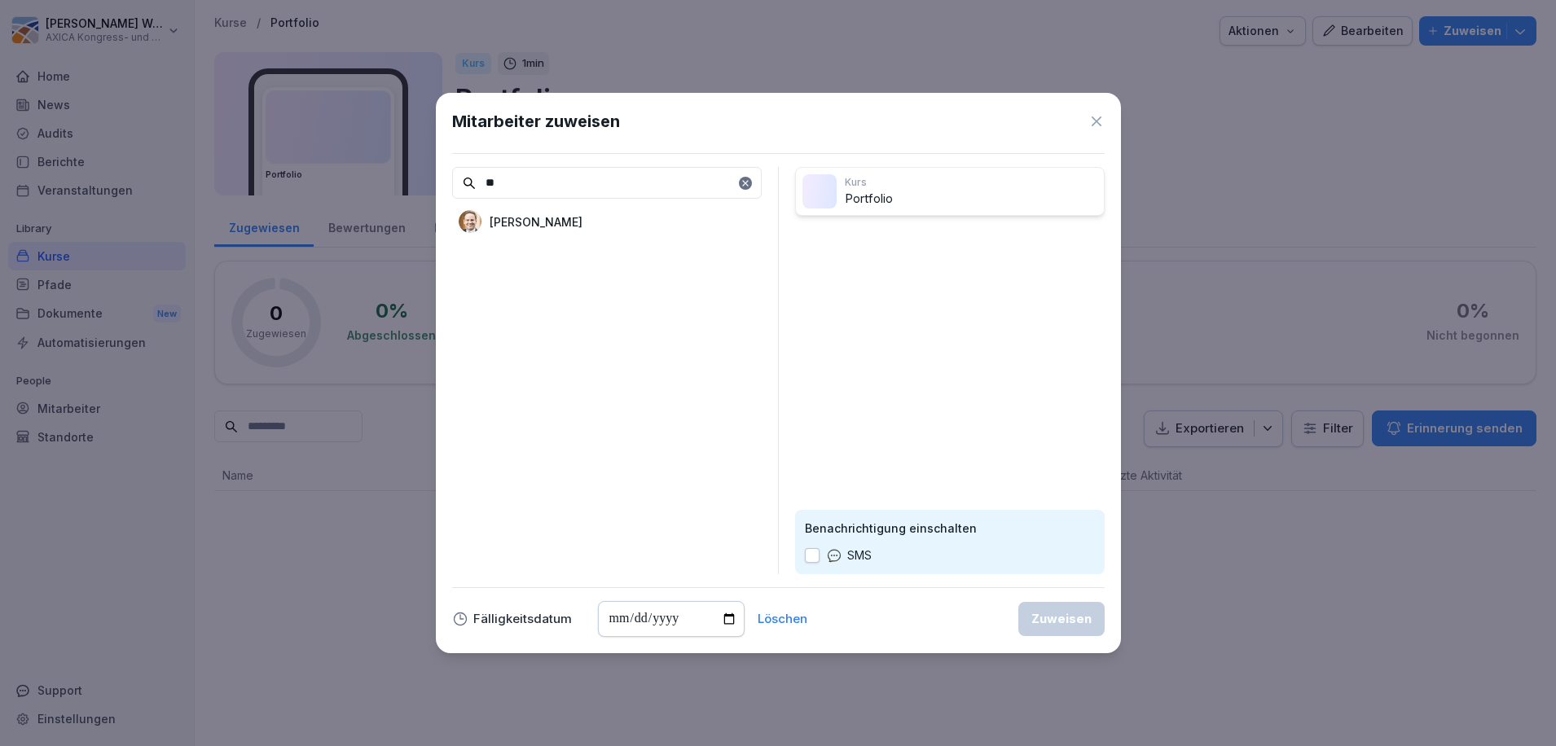
type input "**"
click at [576, 216] on p "Florian Buttgereit" at bounding box center [536, 221] width 93 height 17
click at [723, 618] on input "date" at bounding box center [671, 619] width 147 height 36
click at [540, 414] on div "**" at bounding box center [607, 370] width 310 height 407
click at [1102, 125] on icon at bounding box center [1096, 121] width 16 height 16
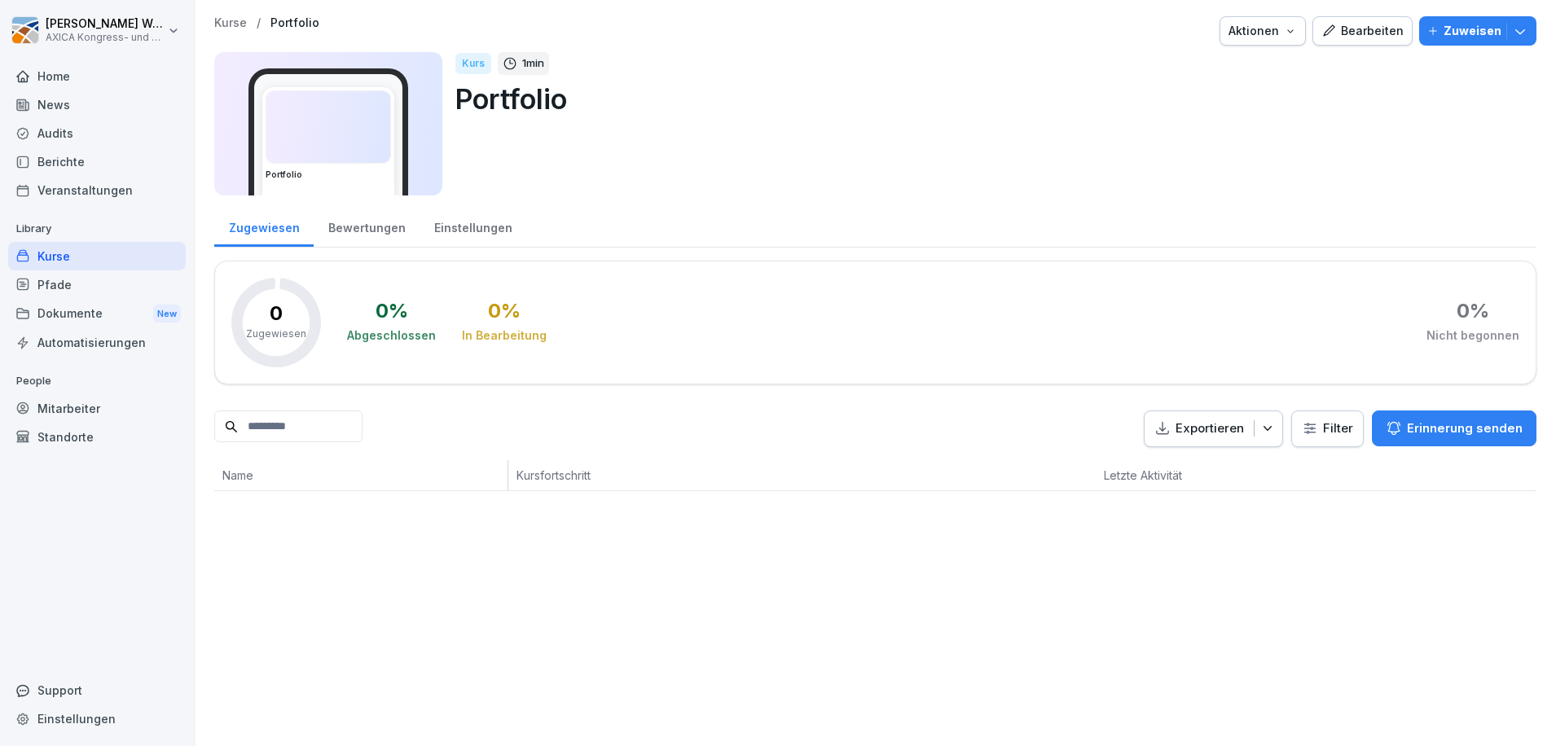
click at [89, 257] on div "Kurse" at bounding box center [97, 256] width 178 height 29
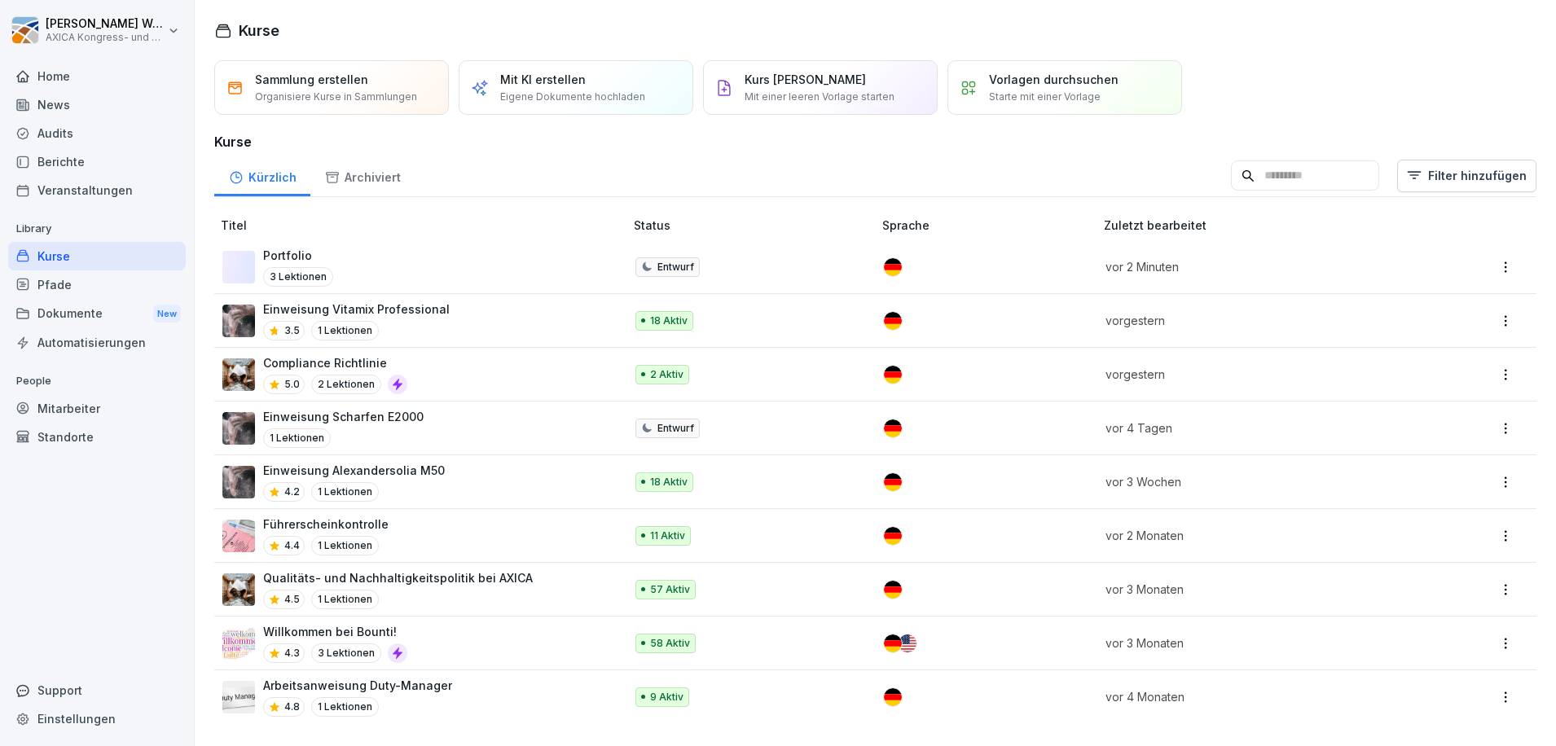
click at [499, 479] on div "Einweisung Alexandersolia M50 4.2 1 Lektionen" at bounding box center [414, 482] width 385 height 40
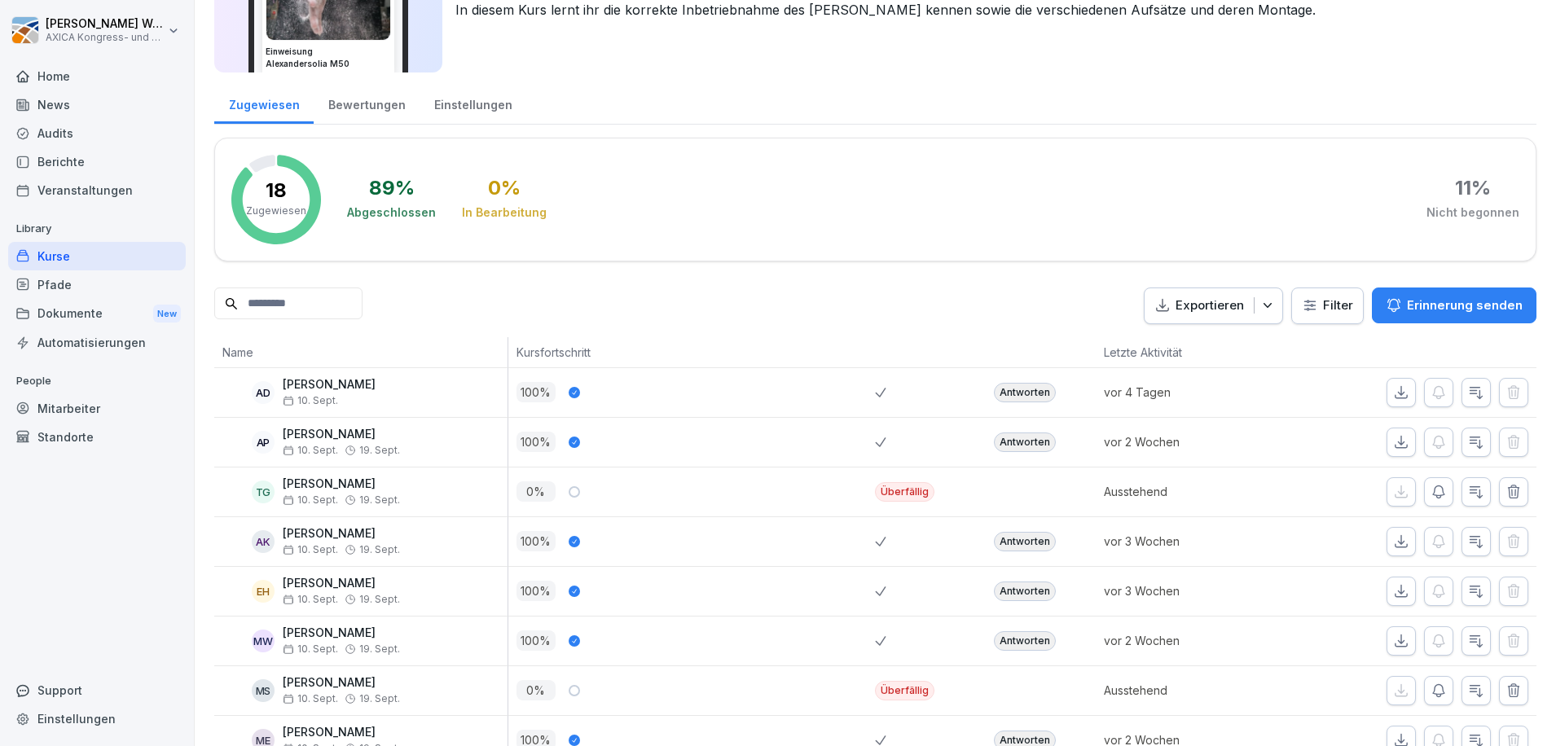
scroll to position [244, 0]
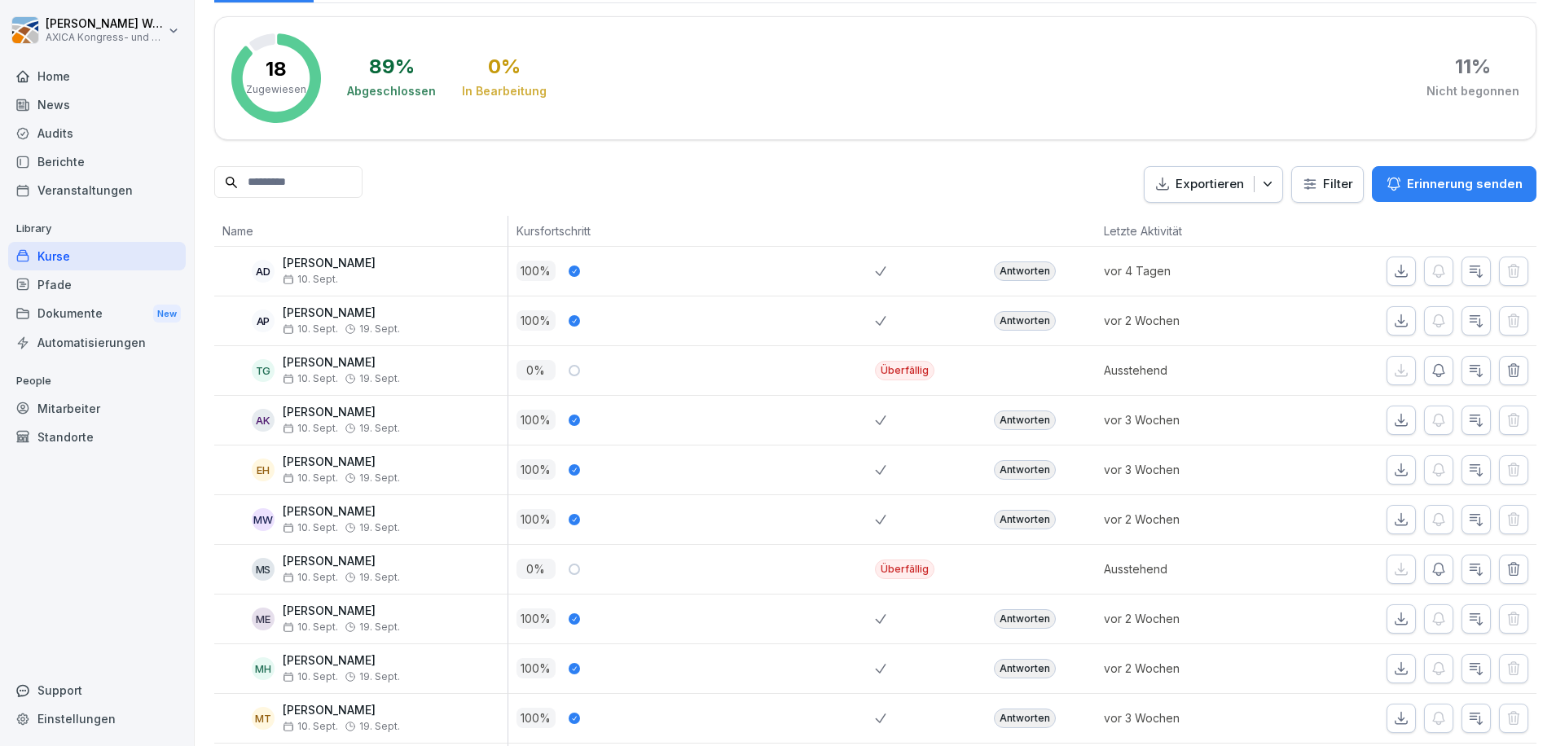
click at [1018, 271] on div "Antworten" at bounding box center [1025, 271] width 62 height 20
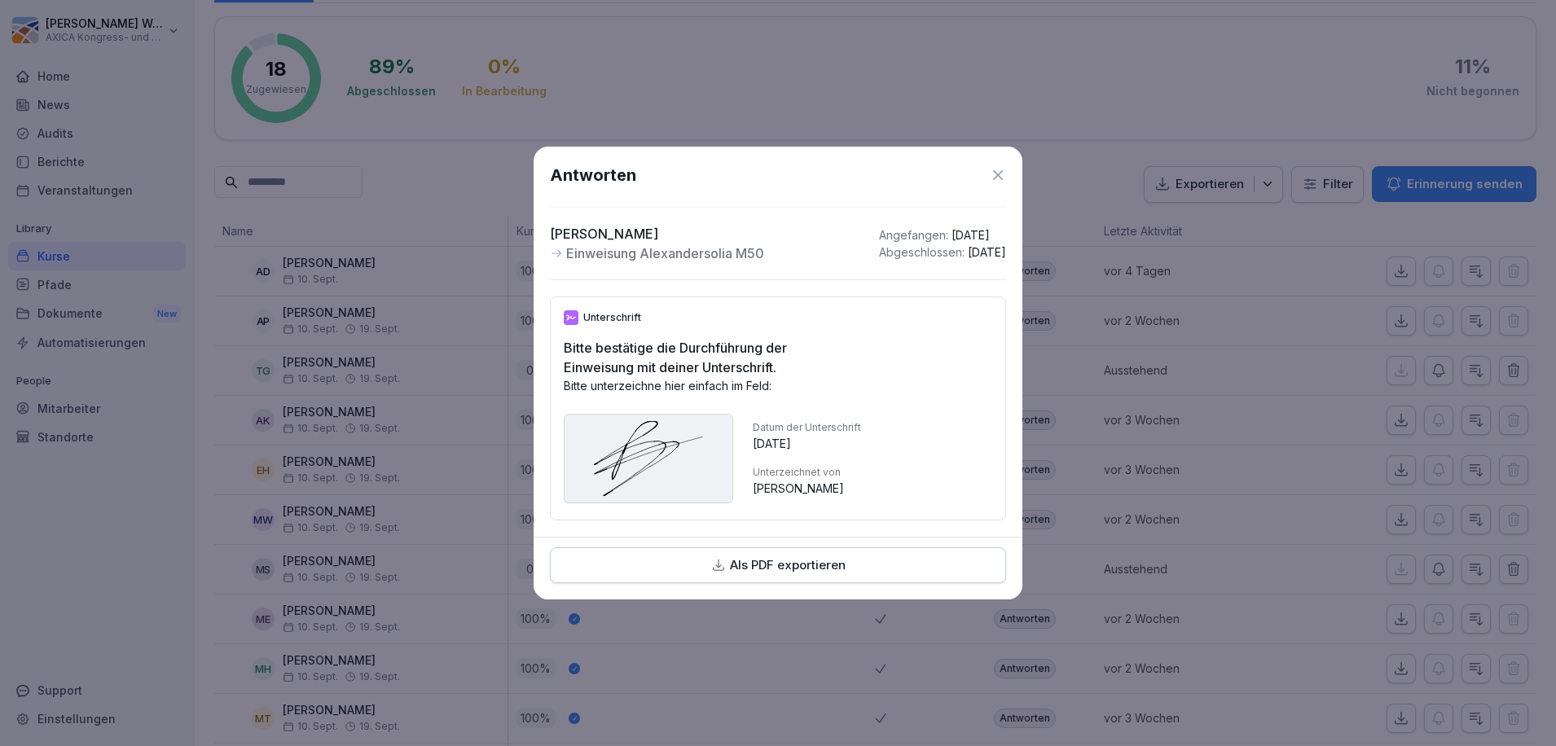
click at [999, 170] on icon at bounding box center [998, 175] width 10 height 10
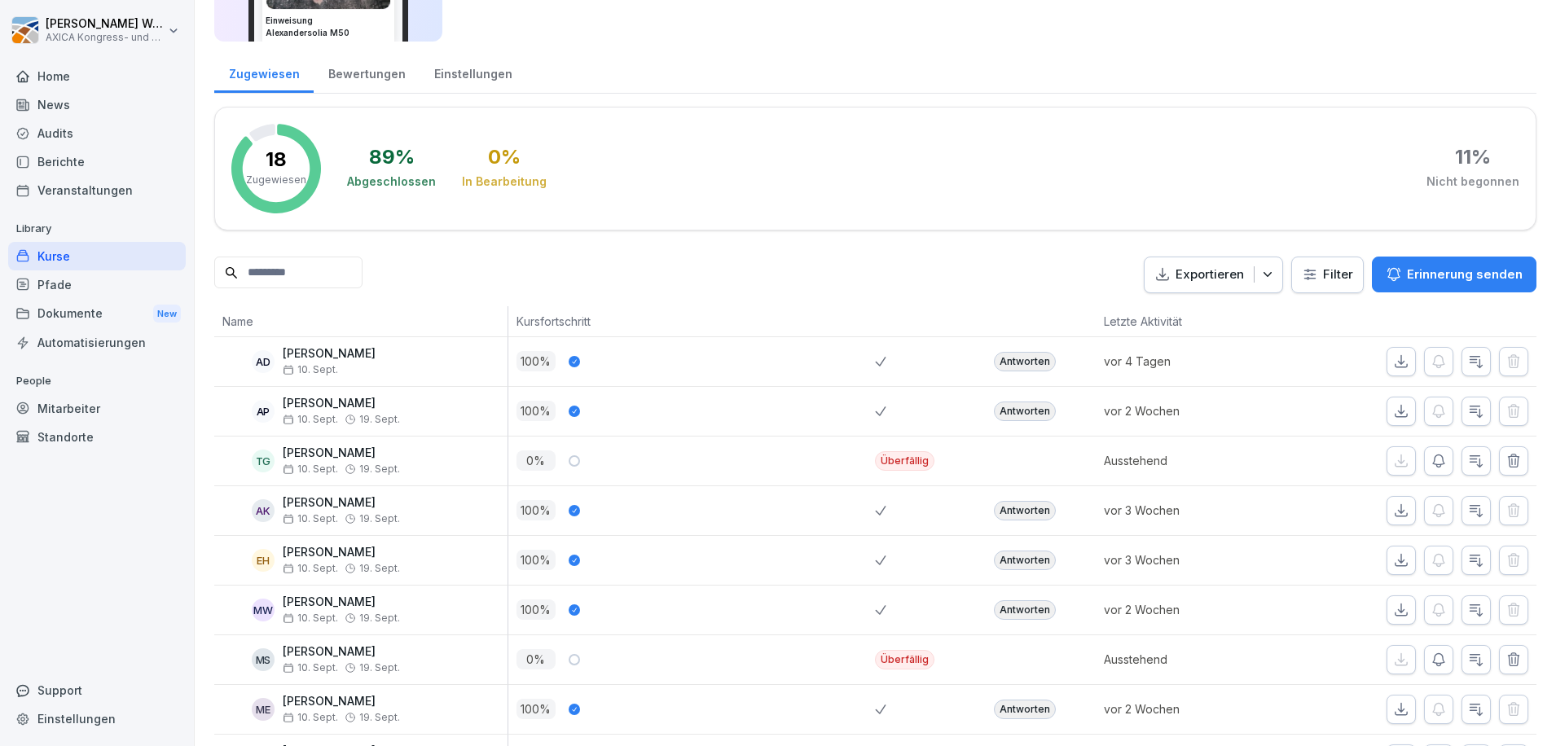
scroll to position [0, 0]
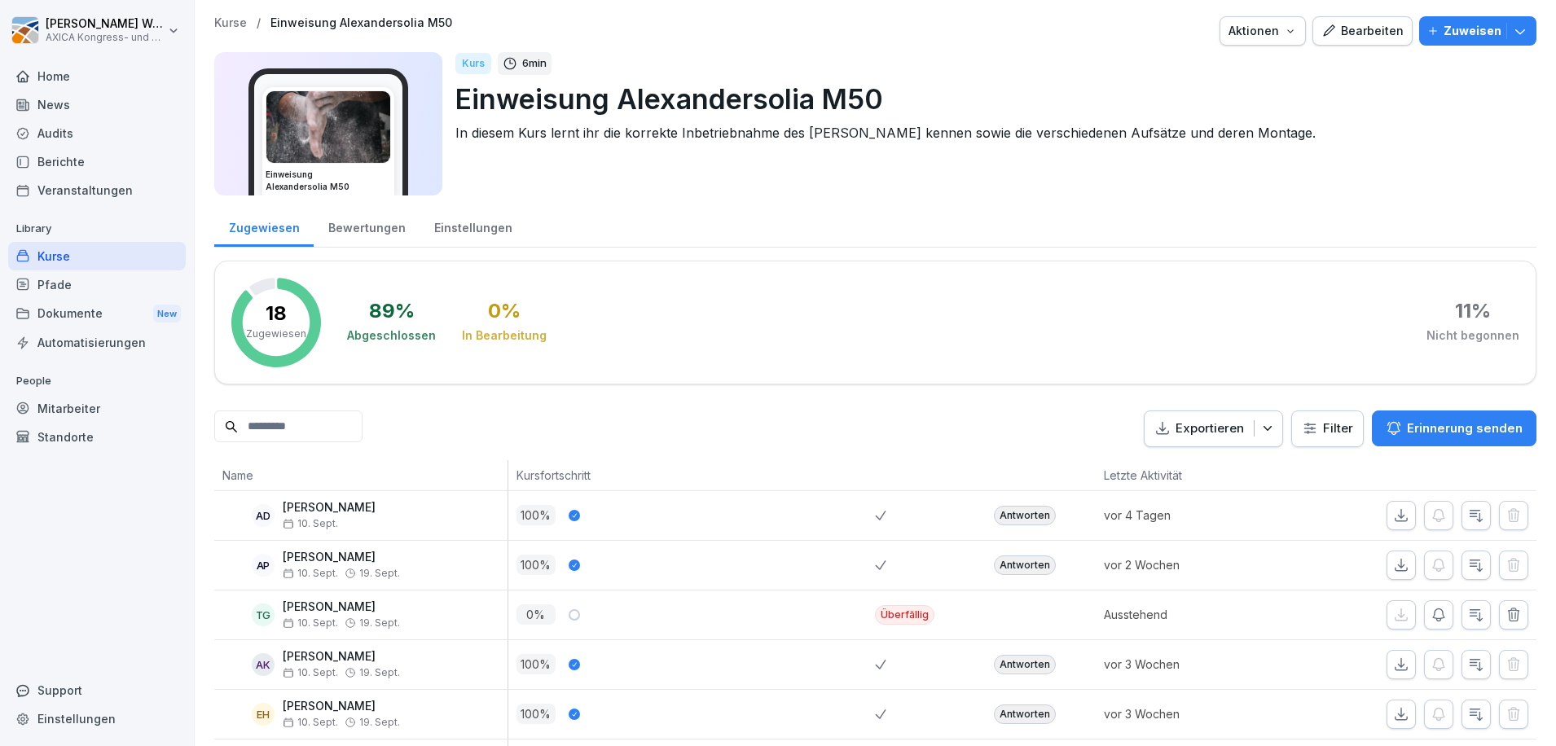
click at [56, 257] on div "Kurse" at bounding box center [97, 256] width 178 height 29
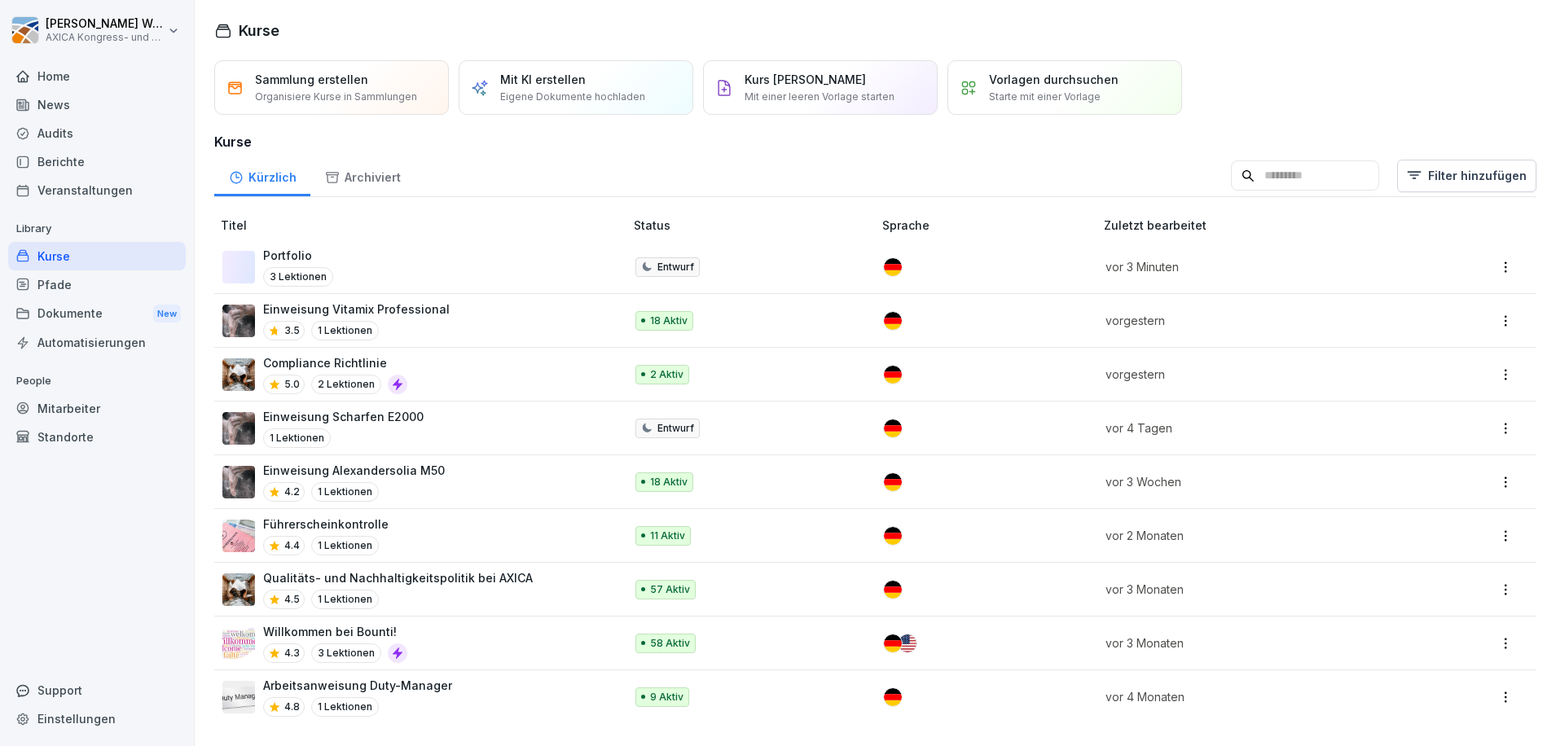
click at [499, 645] on div "Willkommen bei Bounti! 4.3 3 Lektionen" at bounding box center [414, 643] width 385 height 40
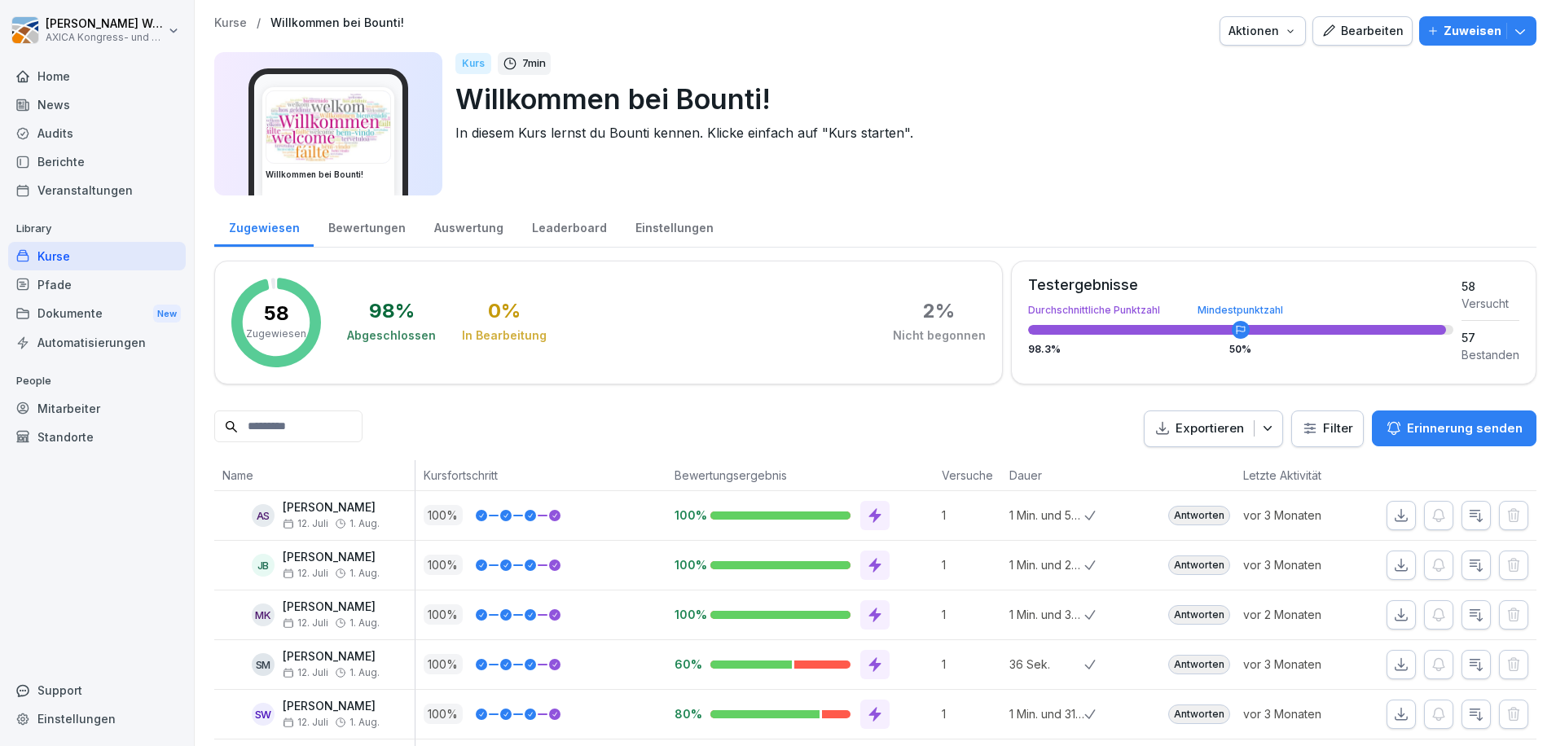
click at [459, 221] on div "Auswertung" at bounding box center [469, 226] width 98 height 42
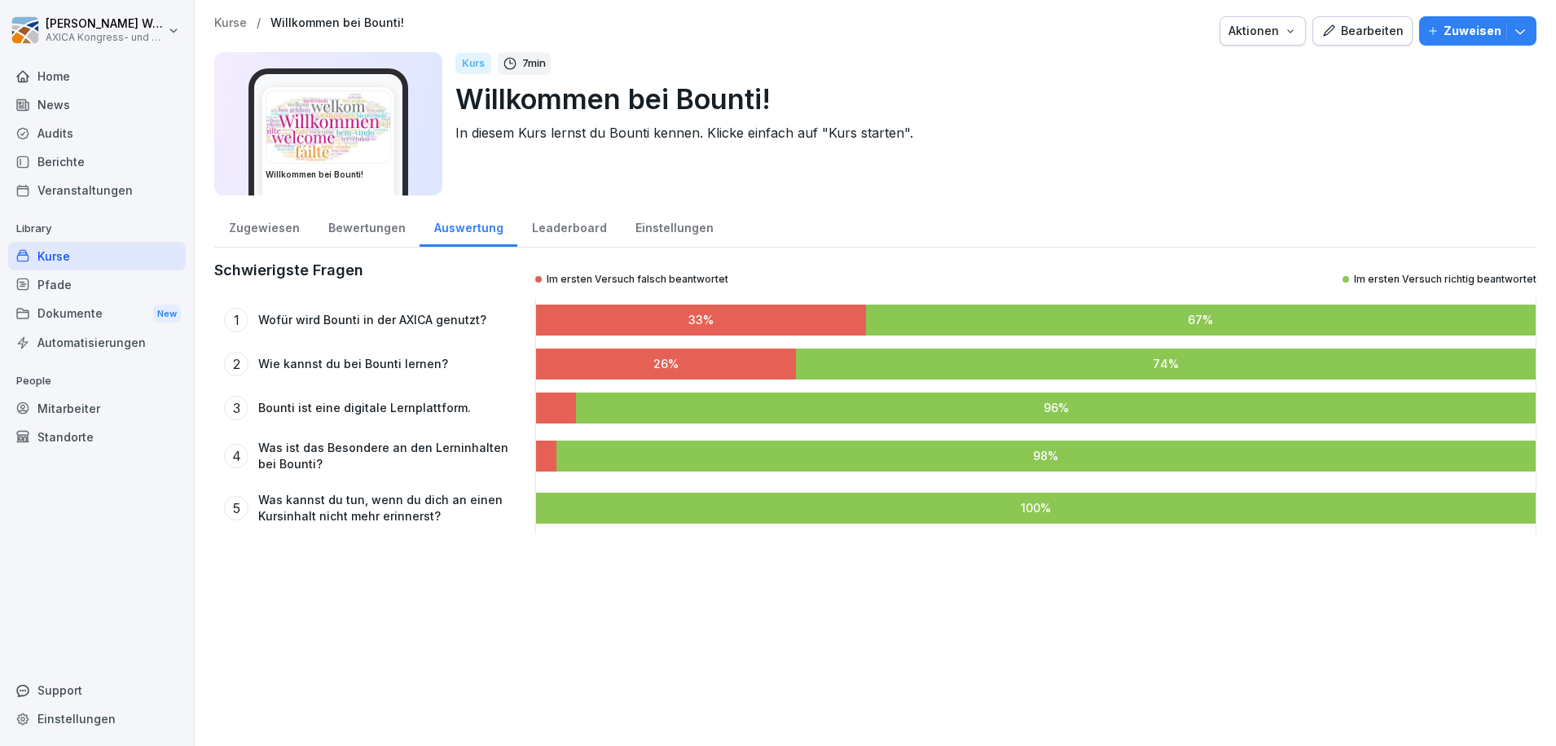
click at [283, 231] on div "Zugewiesen" at bounding box center [263, 226] width 99 height 42
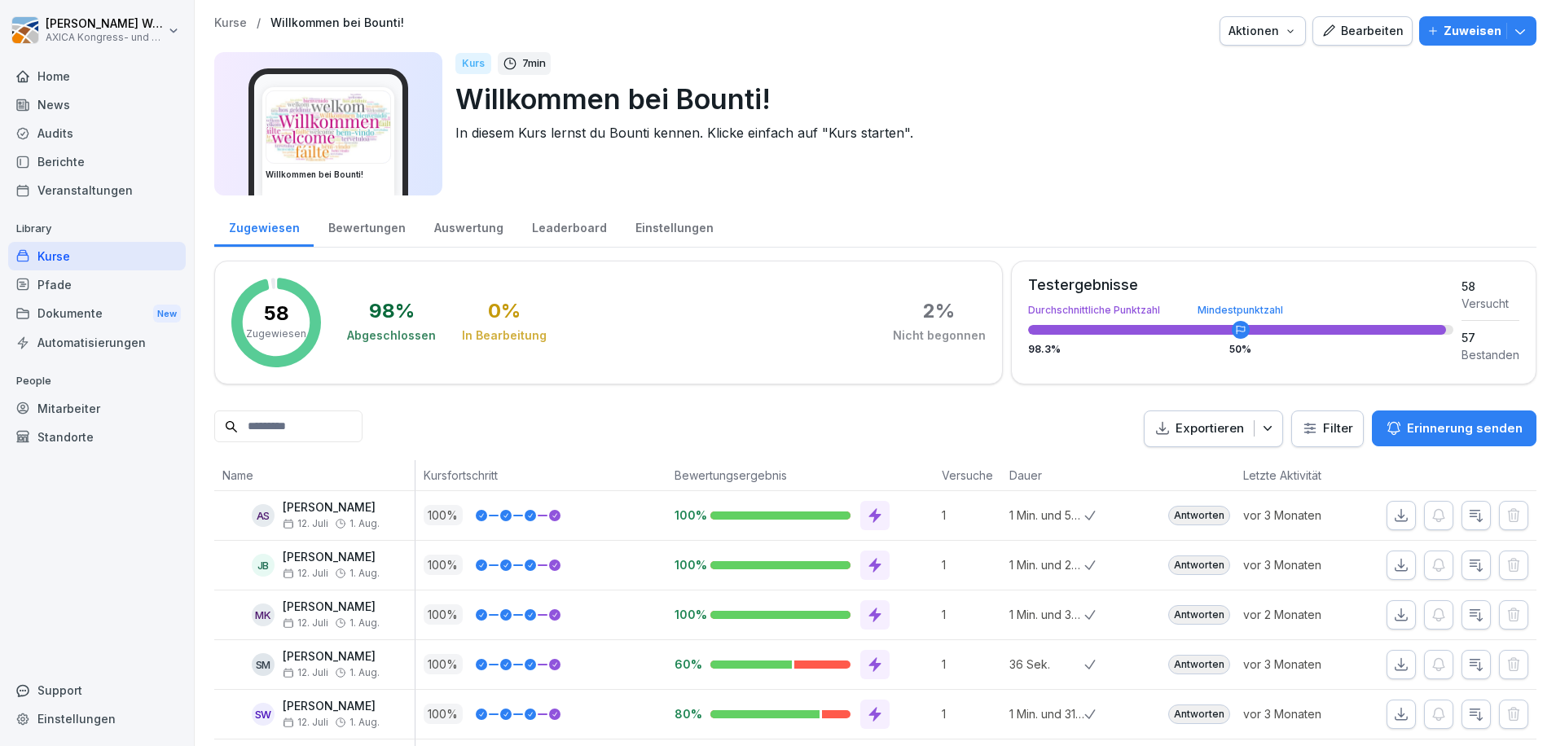
click at [1211, 513] on div "Antworten" at bounding box center [1199, 516] width 62 height 20
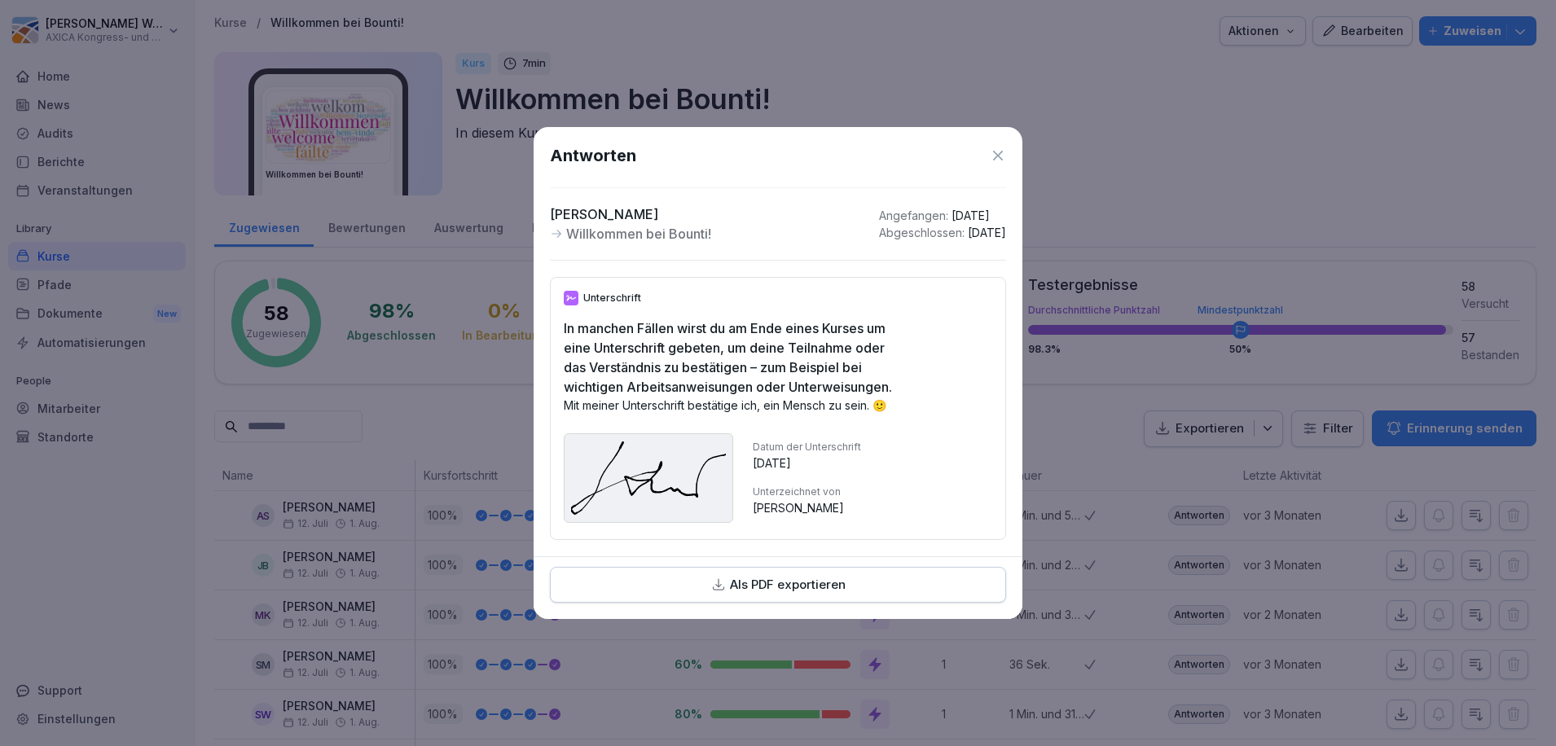
click at [998, 147] on icon at bounding box center [998, 155] width 16 height 16
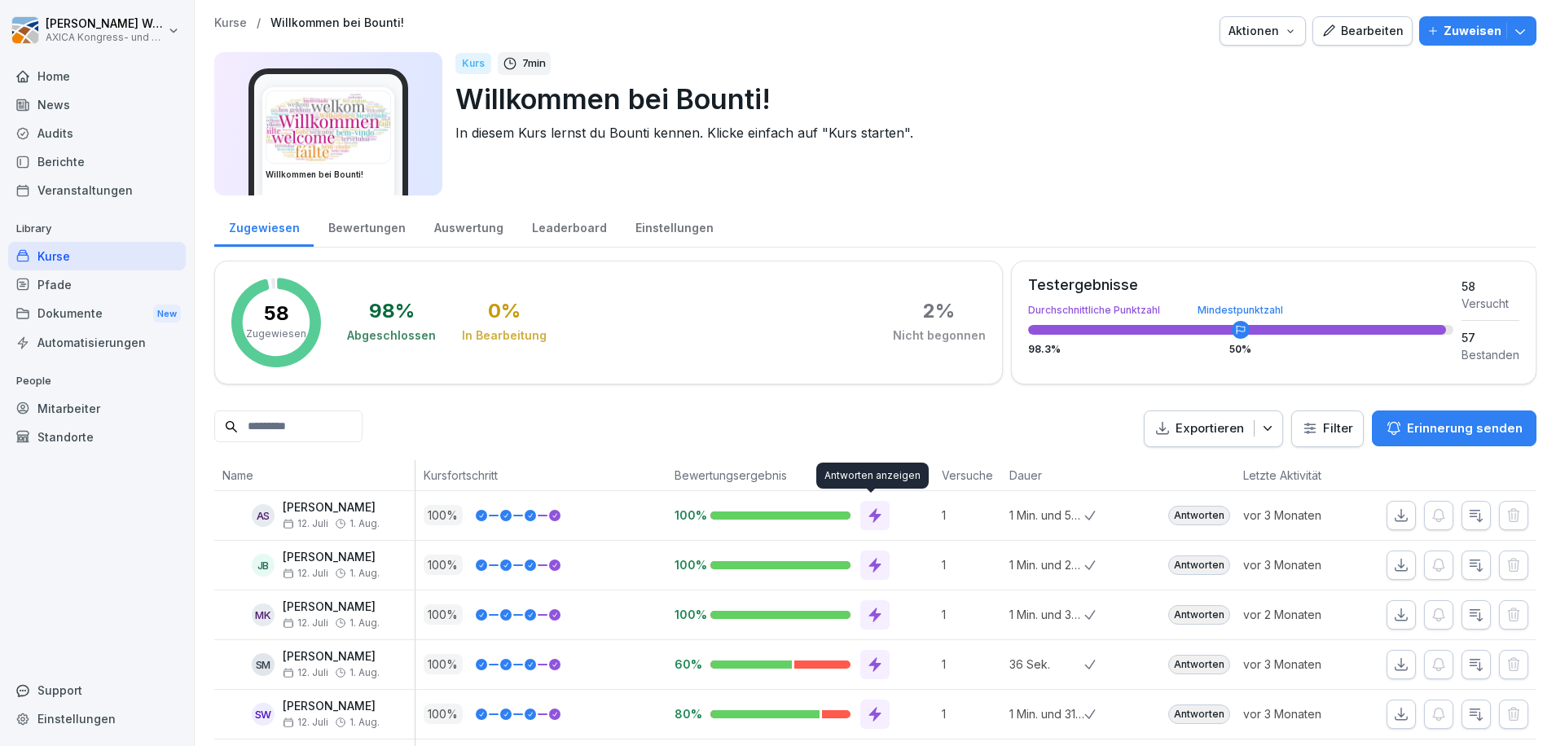
click at [871, 513] on icon at bounding box center [874, 515] width 12 height 15
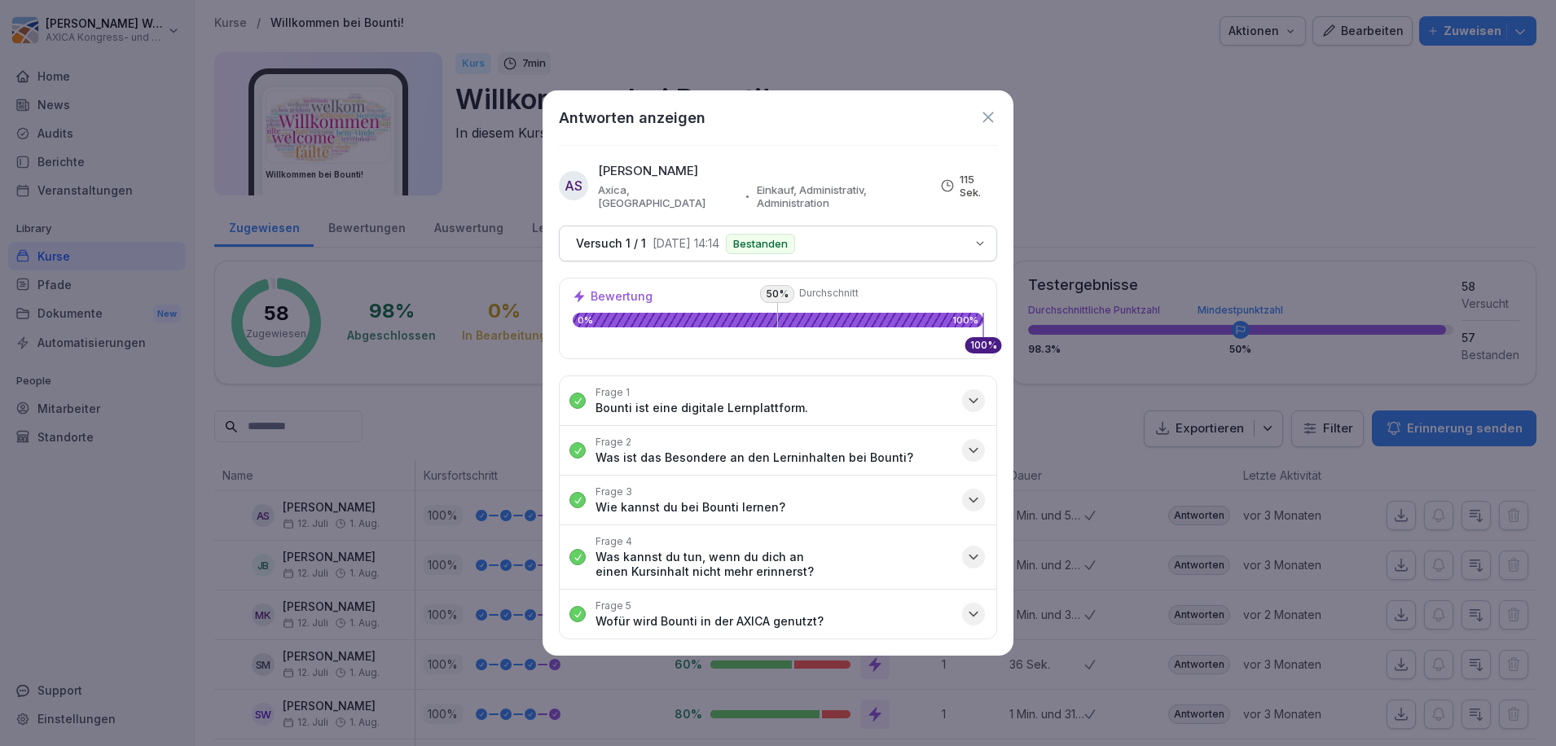
click at [974, 443] on icon "button" at bounding box center [973, 450] width 16 height 16
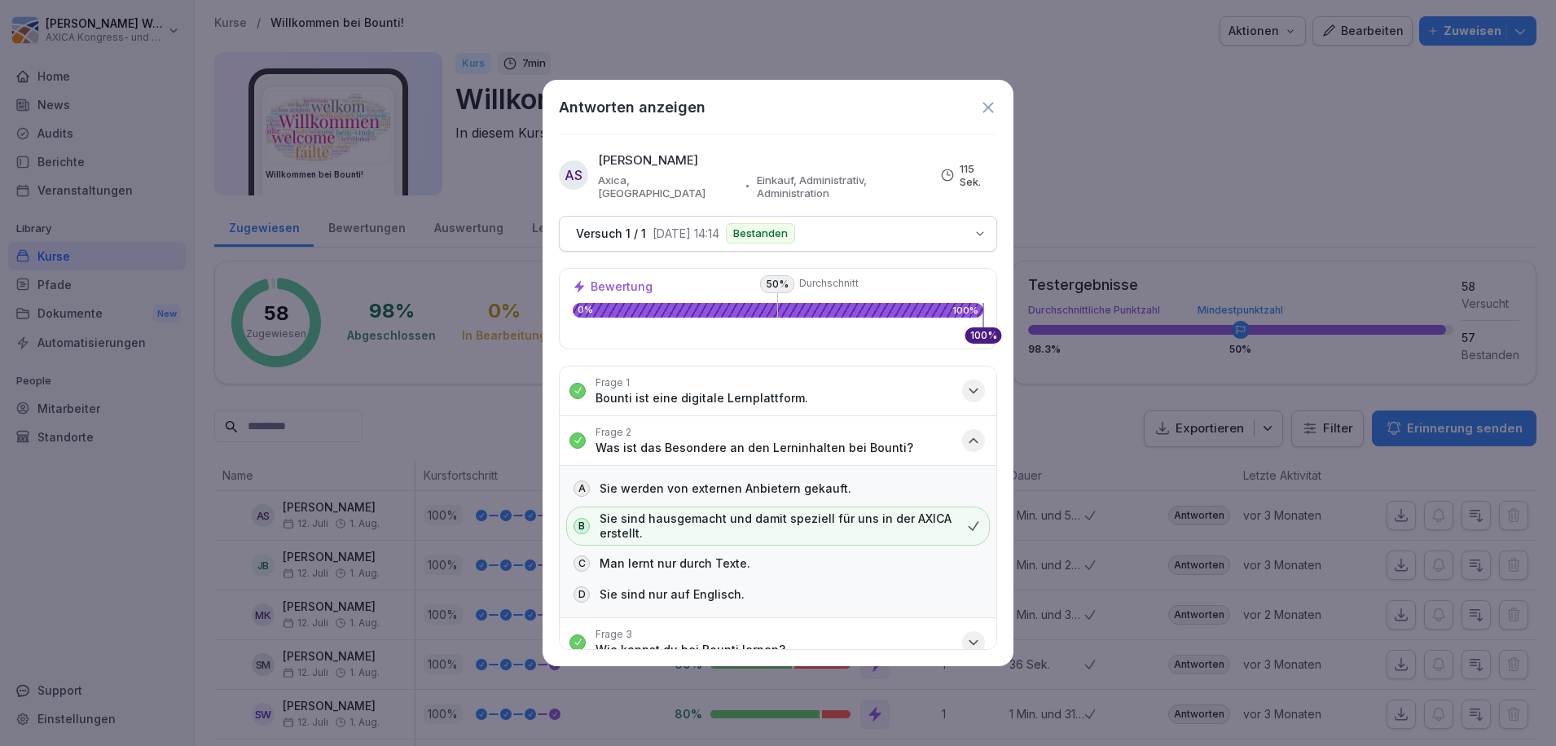
click at [969, 438] on icon "button" at bounding box center [973, 440] width 8 height 4
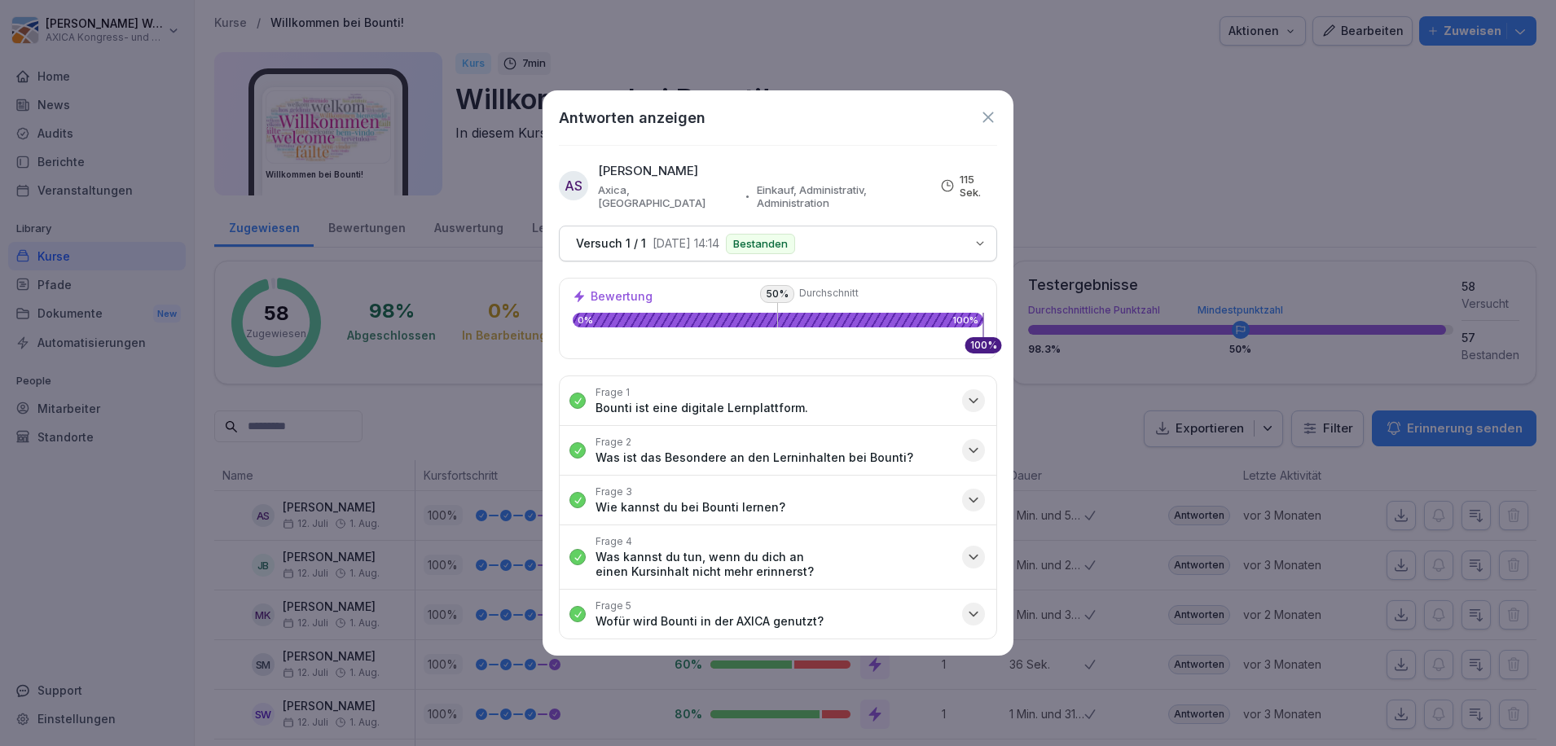
click at [986, 124] on icon at bounding box center [988, 117] width 18 height 18
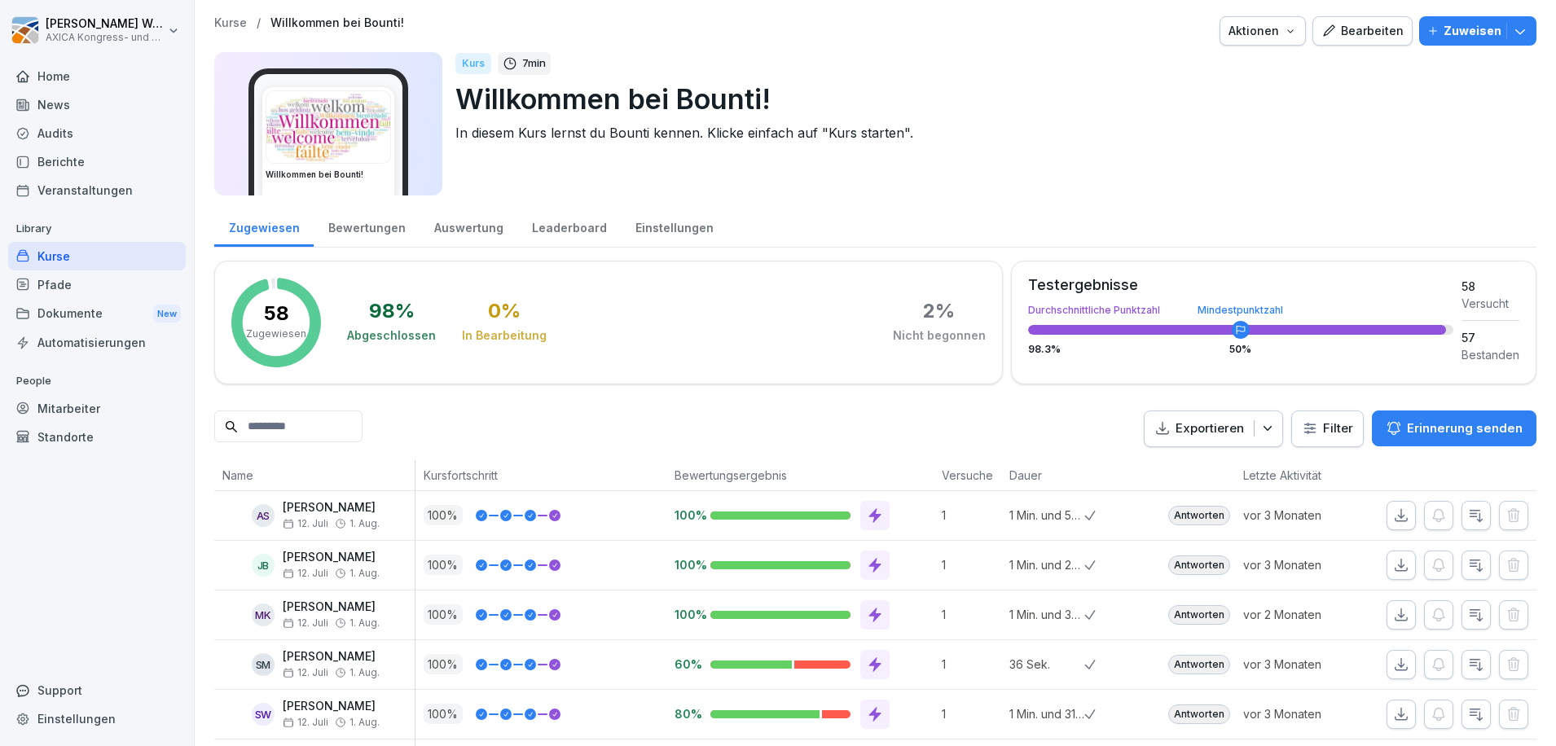
click at [59, 260] on div "Kurse" at bounding box center [97, 256] width 178 height 29
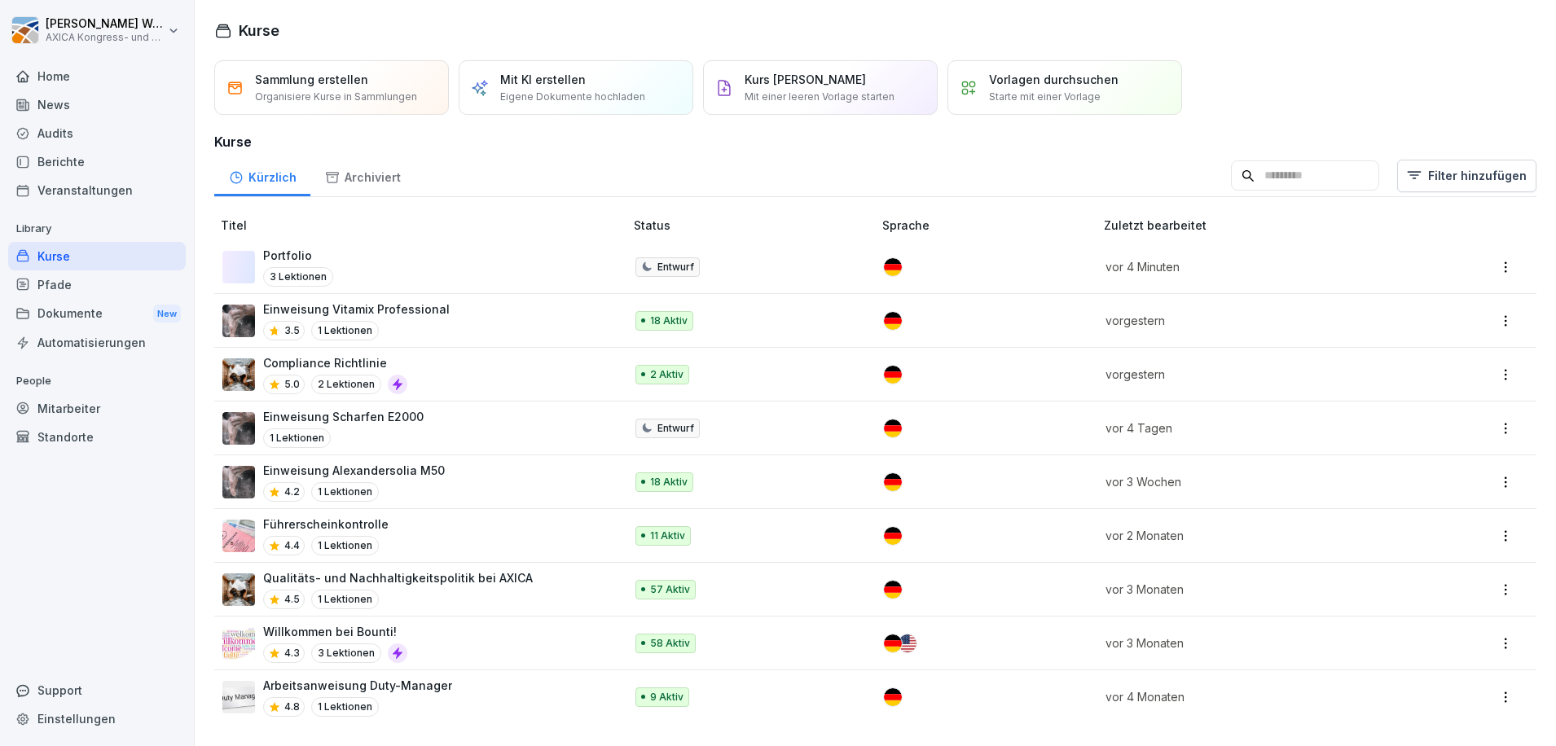
click at [424, 266] on div "Portfolio 3 Lektionen" at bounding box center [414, 267] width 385 height 40
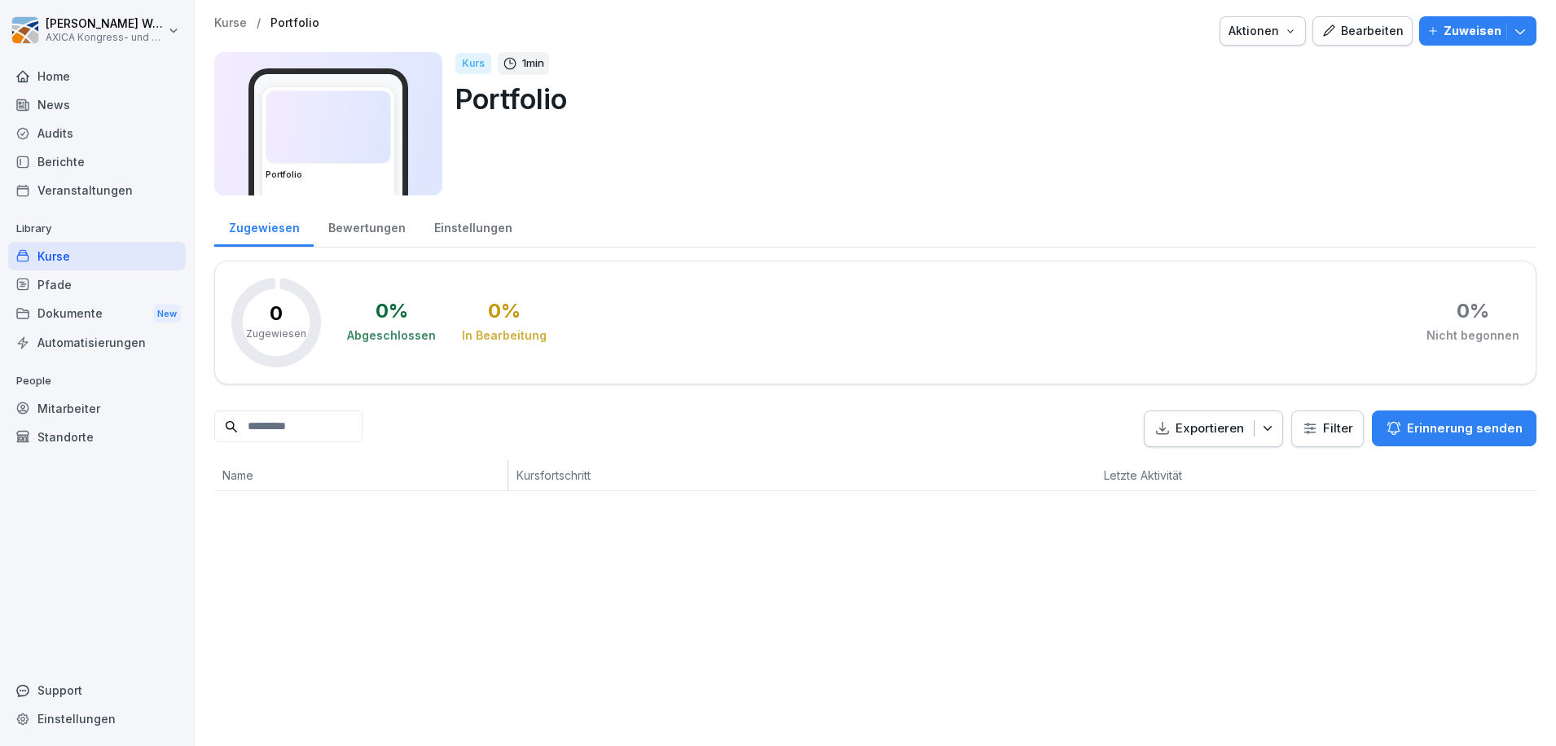
click at [1367, 29] on div "Bearbeiten" at bounding box center [1362, 31] width 82 height 18
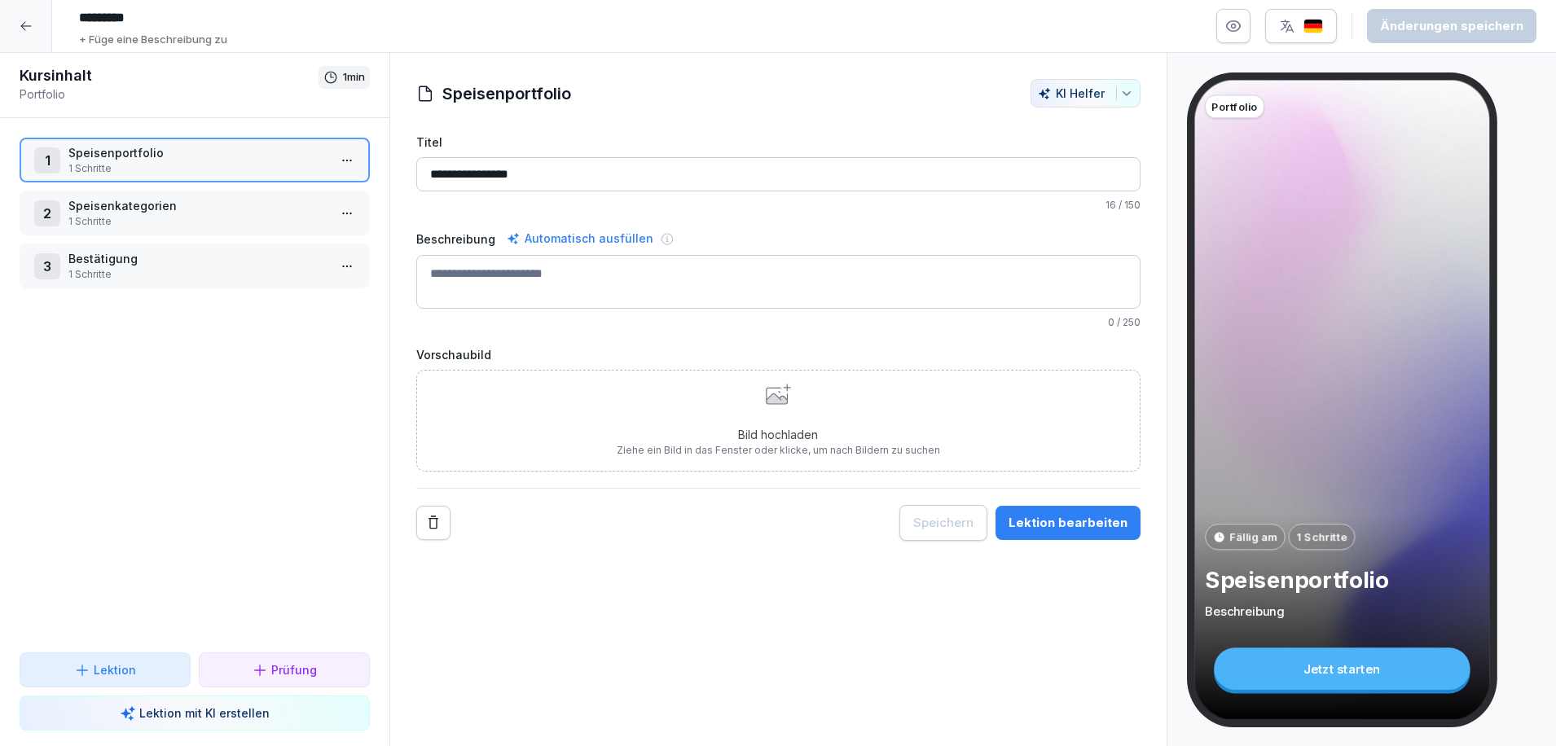
click at [221, 367] on div "1 Speisenportfolio 1 Schritte 2 Speisenkategorien 1 Schritte 3 Bestätigung 1 Sc…" at bounding box center [194, 385] width 389 height 534
click at [312, 678] on p "Prüfung" at bounding box center [294, 669] width 46 height 17
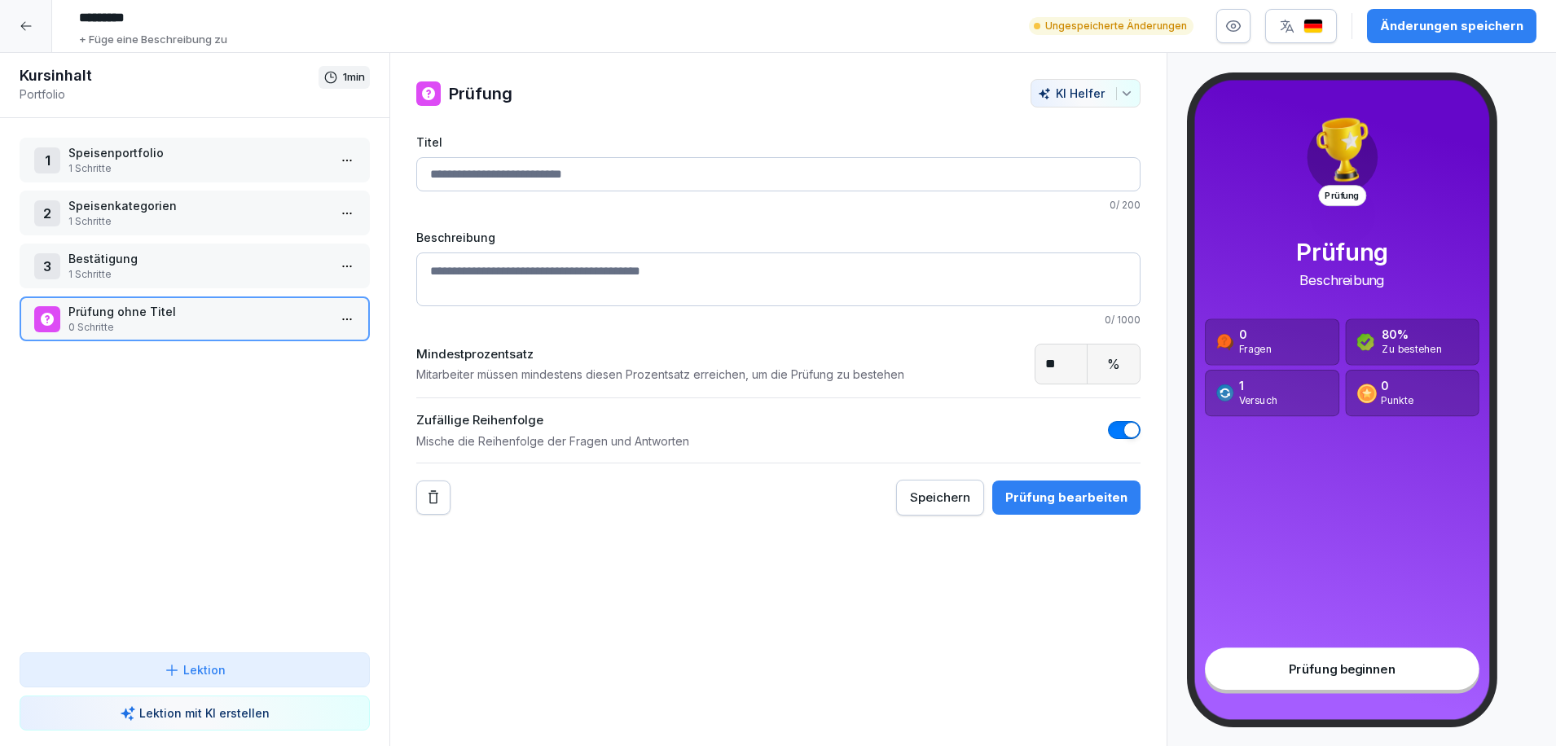
click at [1080, 500] on div "Prüfung bearbeiten" at bounding box center [1066, 498] width 122 height 18
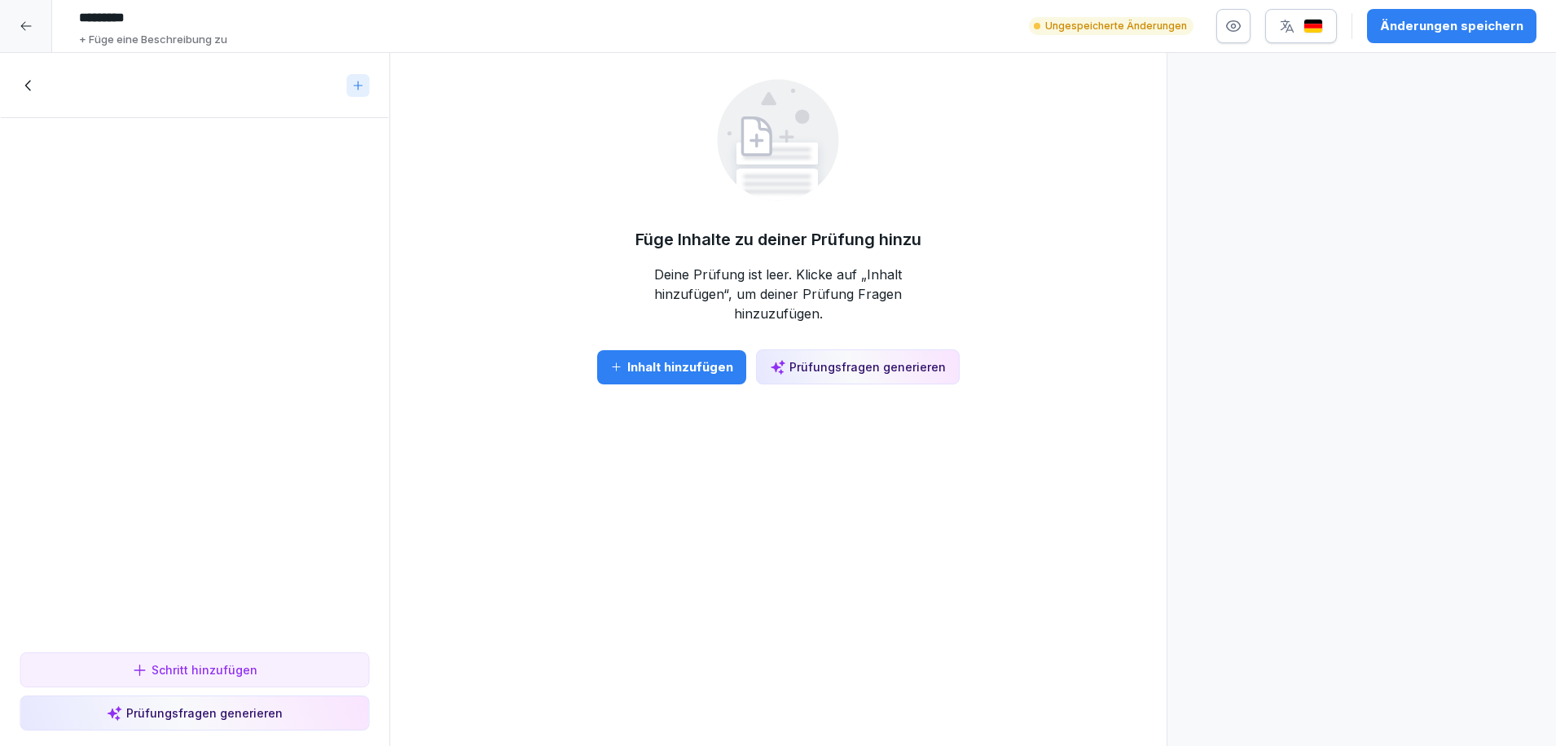
click at [662, 358] on div "Inhalt hinzufügen" at bounding box center [671, 367] width 123 height 18
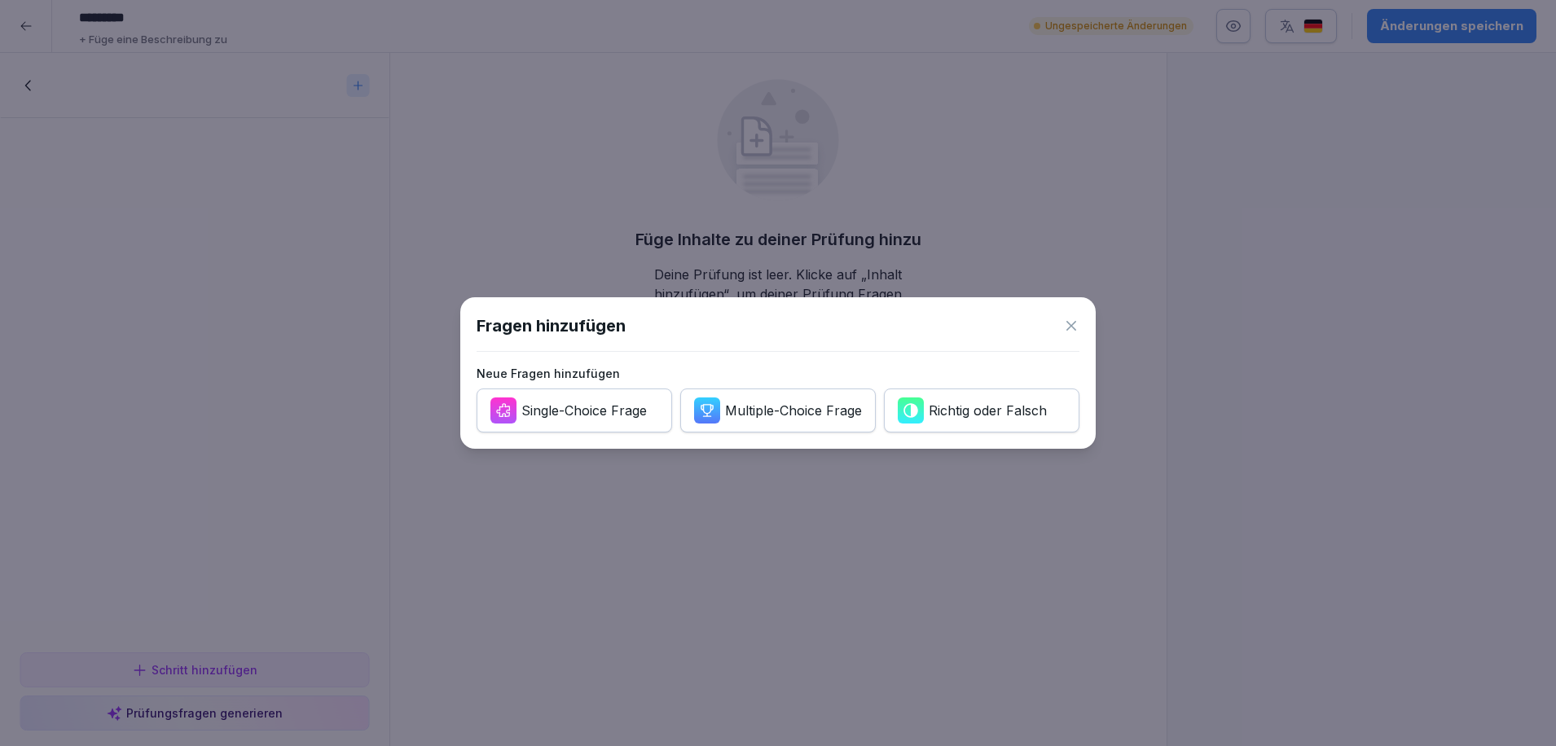
click at [635, 403] on div "Single-Choice Frage" at bounding box center [583, 411] width 125 height 18
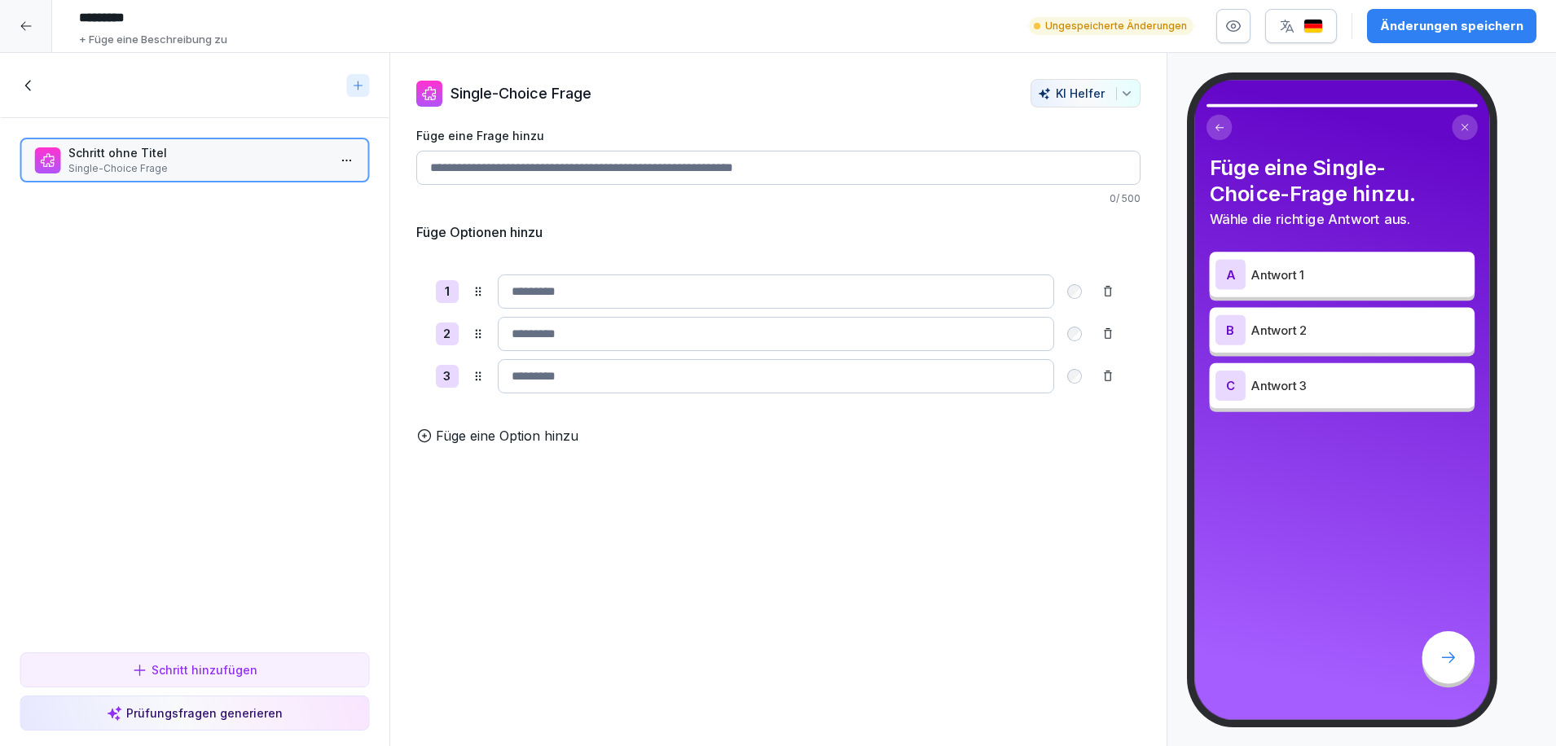
click at [577, 168] on input "Füge eine Frage hinzu" at bounding box center [778, 168] width 724 height 34
click at [551, 290] on input at bounding box center [776, 292] width 556 height 34
click at [557, 349] on input at bounding box center [776, 334] width 556 height 34
click at [550, 371] on input at bounding box center [776, 376] width 556 height 34
click at [478, 378] on icon at bounding box center [478, 376] width 13 height 13
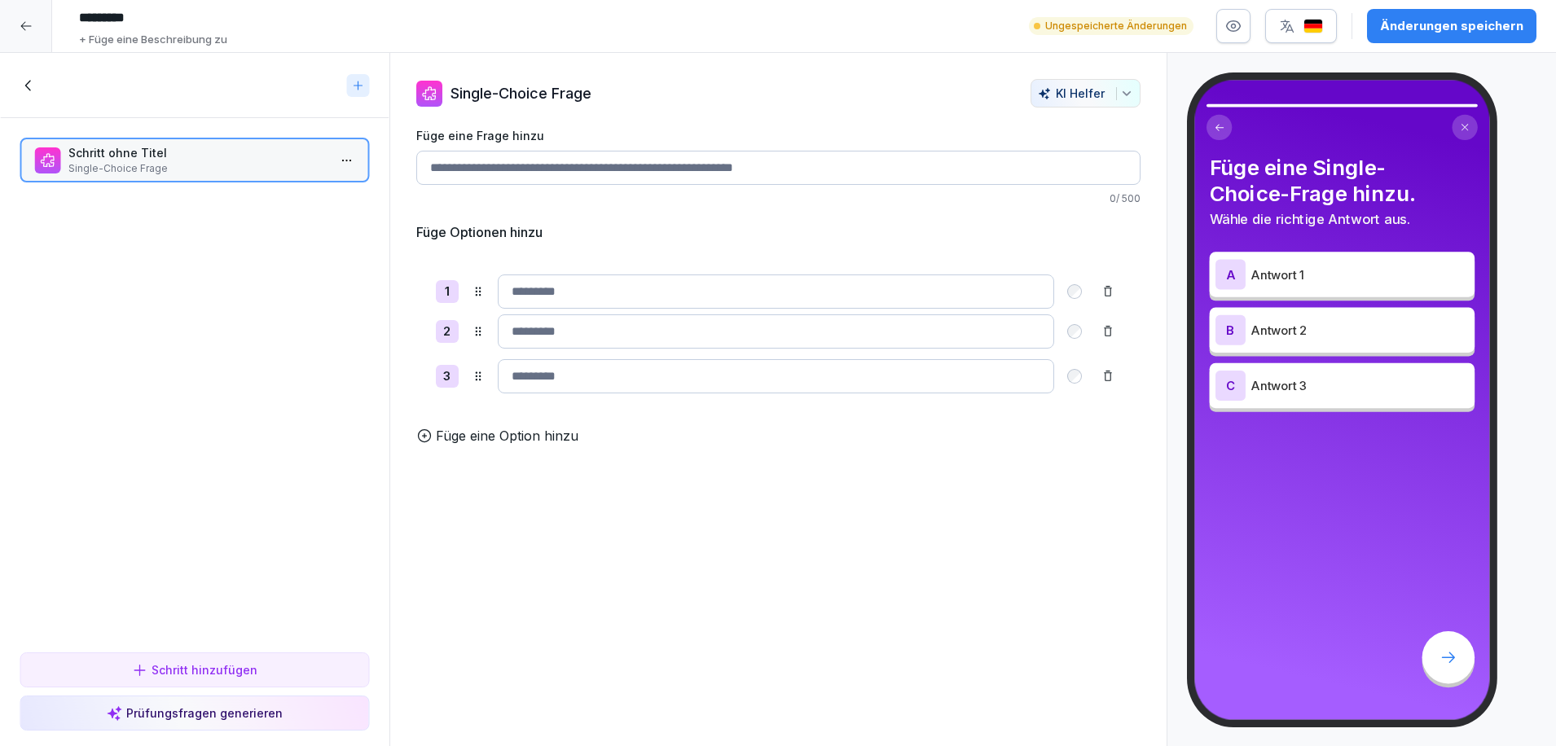
click at [473, 333] on icon at bounding box center [478, 331] width 13 height 13
click at [527, 226] on h5 "Füge Optionen hinzu" at bounding box center [479, 232] width 126 height 20
click at [424, 442] on icon at bounding box center [424, 436] width 12 height 12
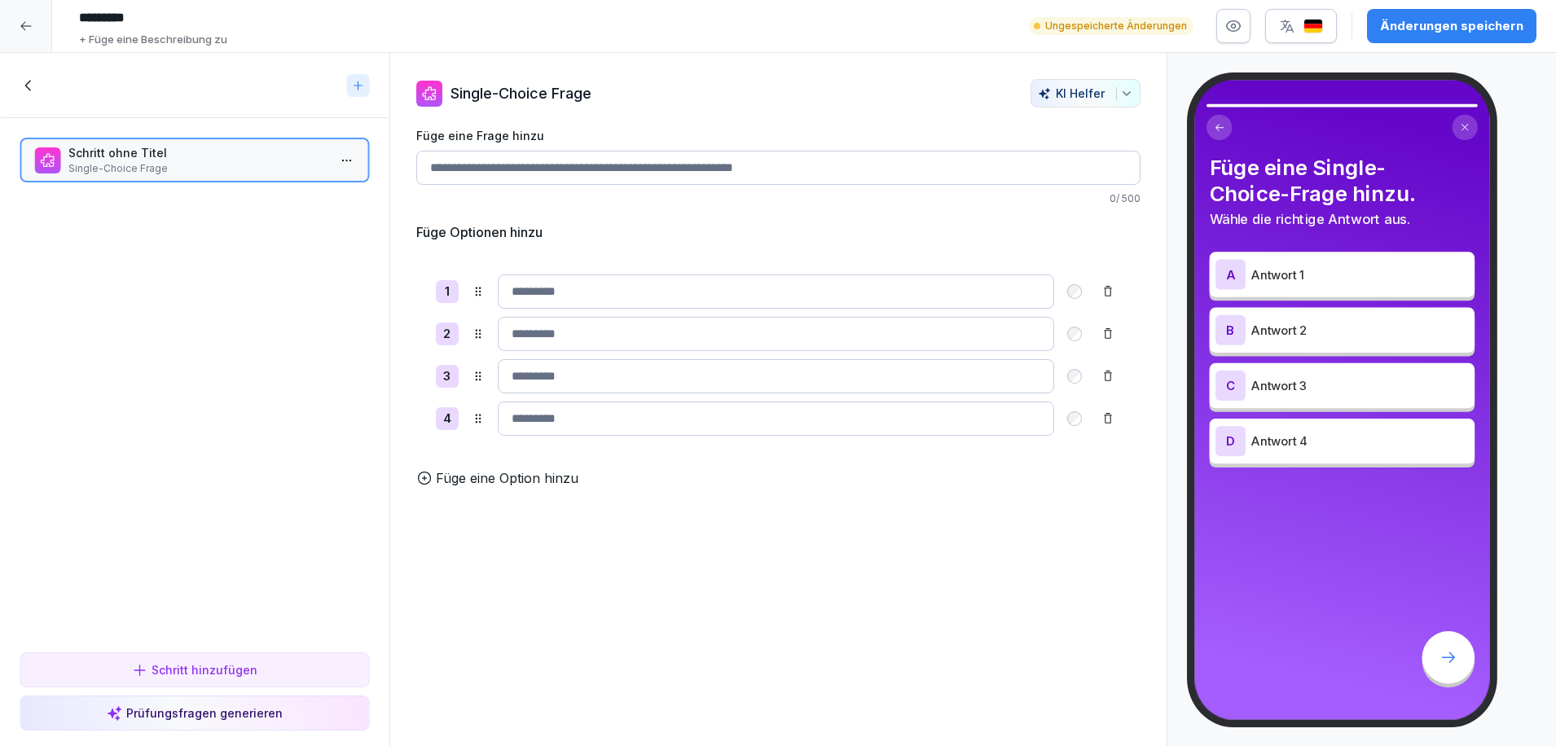
click at [786, 509] on div "Single-Choice Frage [PERSON_NAME] Füge eine Frage hinzu 0 / 500 Füge Optionen h…" at bounding box center [778, 400] width 778 height 694
click at [752, 656] on div "Single-Choice Frage [PERSON_NAME] Füge eine Frage hinzu 0 / 500 Füge Optionen h…" at bounding box center [778, 400] width 778 height 694
click at [994, 521] on div "Single-Choice Frage [PERSON_NAME] Füge eine Frage hinzu 0 / 500 Füge Optionen h…" at bounding box center [778, 400] width 778 height 694
click at [661, 559] on div "Single-Choice Frage [PERSON_NAME] Füge eine Frage hinzu 0 / 500 Füge Optionen h…" at bounding box center [778, 400] width 778 height 694
click at [29, 29] on icon at bounding box center [26, 26] width 13 height 13
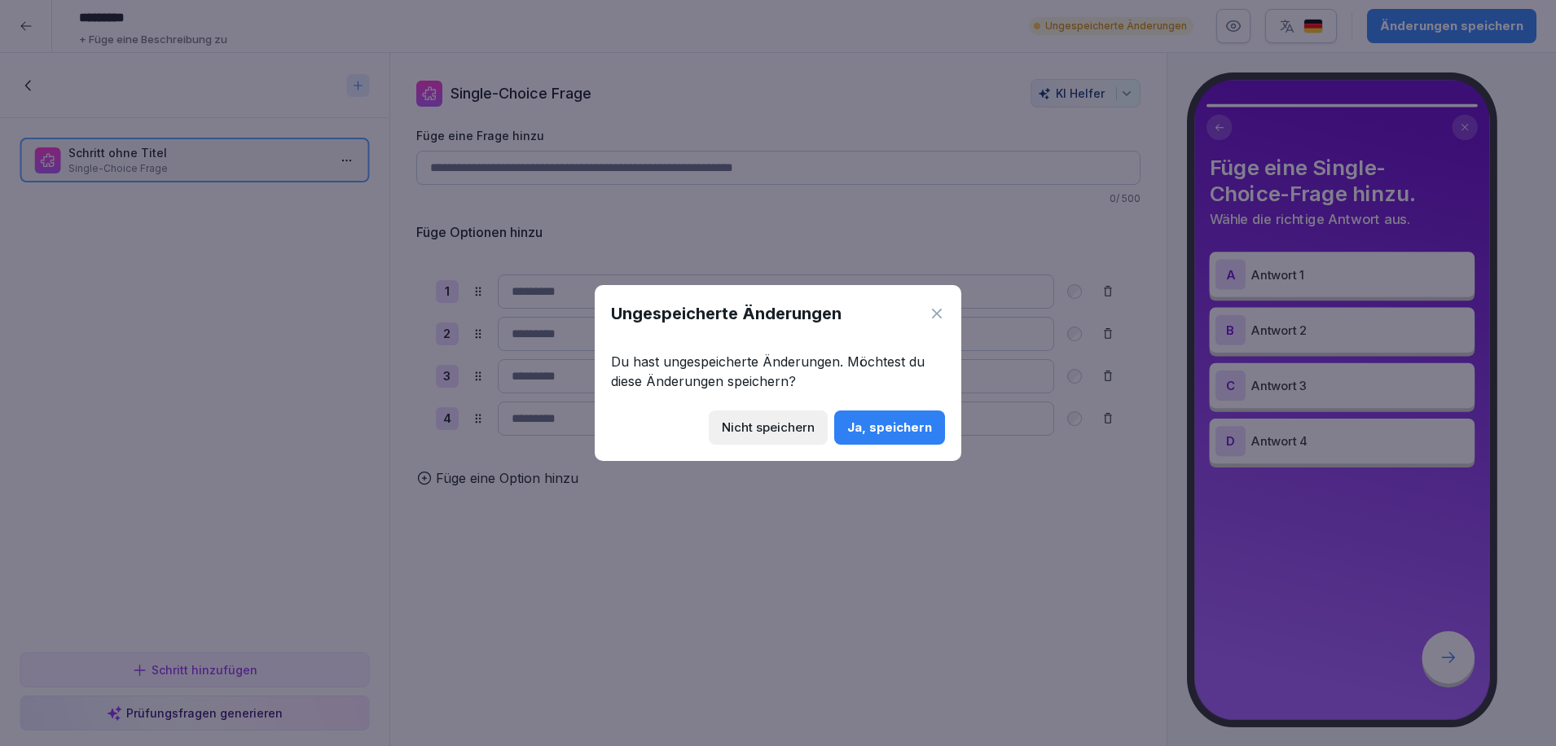
click at [793, 432] on div "Nicht speichern" at bounding box center [768, 428] width 93 height 18
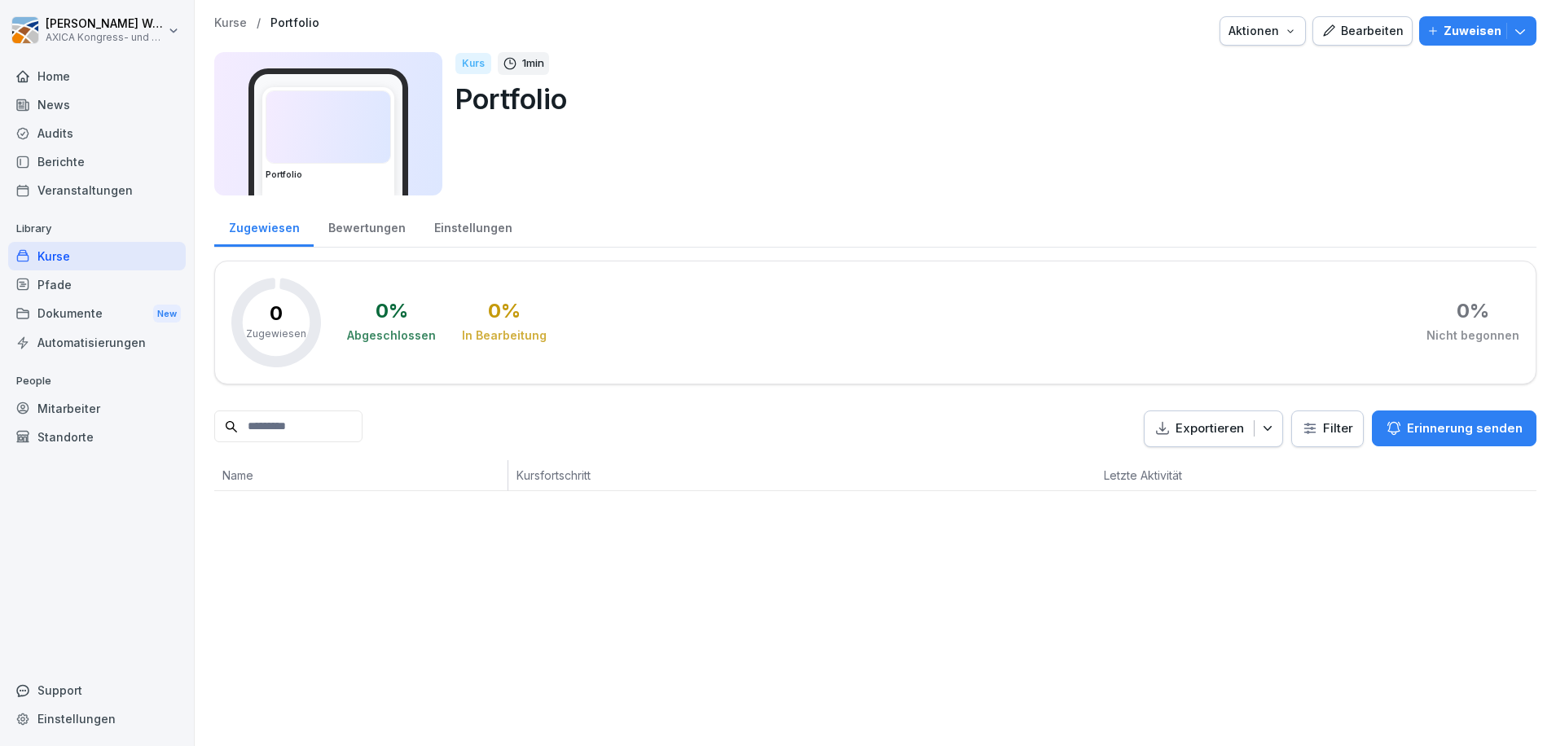
click at [659, 631] on div "Kurse / Portfolio Aktionen Bearbeiten Zuweisen Portfolio Kurs 1 min Portfolio Z…" at bounding box center [875, 373] width 1361 height 746
click at [1276, 191] on div "[DEMOGRAPHIC_DATA] 1 min Portfolio" at bounding box center [989, 123] width 1068 height 143
